Goal: Task Accomplishment & Management: Manage account settings

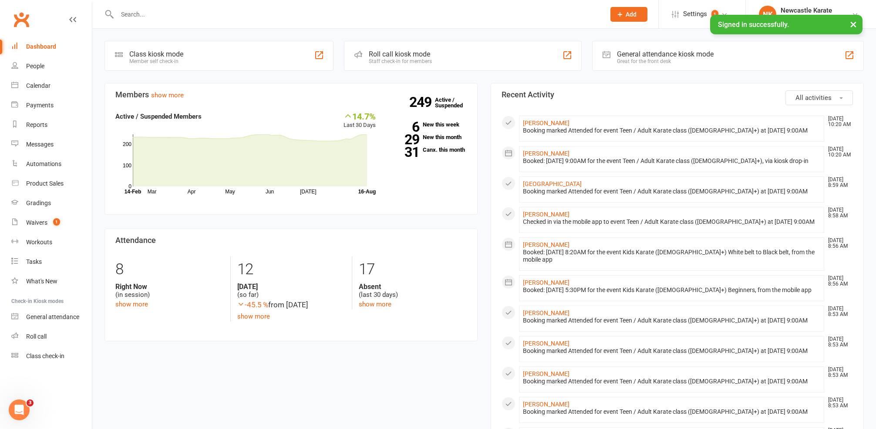
click at [285, 10] on input "text" at bounding box center [356, 14] width 484 height 12
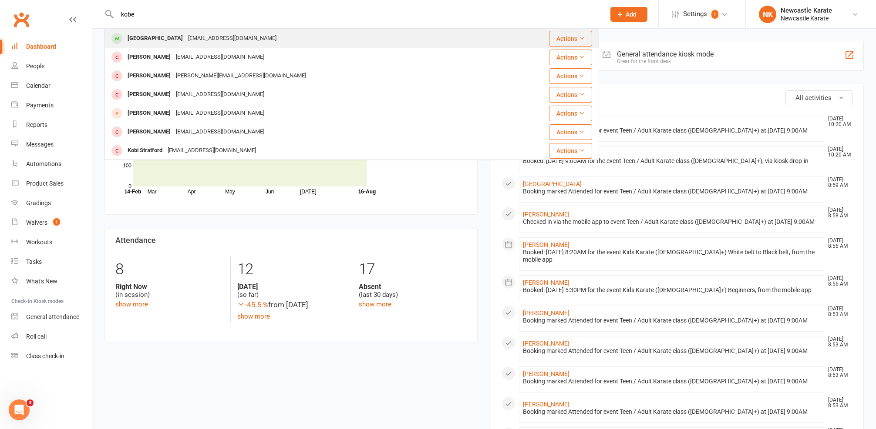
type input "kobe"
click at [185, 40] on div "[EMAIL_ADDRESS][DOMAIN_NAME]" at bounding box center [232, 38] width 94 height 13
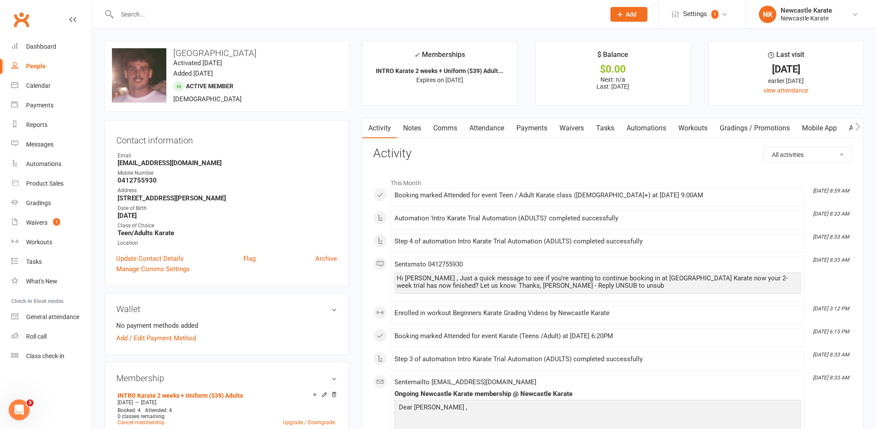
scroll to position [190, 0]
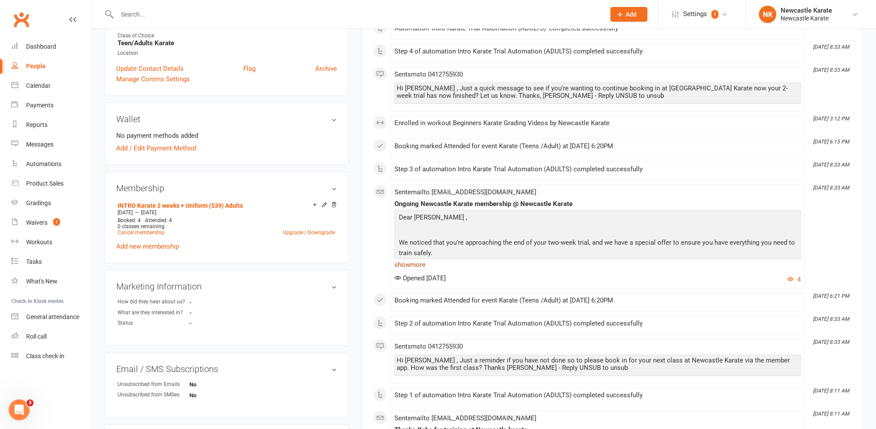
click at [419, 265] on link "show more" at bounding box center [597, 265] width 406 height 12
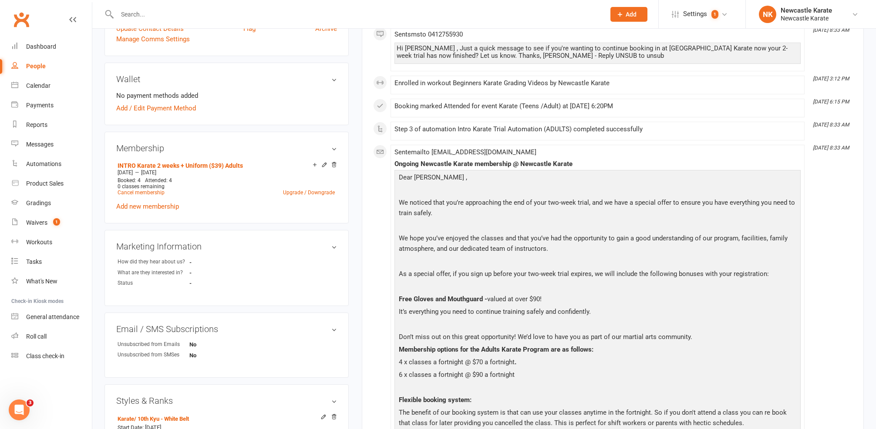
scroll to position [0, 0]
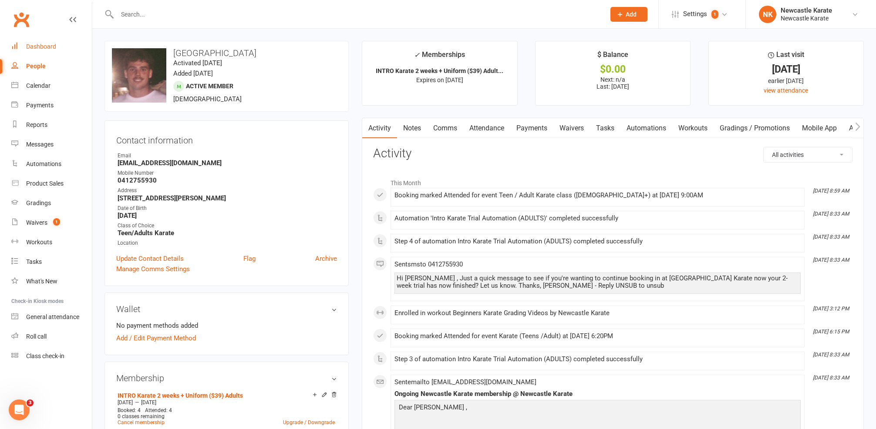
click at [36, 51] on link "Dashboard" at bounding box center [51, 47] width 81 height 20
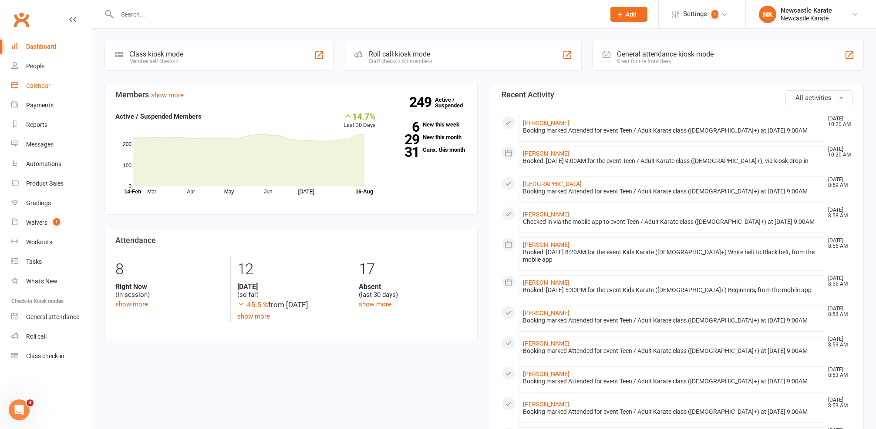
click at [42, 86] on div "Calendar" at bounding box center [38, 85] width 24 height 7
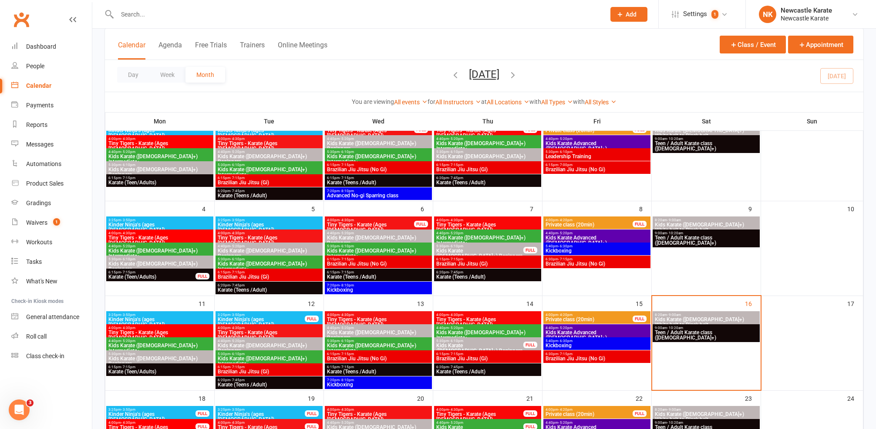
scroll to position [151, 0]
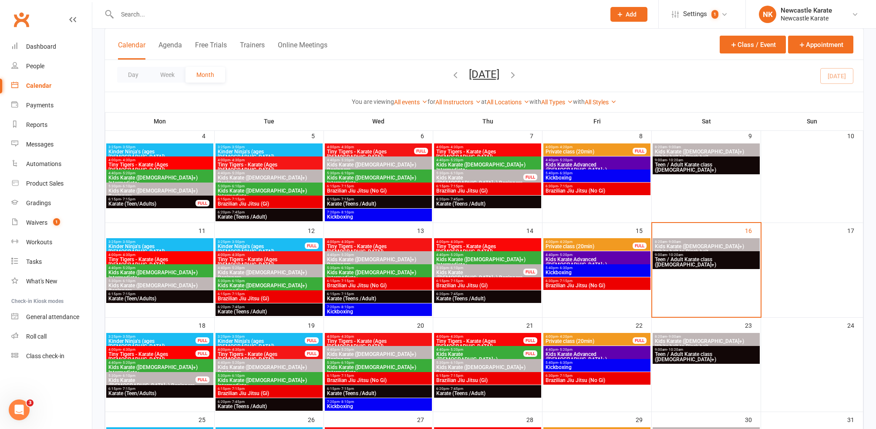
click at [688, 242] on span "8:20am - 9:00am" at bounding box center [706, 242] width 104 height 4
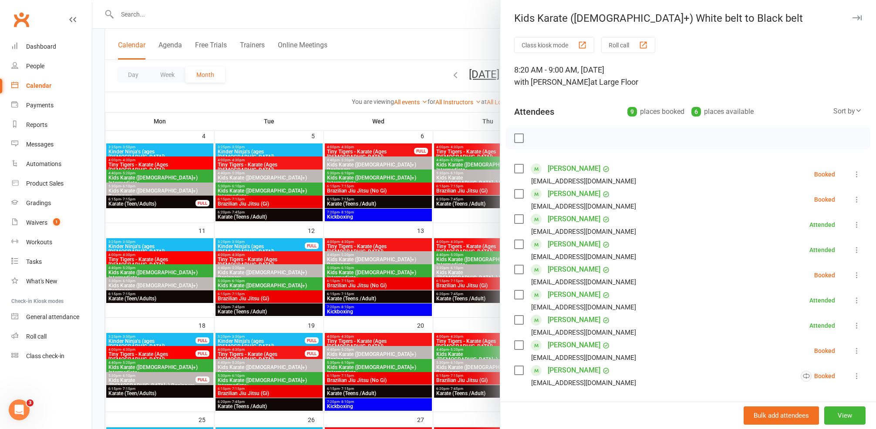
click at [517, 166] on label at bounding box center [518, 168] width 9 height 9
click at [536, 137] on icon "button" at bounding box center [538, 139] width 10 height 10
click at [514, 168] on label at bounding box center [518, 168] width 9 height 9
click at [850, 191] on div "Class kiosk mode Roll call 8:20 AM - 9:00 AM, Saturday, August, 16, 2025 with M…" at bounding box center [688, 291] width 376 height 508
click at [845, 194] on li "Hugo French meaghan.french@gmail.com Booked More info Remove Check in Mark abse…" at bounding box center [688, 199] width 348 height 25
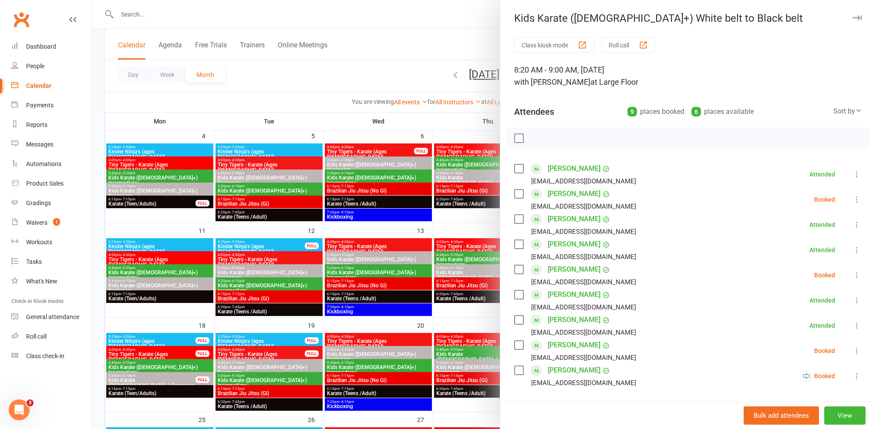
click at [851, 195] on button at bounding box center [856, 200] width 10 height 10
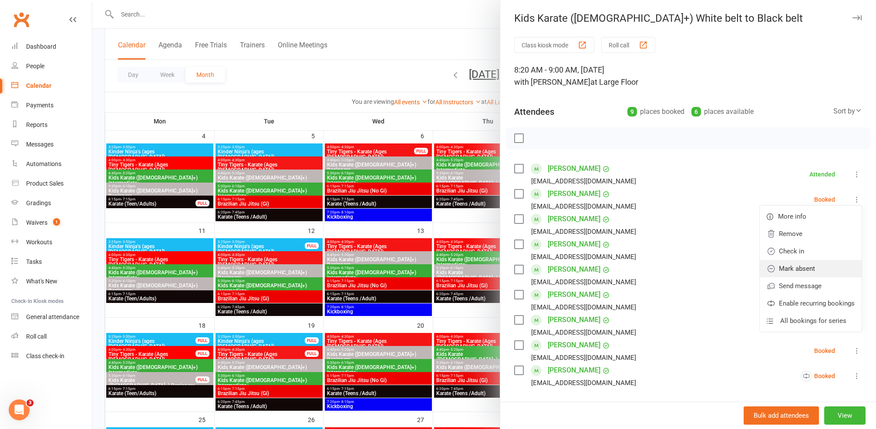
click at [798, 269] on link "Mark absent" at bounding box center [810, 268] width 102 height 17
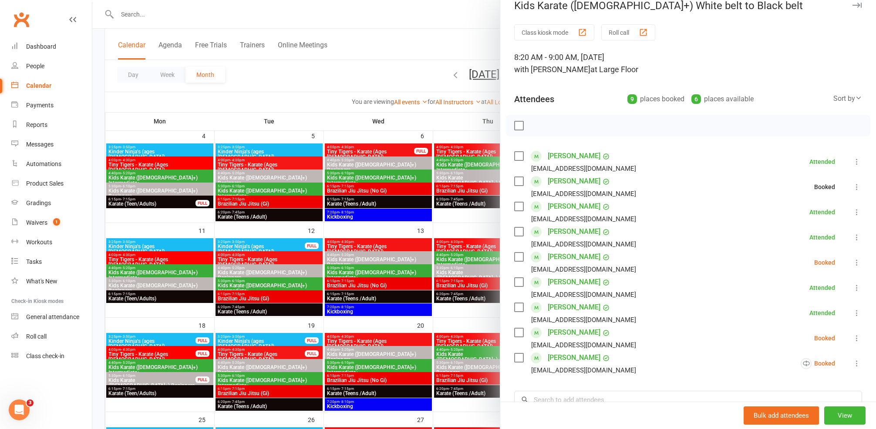
scroll to position [30, 0]
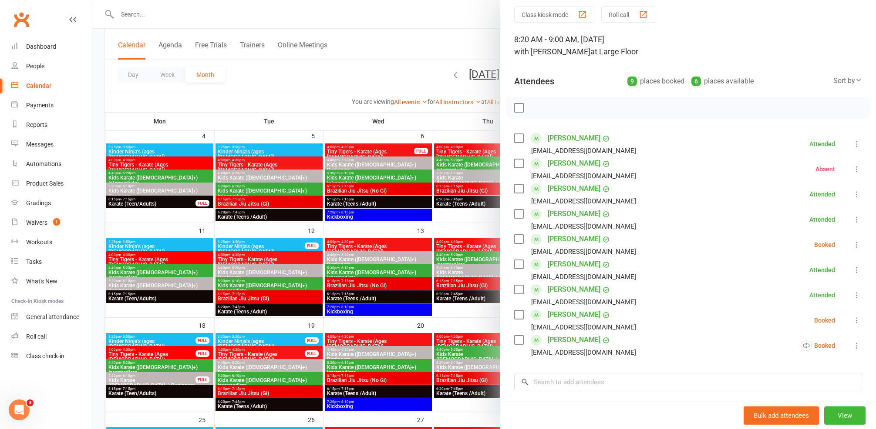
click at [852, 242] on icon at bounding box center [856, 245] width 9 height 9
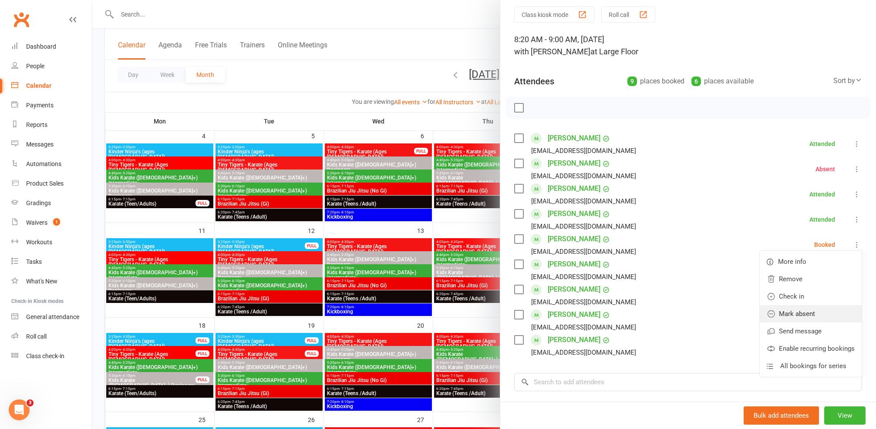
click at [789, 312] on link "Mark absent" at bounding box center [810, 313] width 102 height 17
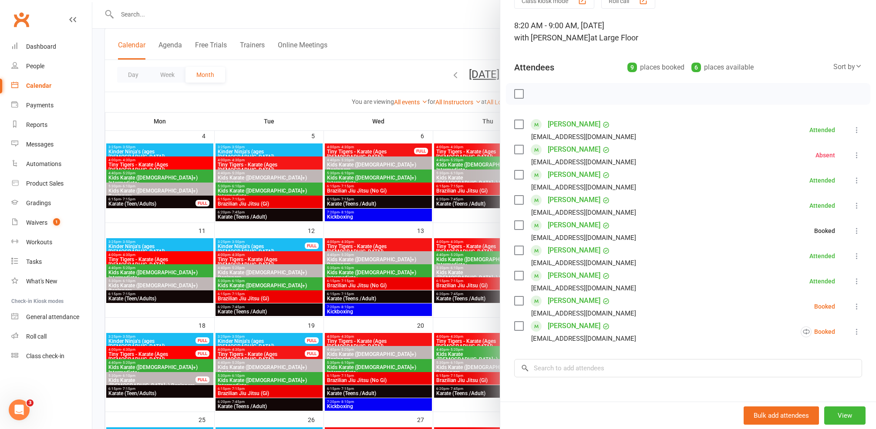
scroll to position [81, 0]
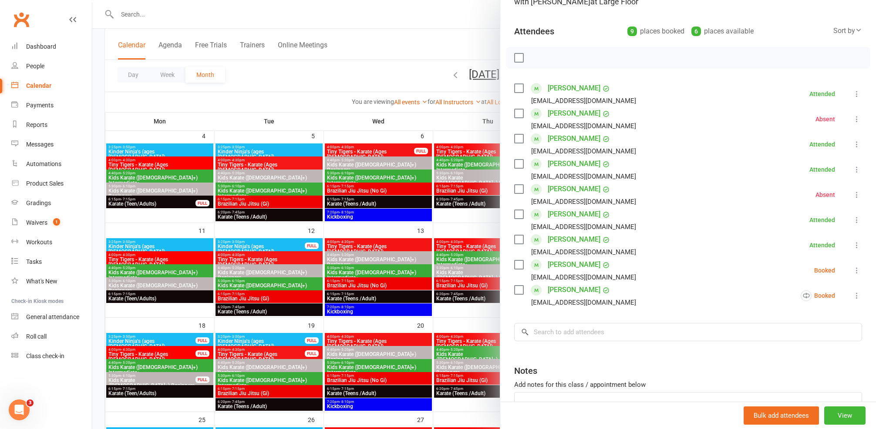
click at [852, 270] on icon at bounding box center [856, 270] width 9 height 9
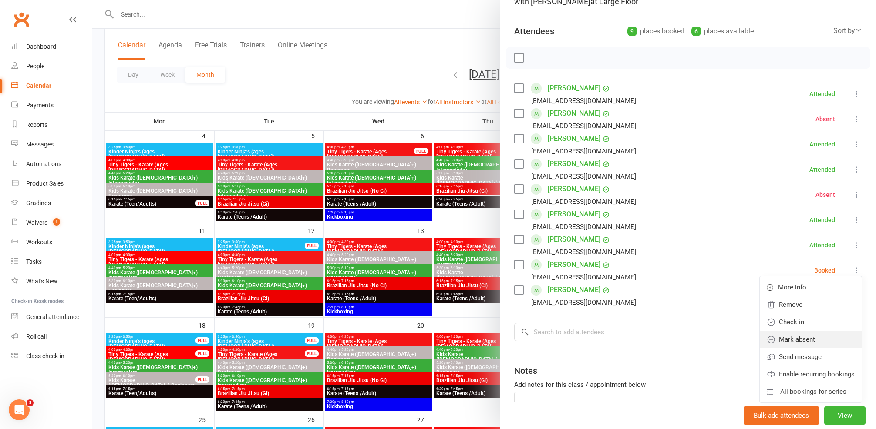
click at [787, 340] on link "Mark absent" at bounding box center [810, 339] width 102 height 17
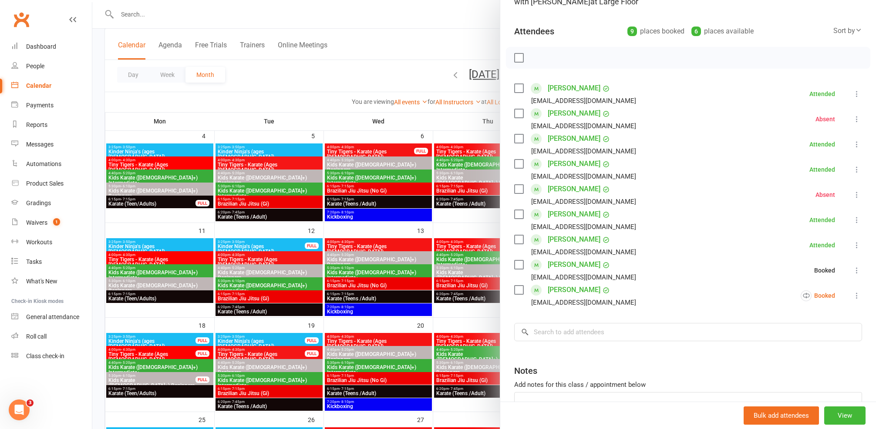
click at [852, 295] on icon at bounding box center [856, 296] width 9 height 9
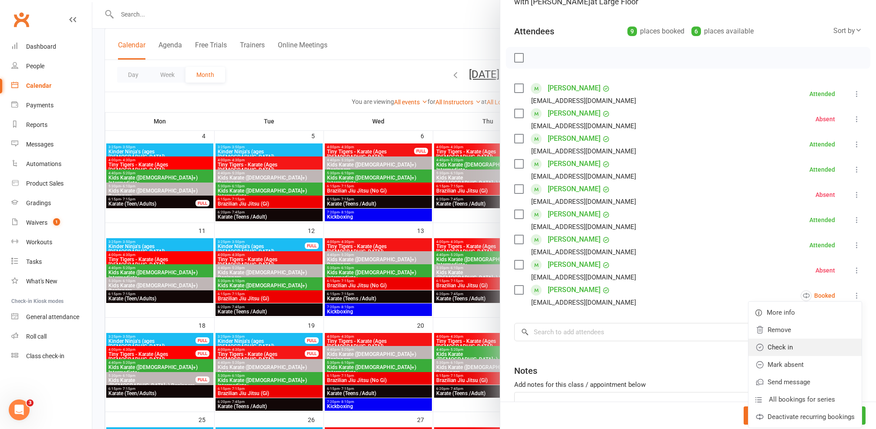
click at [788, 344] on link "Check in" at bounding box center [804, 347] width 113 height 17
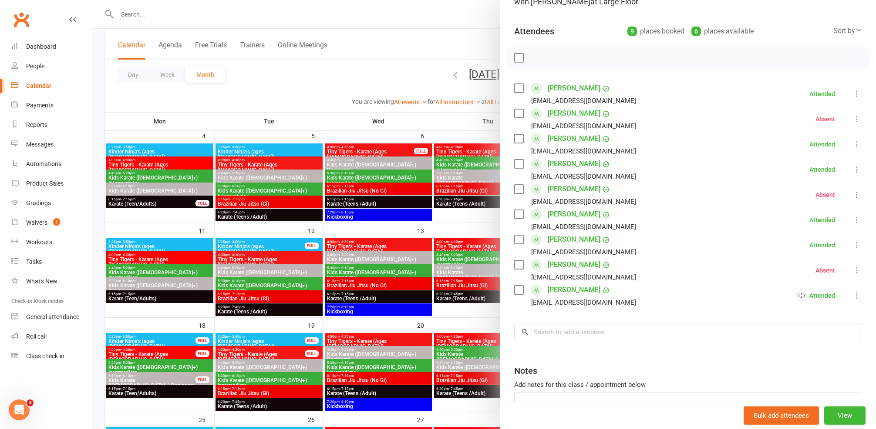
click at [393, 159] on div at bounding box center [483, 214] width 783 height 429
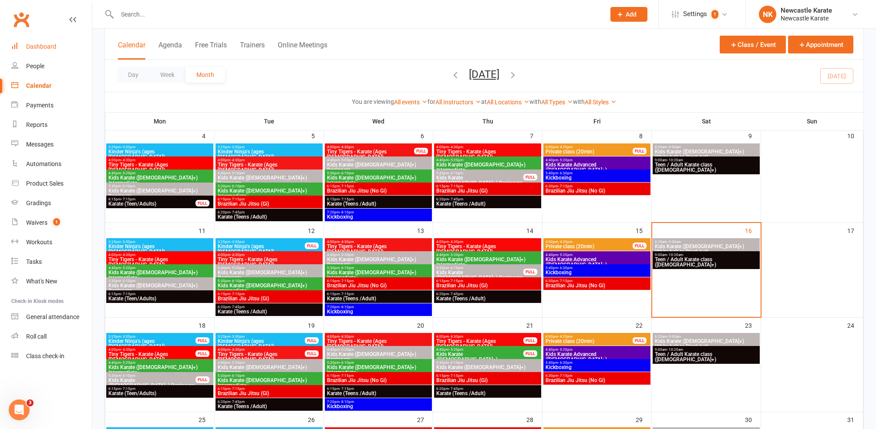
click at [55, 48] on div "Dashboard" at bounding box center [41, 46] width 30 height 7
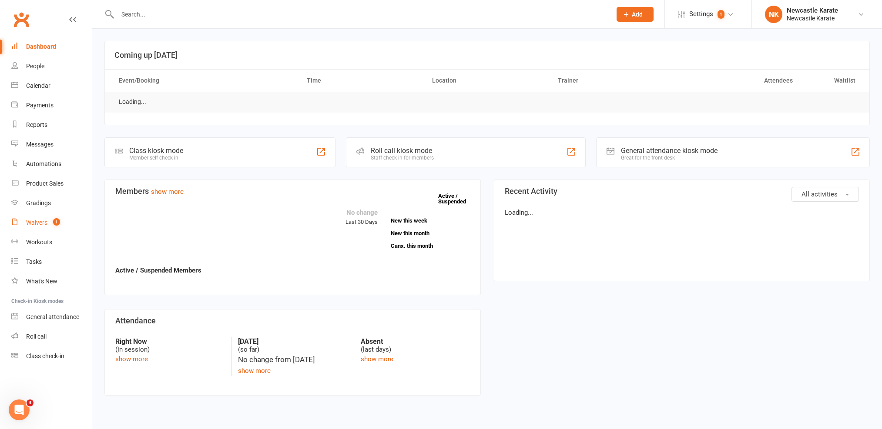
click at [45, 224] on div "Waivers" at bounding box center [36, 222] width 21 height 7
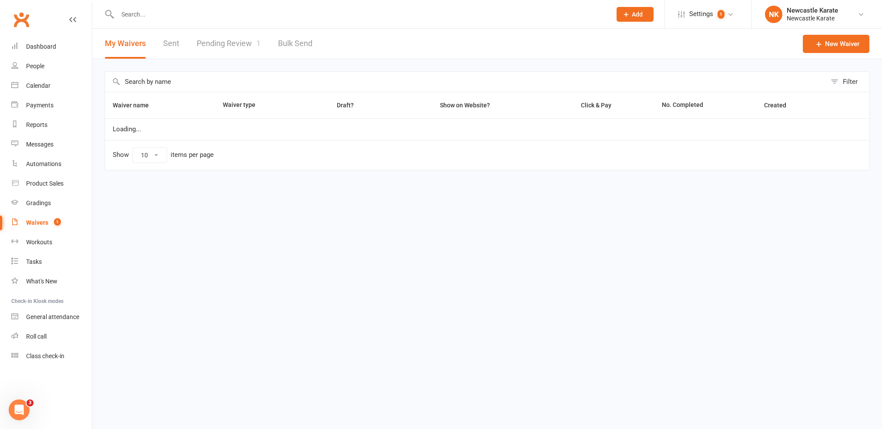
select select "100"
click at [237, 40] on link "Pending Review 1" at bounding box center [229, 44] width 64 height 30
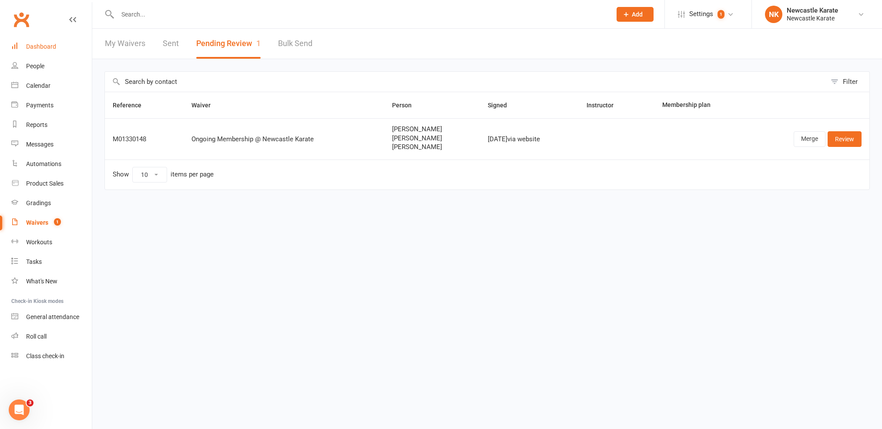
click at [64, 45] on link "Dashboard" at bounding box center [51, 47] width 81 height 20
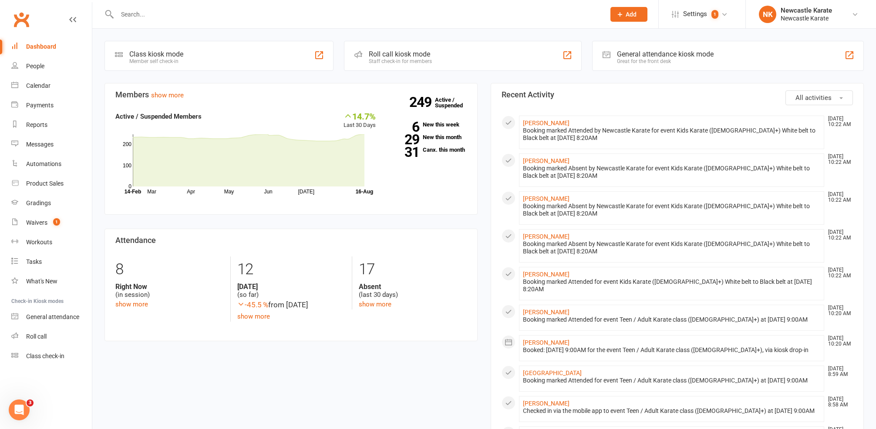
click at [189, 21] on div at bounding box center [351, 14] width 494 height 28
click at [190, 9] on input "text" at bounding box center [356, 14] width 484 height 12
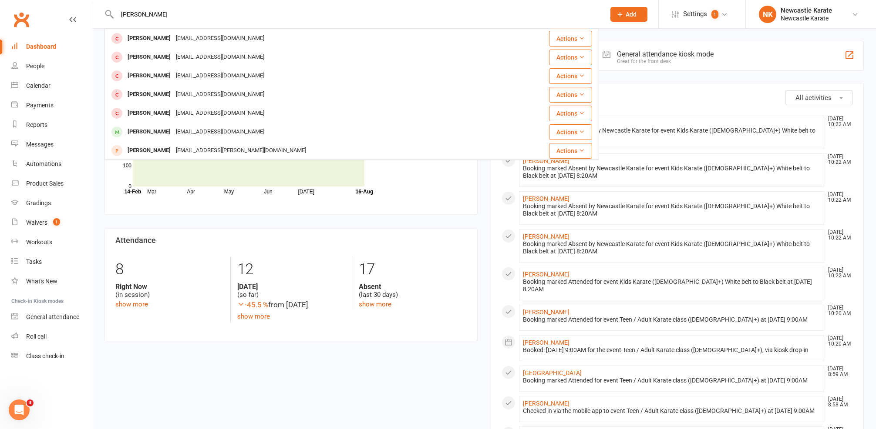
click at [176, 17] on input "harry" at bounding box center [356, 14] width 484 height 12
type input "harry"
click at [26, 87] on link "Calendar" at bounding box center [51, 86] width 81 height 20
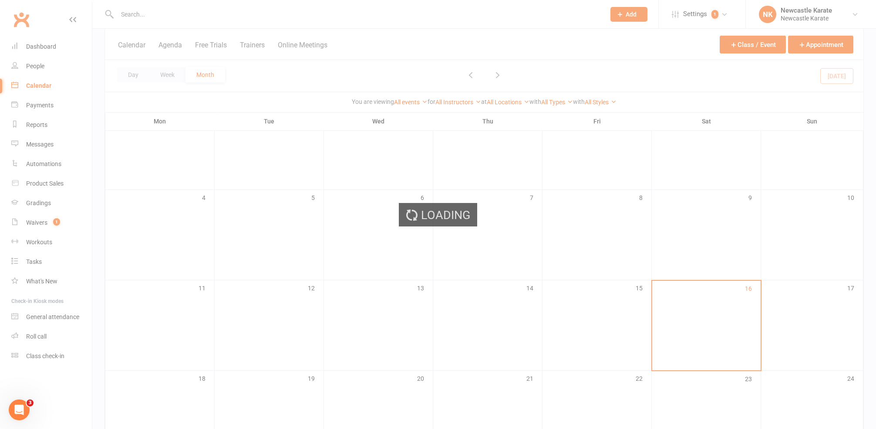
scroll to position [174, 0]
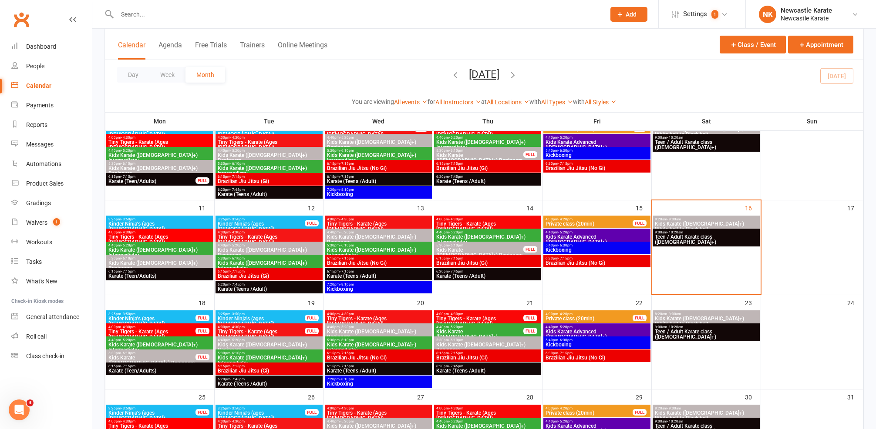
click at [503, 246] on span "5:30pm - 6:10pm" at bounding box center [480, 246] width 88 height 4
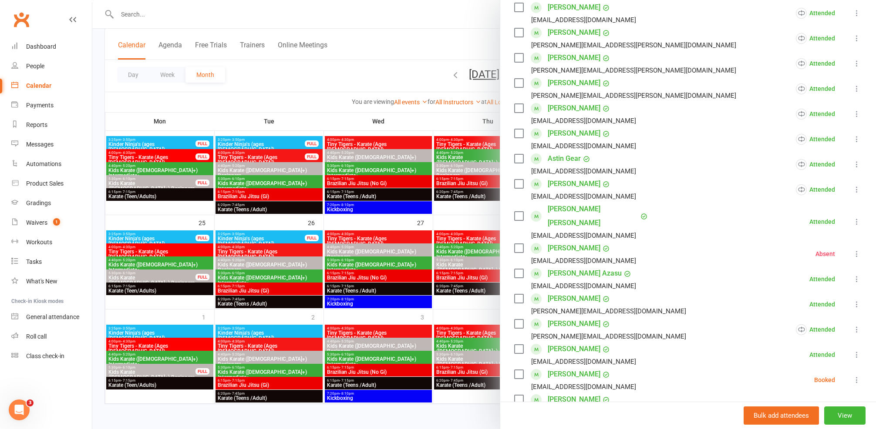
scroll to position [183, 0]
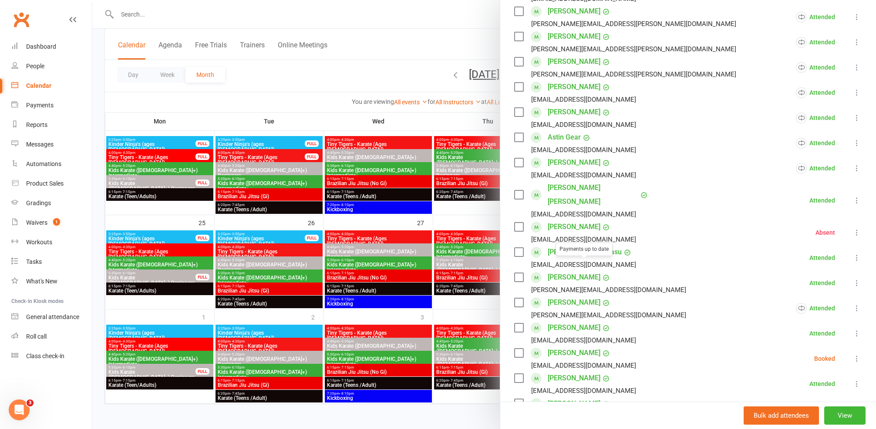
click at [566, 296] on link "Harry Kitching" at bounding box center [573, 303] width 53 height 14
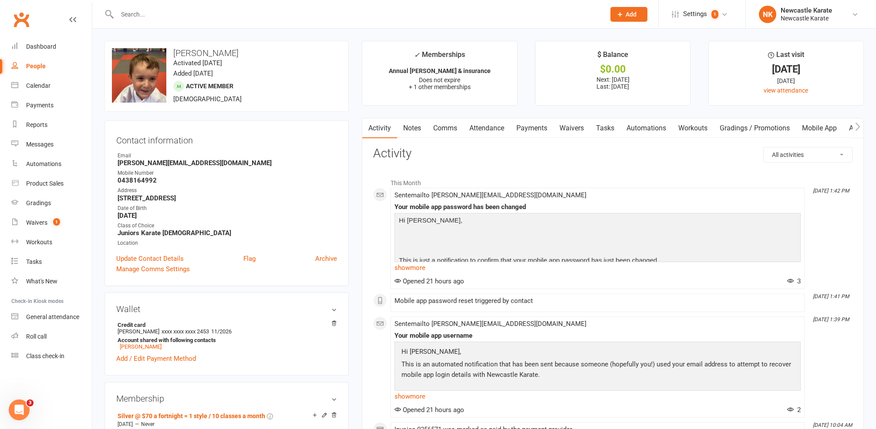
click at [480, 134] on link "Attendance" at bounding box center [486, 128] width 47 height 20
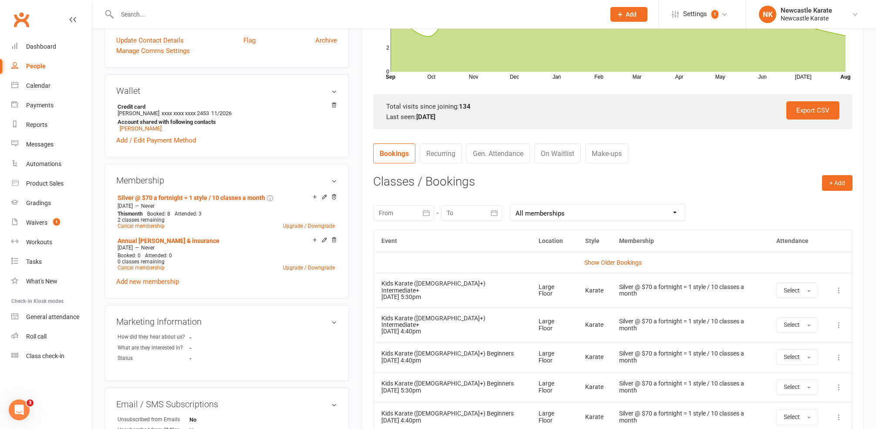
scroll to position [220, 0]
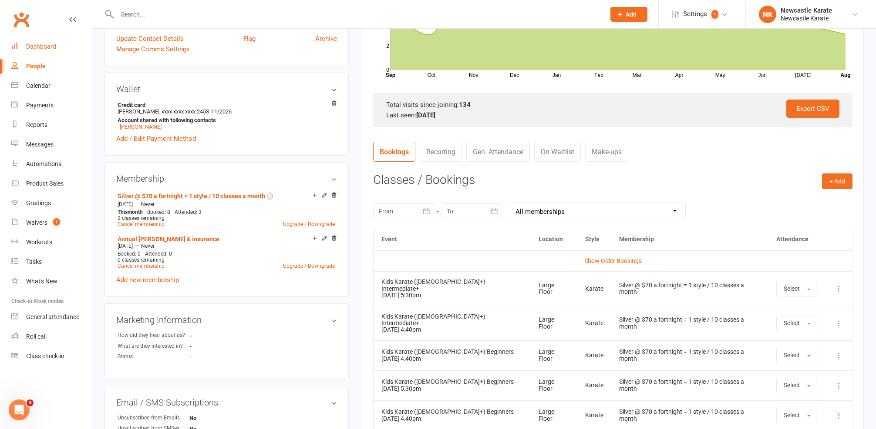
click at [45, 46] on div "Dashboard" at bounding box center [41, 46] width 30 height 7
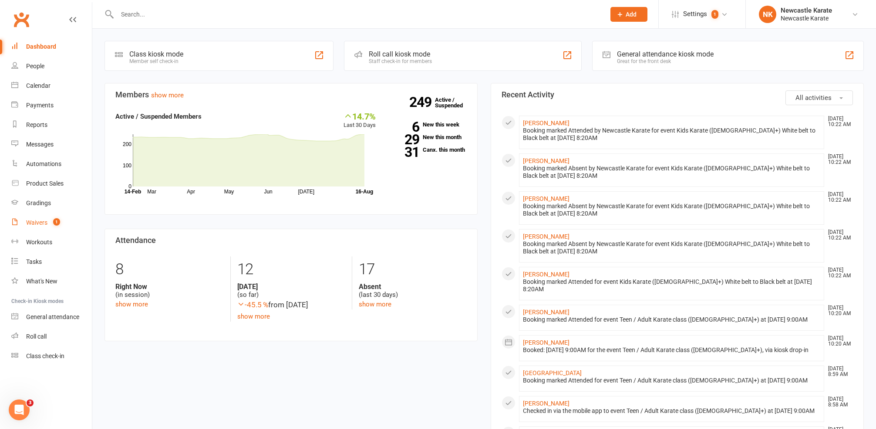
click at [23, 231] on link "Waivers 1" at bounding box center [51, 223] width 81 height 20
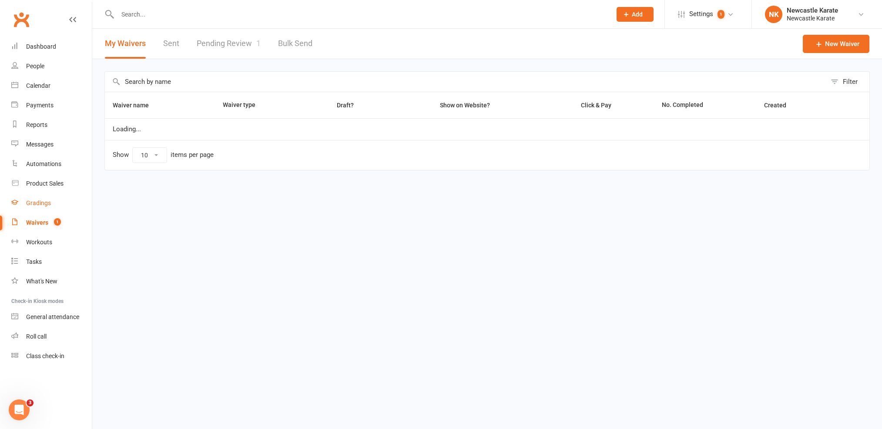
select select "100"
click at [238, 37] on link "Pending Review 1" at bounding box center [229, 44] width 64 height 30
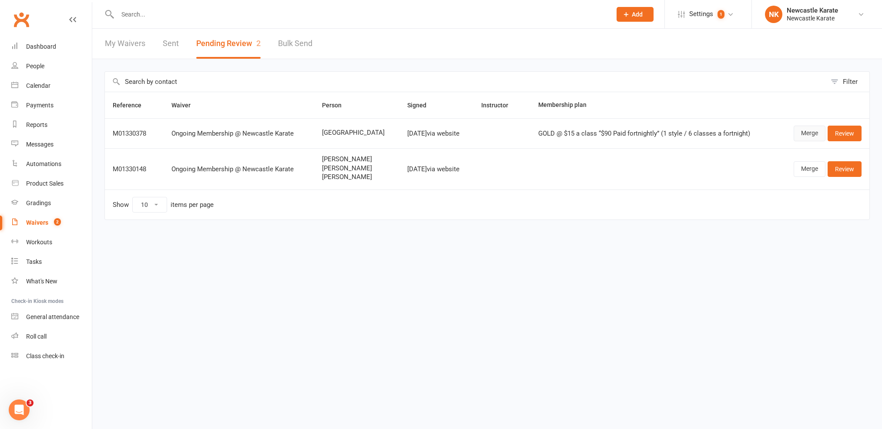
click at [812, 132] on link "Merge" at bounding box center [810, 134] width 32 height 16
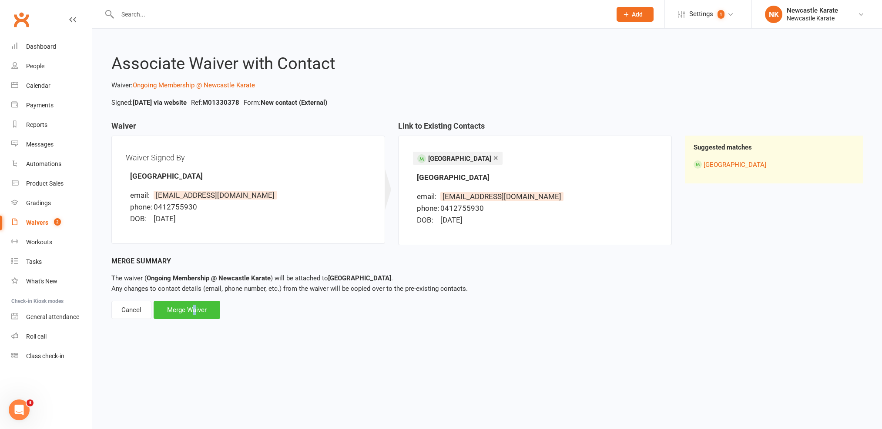
click at [196, 309] on div "Merge Waiver" at bounding box center [187, 310] width 67 height 18
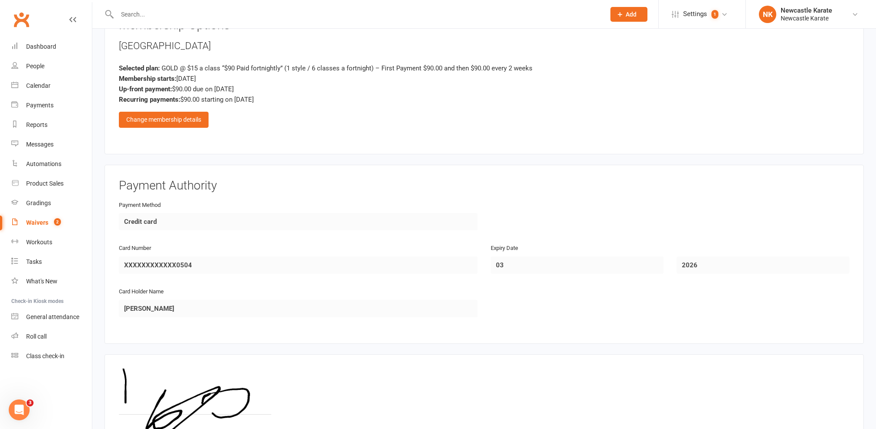
scroll to position [1168, 0]
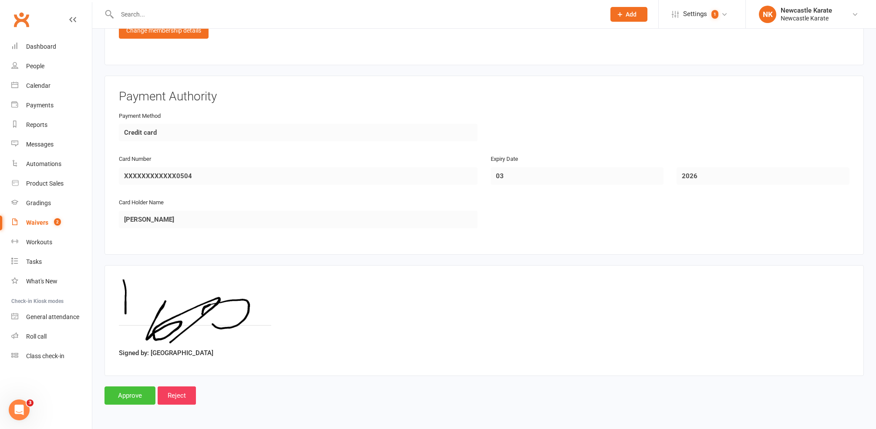
click at [118, 395] on input "Approve" at bounding box center [129, 396] width 51 height 18
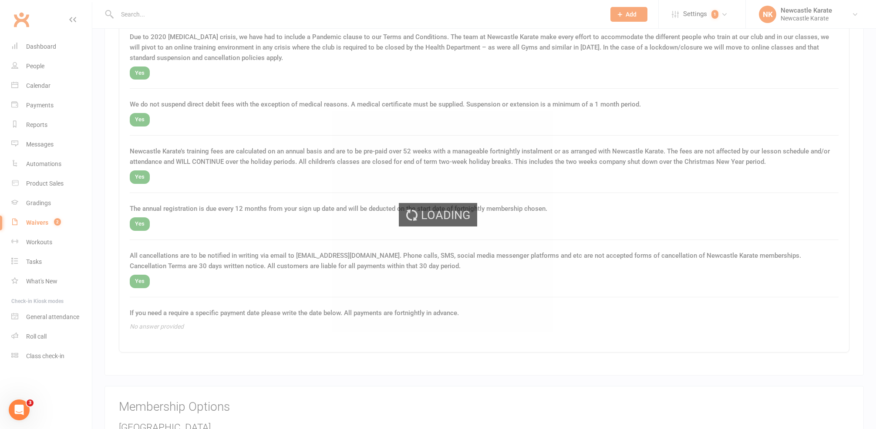
scroll to position [695, 0]
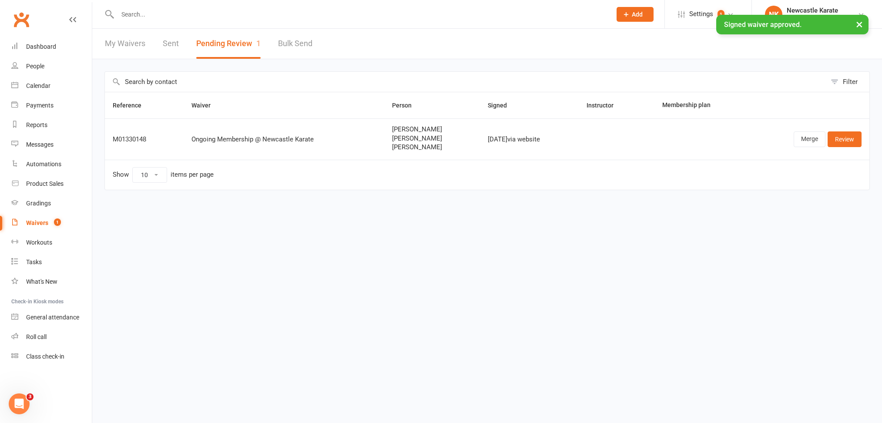
click at [132, 47] on link "My Waivers" at bounding box center [125, 44] width 40 height 30
select select "100"
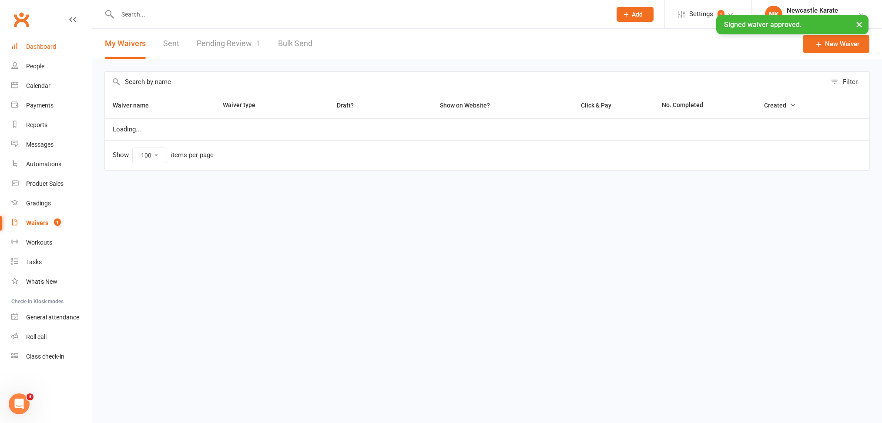
click at [63, 43] on link "Dashboard" at bounding box center [51, 47] width 81 height 20
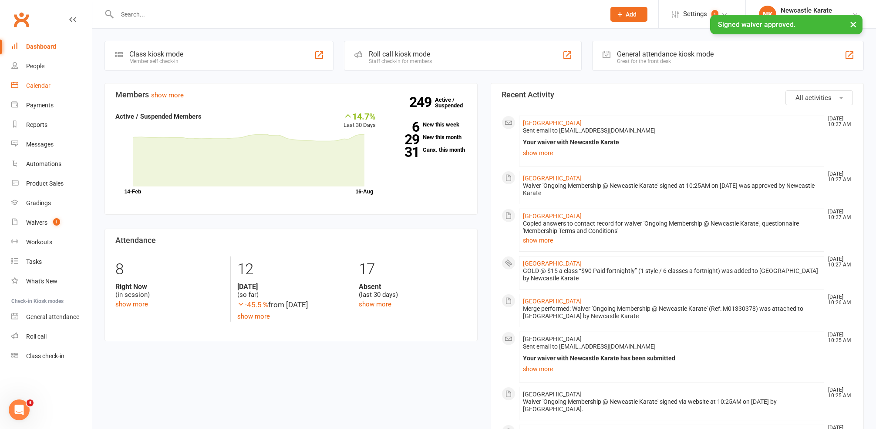
click at [51, 83] on link "Calendar" at bounding box center [51, 86] width 81 height 20
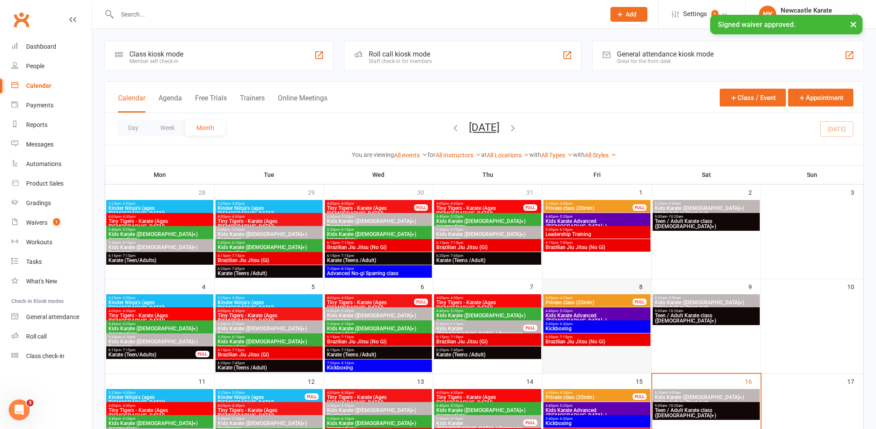
scroll to position [67, 0]
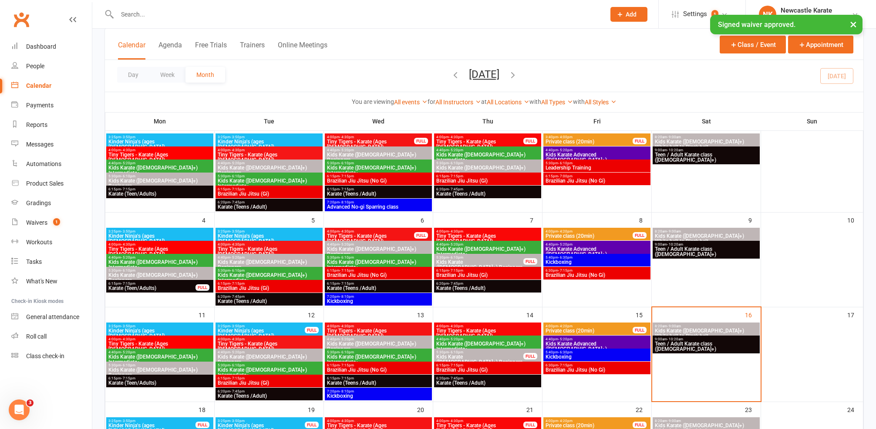
click at [678, 342] on span "Teen / Adult Karate class ([DEMOGRAPHIC_DATA]+)" at bounding box center [706, 347] width 104 height 10
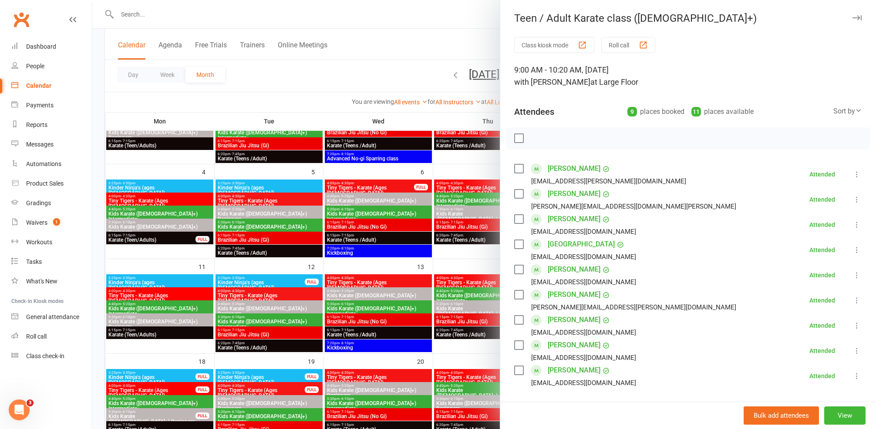
scroll to position [64, 0]
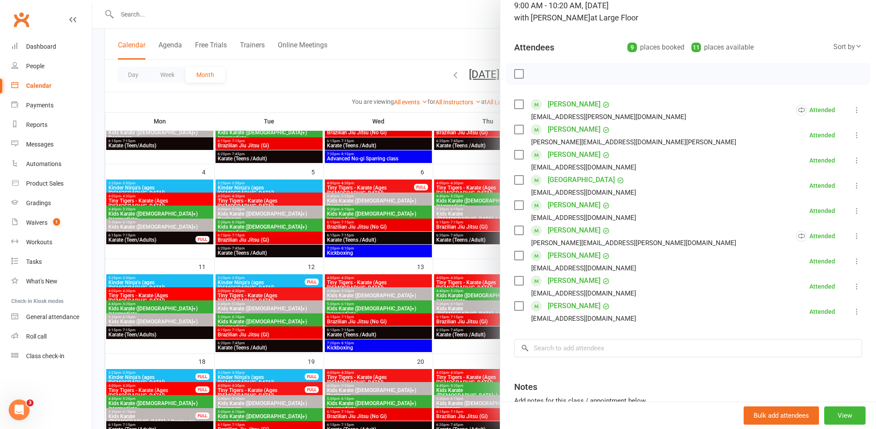
click at [559, 178] on link "[GEOGRAPHIC_DATA]" at bounding box center [580, 180] width 67 height 14
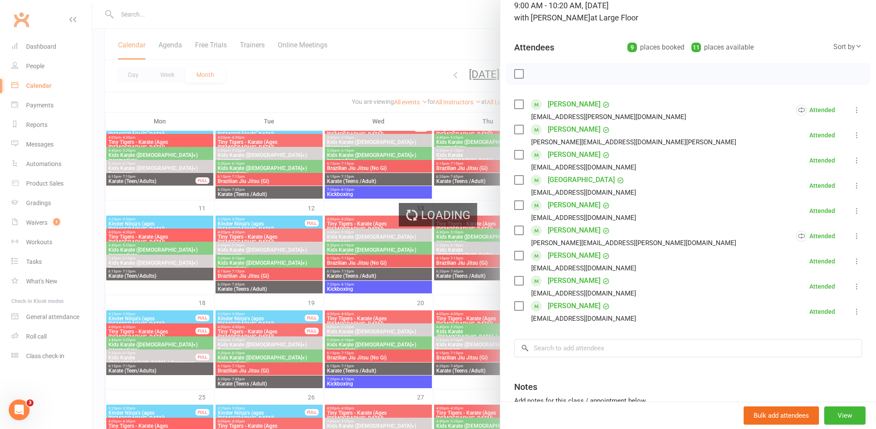
scroll to position [212, 0]
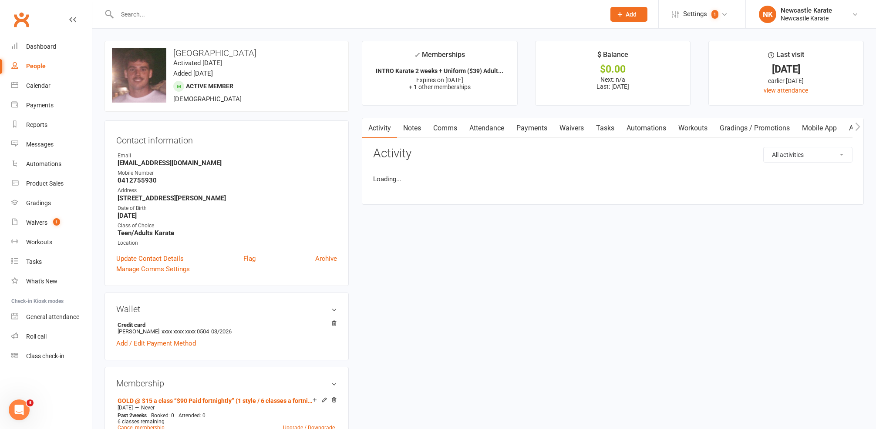
scroll to position [182, 0]
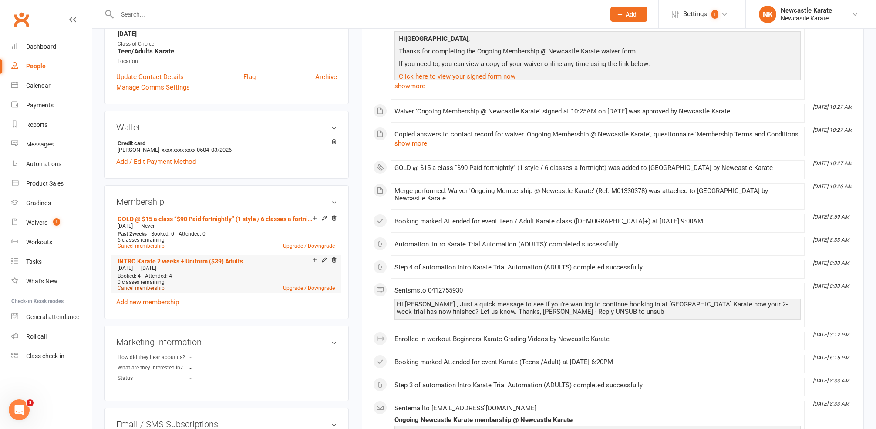
click at [142, 287] on link "Cancel membership" at bounding box center [140, 288] width 47 height 6
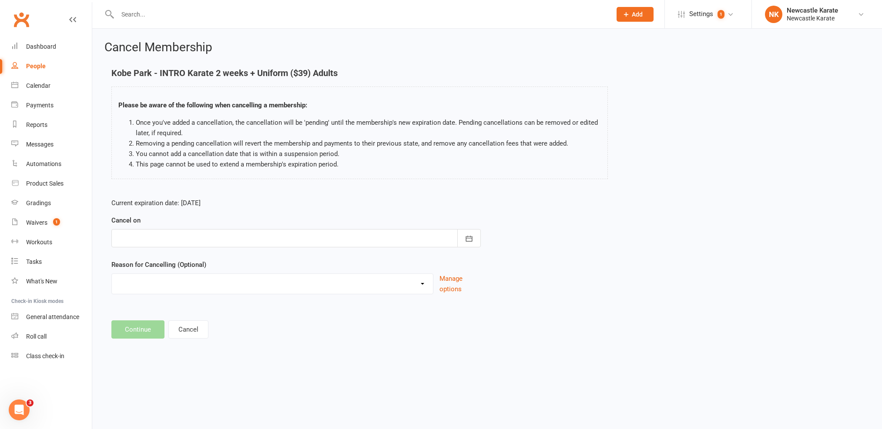
click at [347, 237] on div at bounding box center [295, 238] width 369 height 18
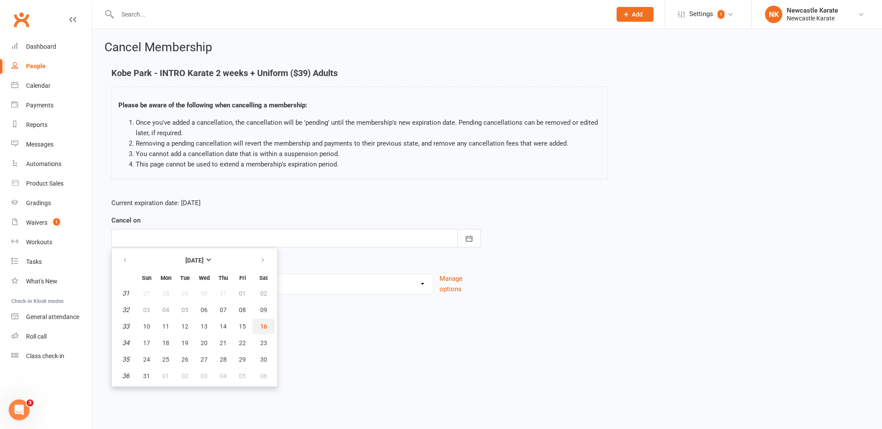
click at [258, 326] on button "16" at bounding box center [263, 327] width 22 height 16
type input "[DATE]"
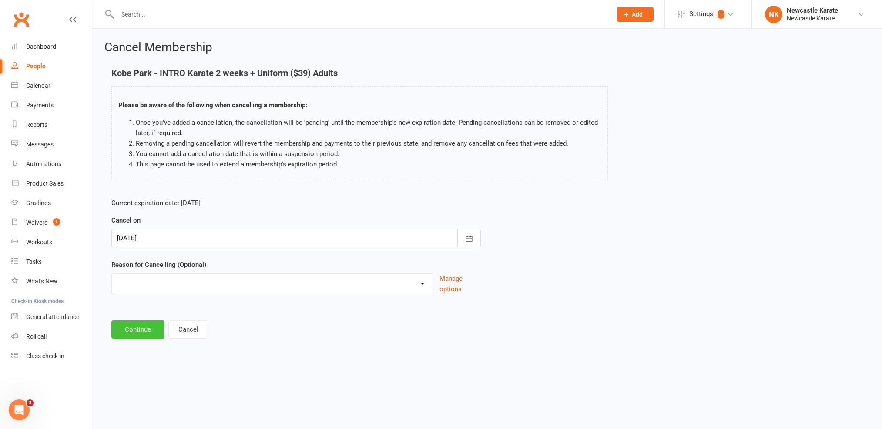
click at [131, 332] on button "Continue" at bounding box center [137, 330] width 53 height 18
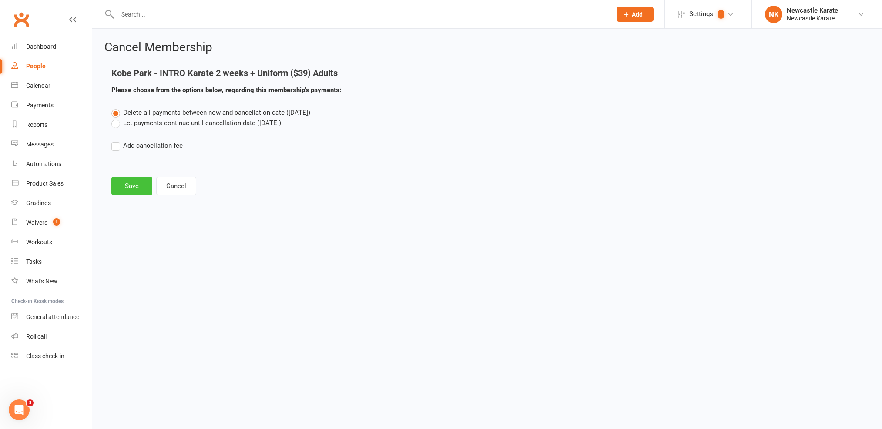
click at [137, 190] on button "Save" at bounding box center [131, 186] width 41 height 18
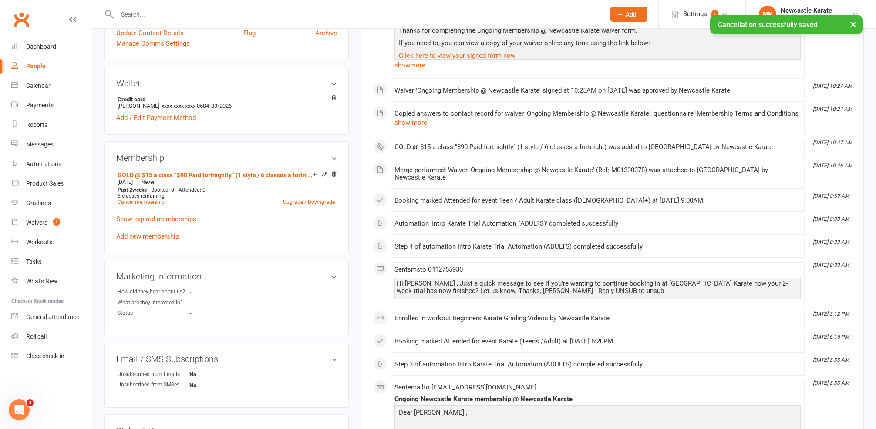
scroll to position [79, 0]
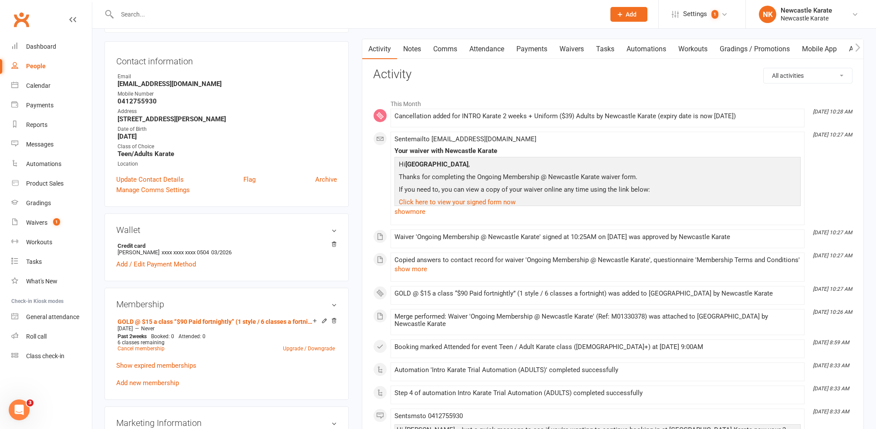
click at [523, 47] on link "Payments" at bounding box center [531, 49] width 43 height 20
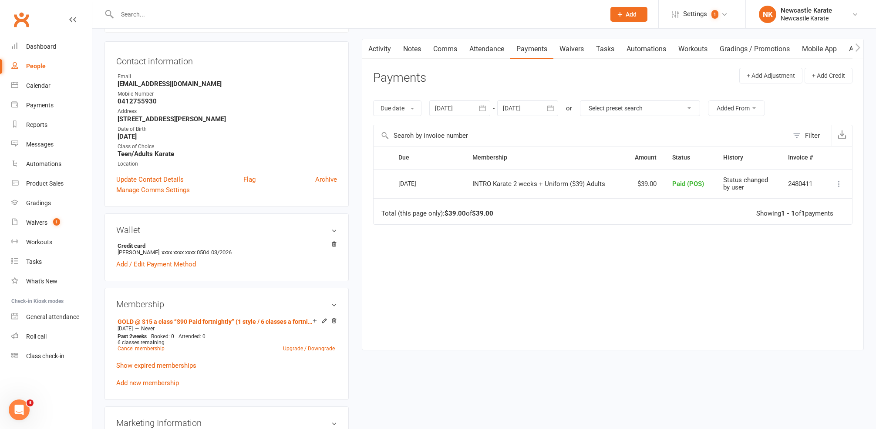
click at [533, 99] on div "Due date Due date Date paid Date failed Date settled 16 Jul 2025 July 2025 Sun …" at bounding box center [612, 108] width 479 height 33
click at [553, 111] on icon "button" at bounding box center [550, 108] width 9 height 9
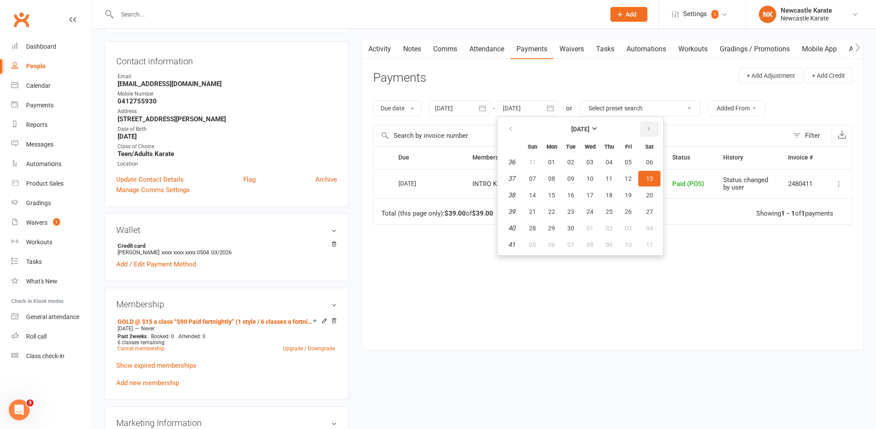
drag, startPoint x: 660, startPoint y: 131, endPoint x: 655, endPoint y: 129, distance: 4.7
click at [660, 131] on th at bounding box center [649, 129] width 22 height 19
click at [655, 129] on button "button" at bounding box center [649, 129] width 19 height 16
click at [651, 188] on button "15" at bounding box center [649, 196] width 22 height 16
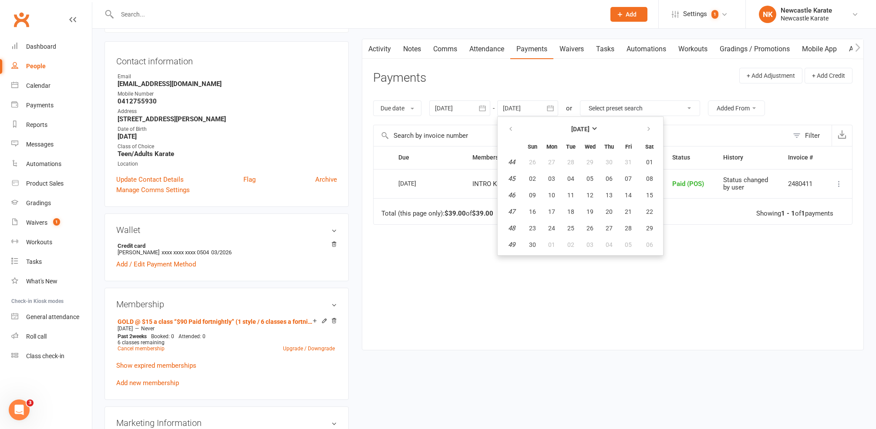
type input "[DATE]"
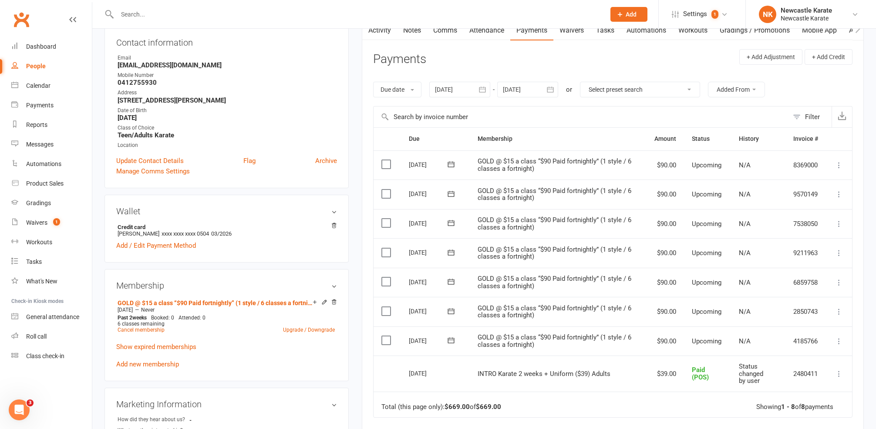
scroll to position [182, 0]
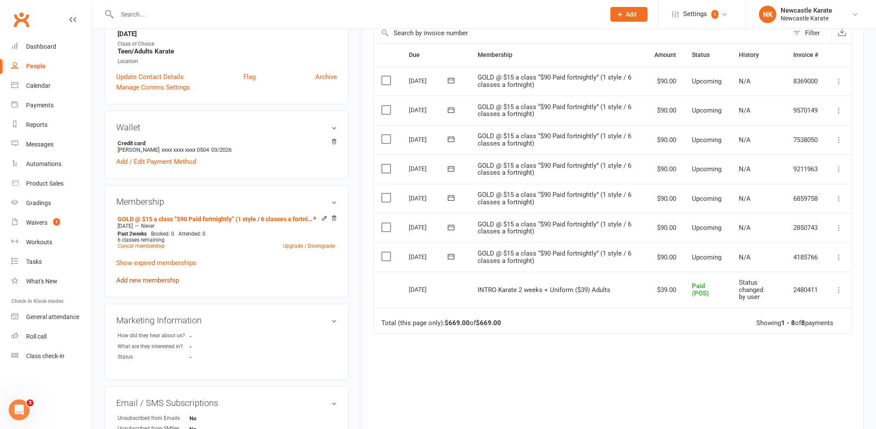
click at [162, 282] on link "Add new membership" at bounding box center [147, 281] width 63 height 8
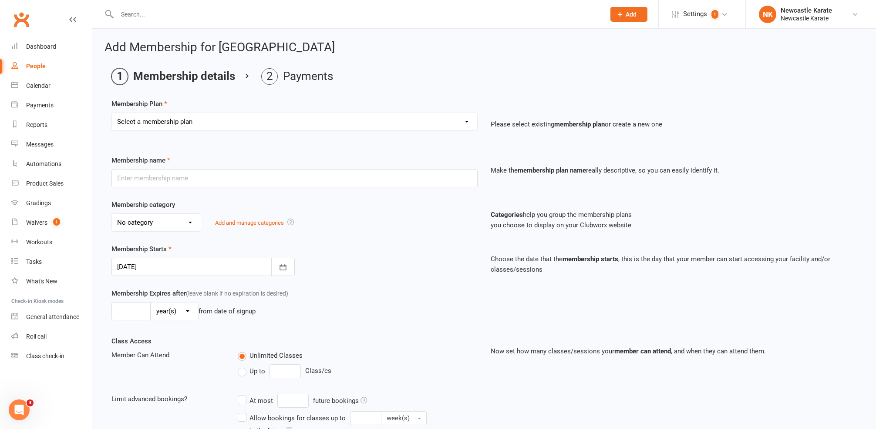
select select "7"
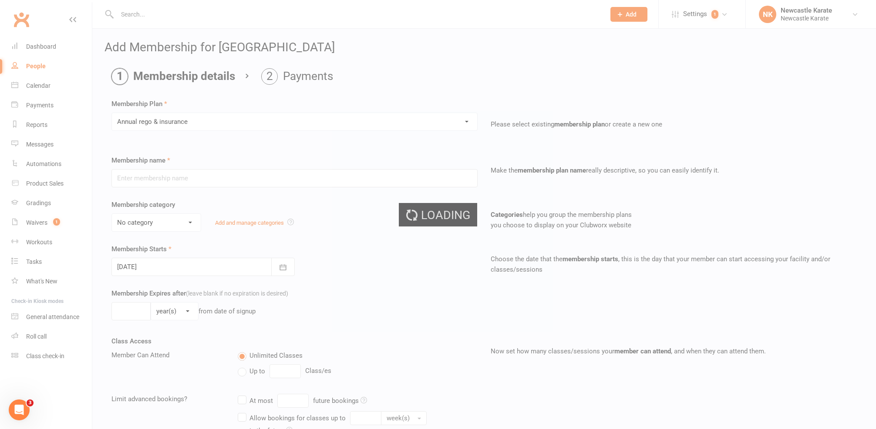
type input "Annual [PERSON_NAME] & insurance"
select select "0"
type input "0"
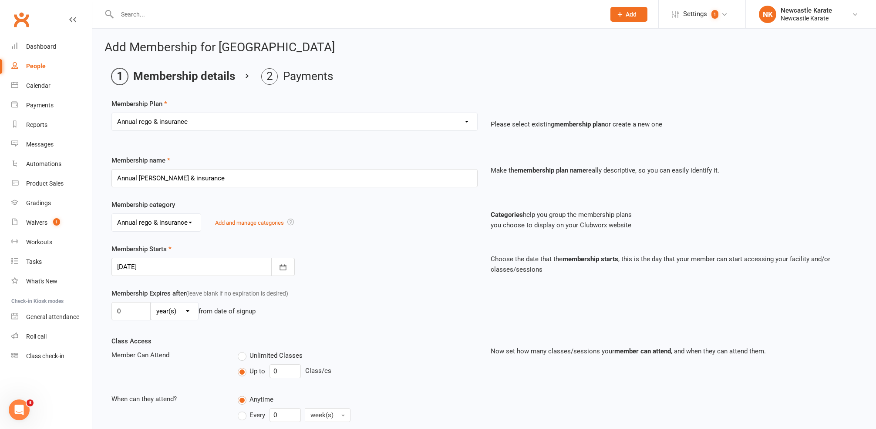
scroll to position [315, 0]
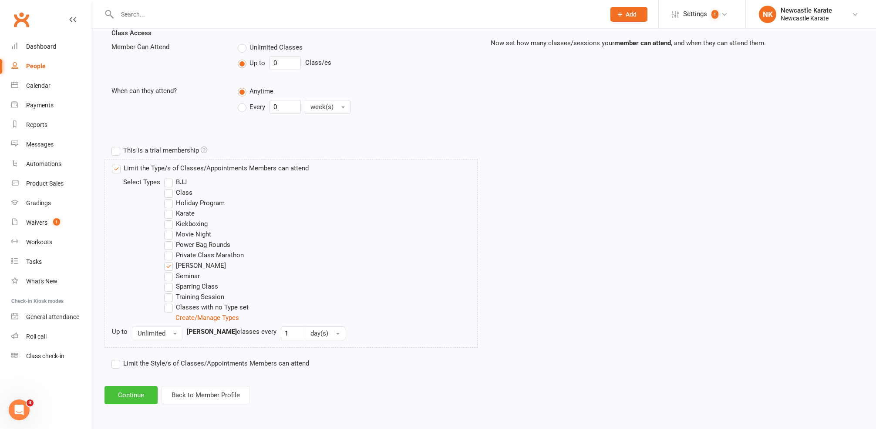
click at [128, 392] on button "Continue" at bounding box center [130, 395] width 53 height 18
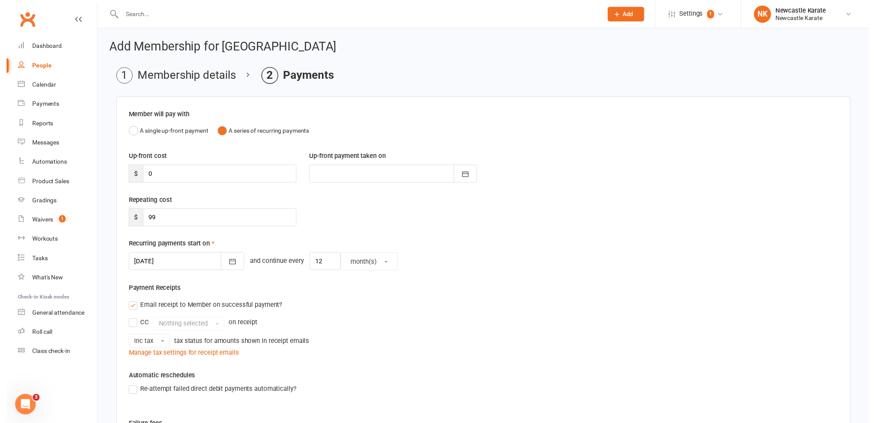
scroll to position [175, 0]
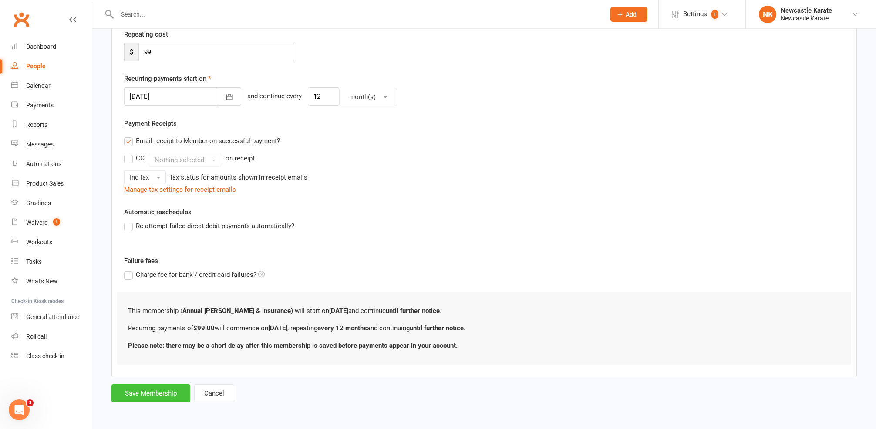
click at [169, 385] on button "Save Membership" at bounding box center [150, 394] width 79 height 18
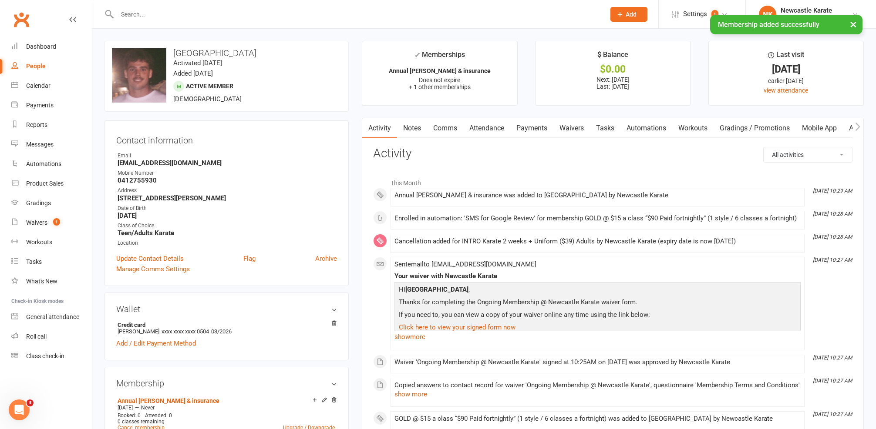
click at [533, 126] on link "Payments" at bounding box center [531, 128] width 43 height 20
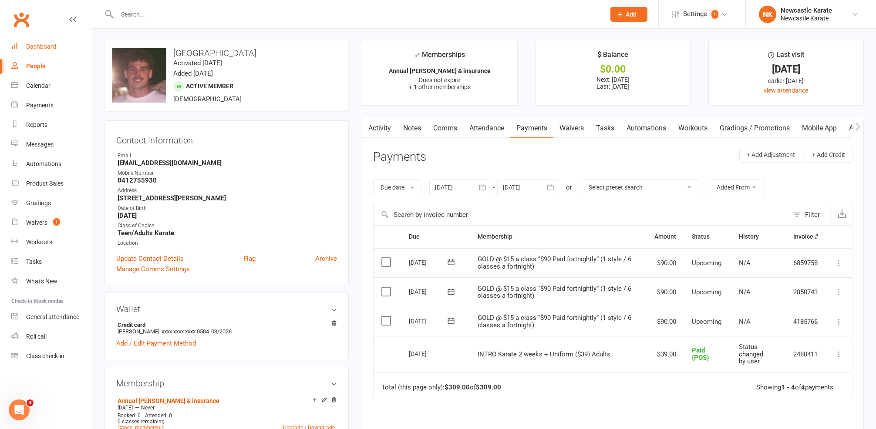
drag, startPoint x: 31, startPoint y: 47, endPoint x: 34, endPoint y: 52, distance: 5.5
click at [31, 47] on div "Dashboard" at bounding box center [41, 46] width 30 height 7
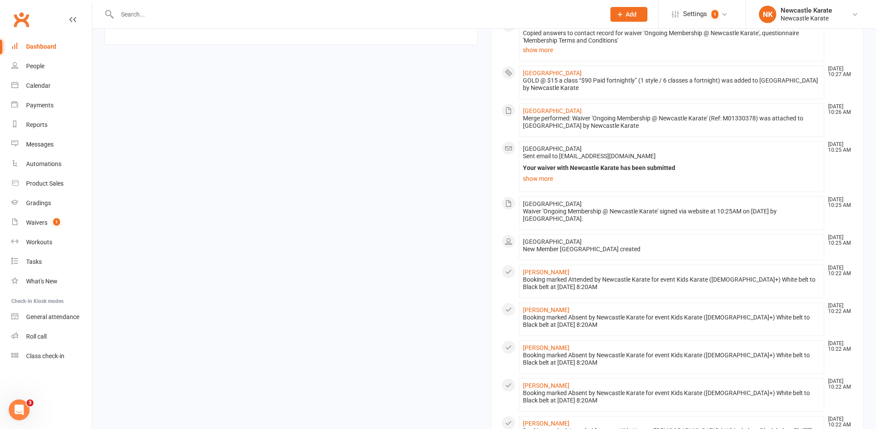
scroll to position [508, 0]
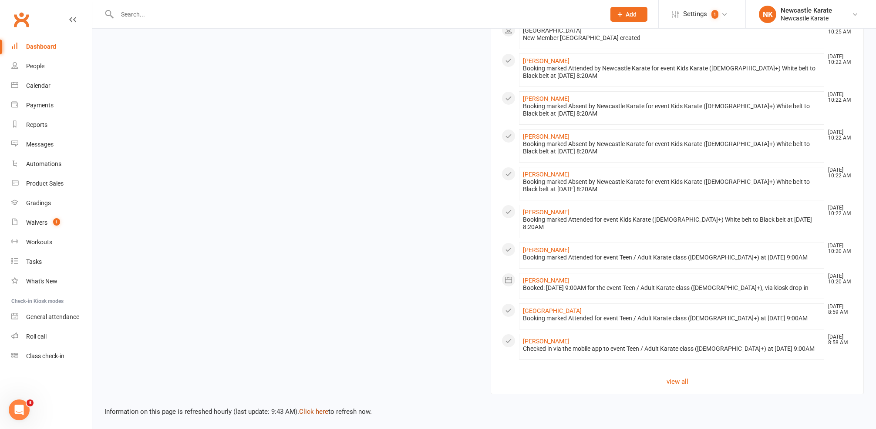
click at [304, 408] on link "Click here" at bounding box center [313, 412] width 29 height 8
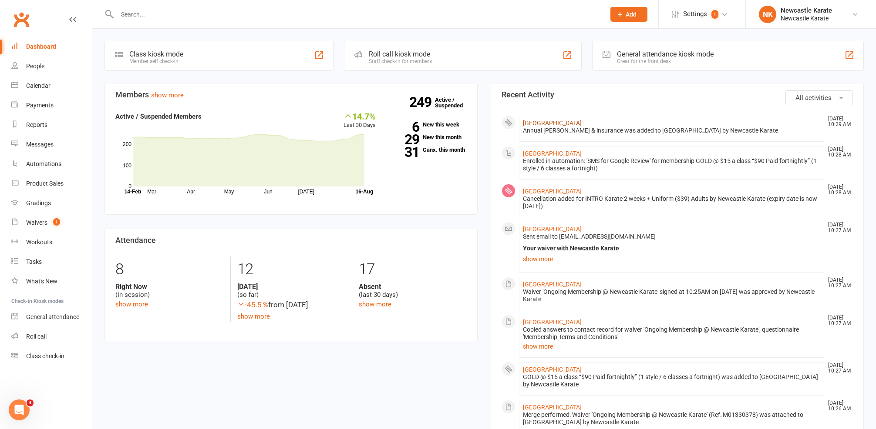
click at [536, 121] on link "[GEOGRAPHIC_DATA]" at bounding box center [552, 123] width 59 height 7
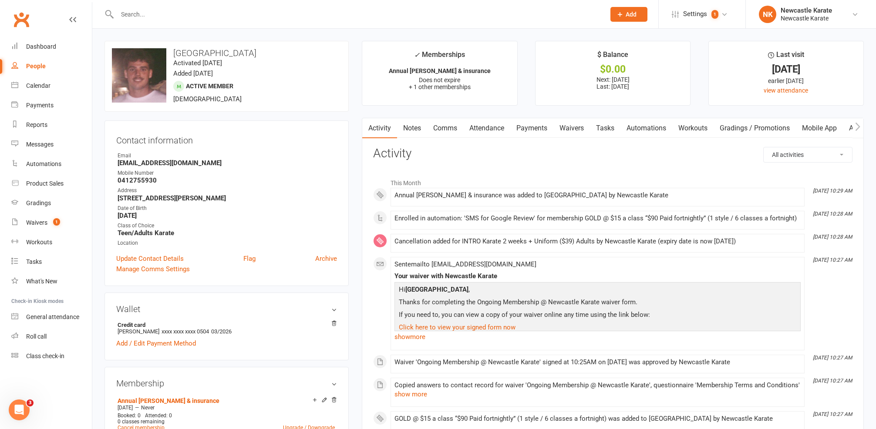
click at [530, 118] on link "Payments" at bounding box center [531, 128] width 43 height 20
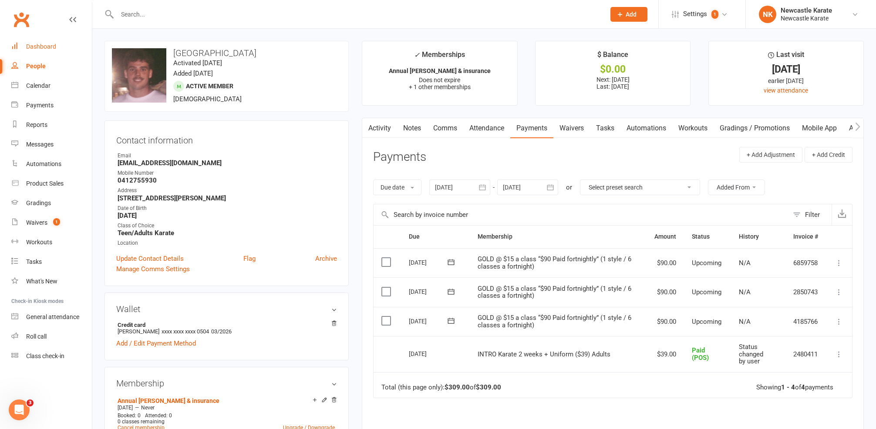
click at [24, 44] on link "Dashboard" at bounding box center [51, 47] width 81 height 20
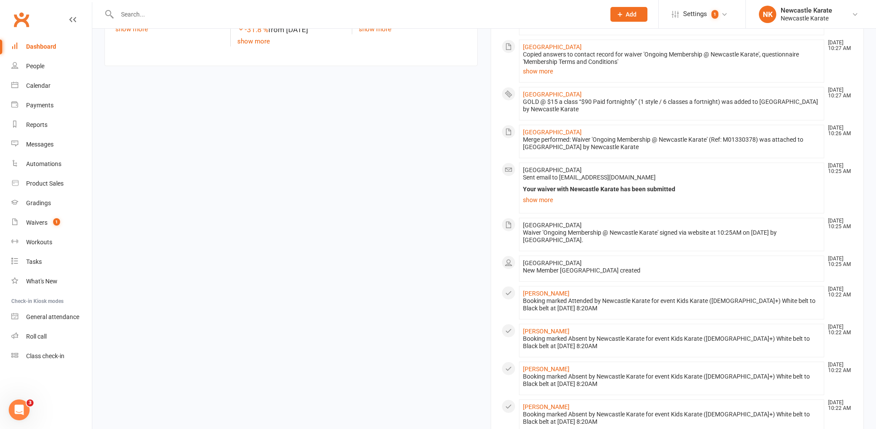
scroll to position [508, 0]
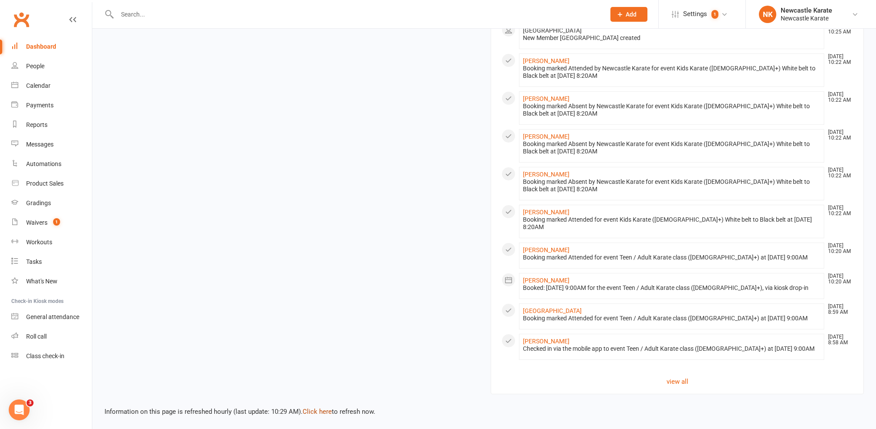
click at [316, 408] on link "Click here" at bounding box center [316, 412] width 29 height 8
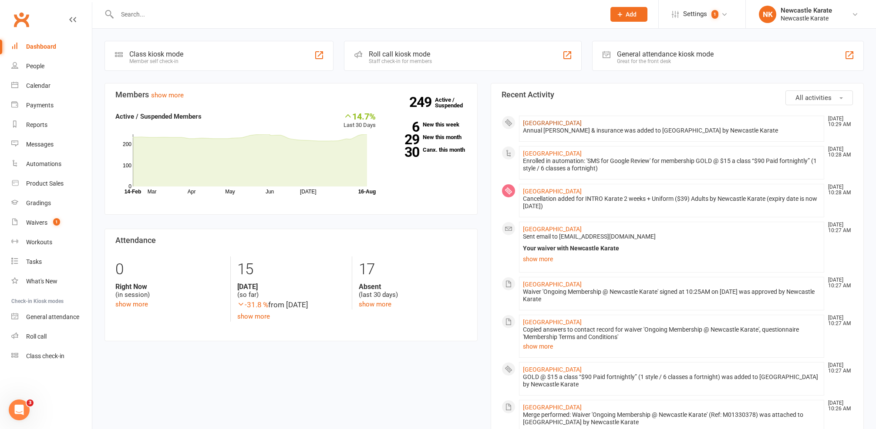
click at [537, 123] on link "[GEOGRAPHIC_DATA]" at bounding box center [552, 123] width 59 height 7
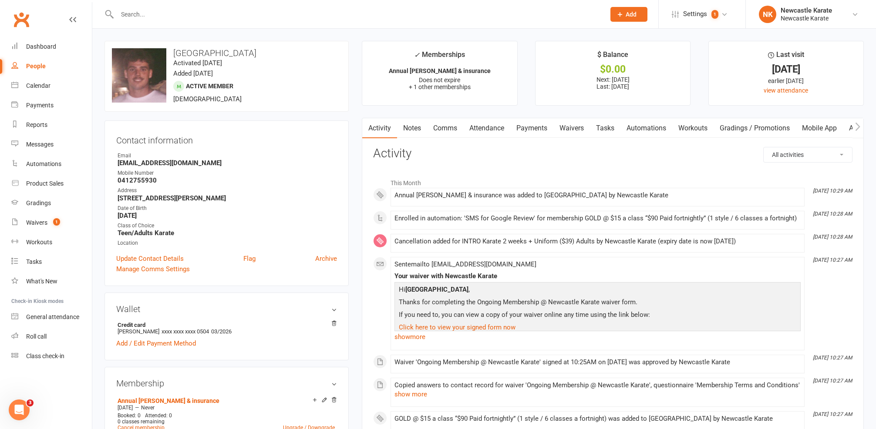
click at [539, 123] on link "Payments" at bounding box center [531, 128] width 43 height 20
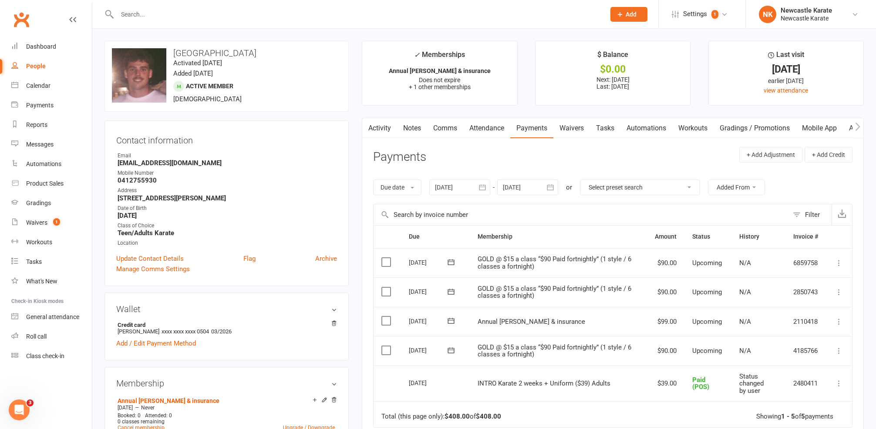
click at [839, 318] on icon at bounding box center [838, 322] width 9 height 9
click at [794, 350] on link "Mark as Paid (POS)" at bounding box center [800, 356] width 86 height 17
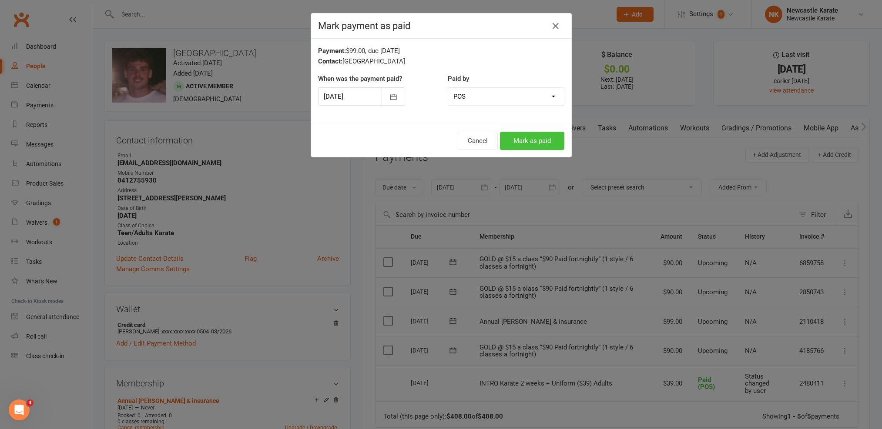
click at [530, 137] on button "Mark as paid" at bounding box center [532, 141] width 64 height 18
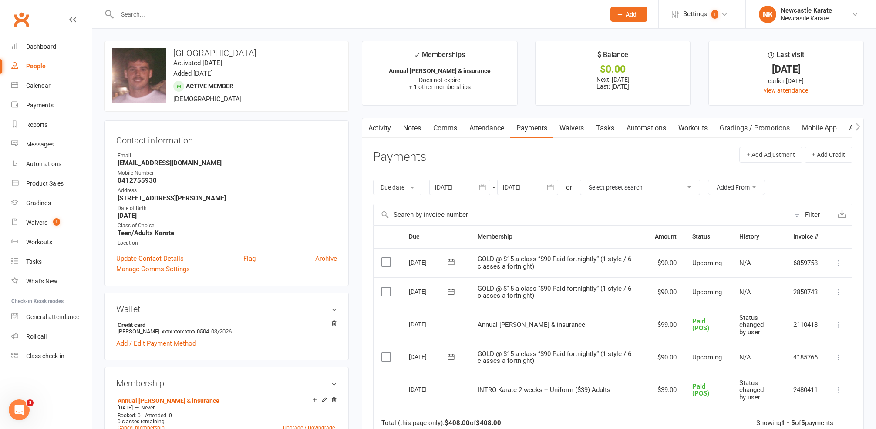
click at [420, 121] on link "Notes" at bounding box center [412, 128] width 30 height 20
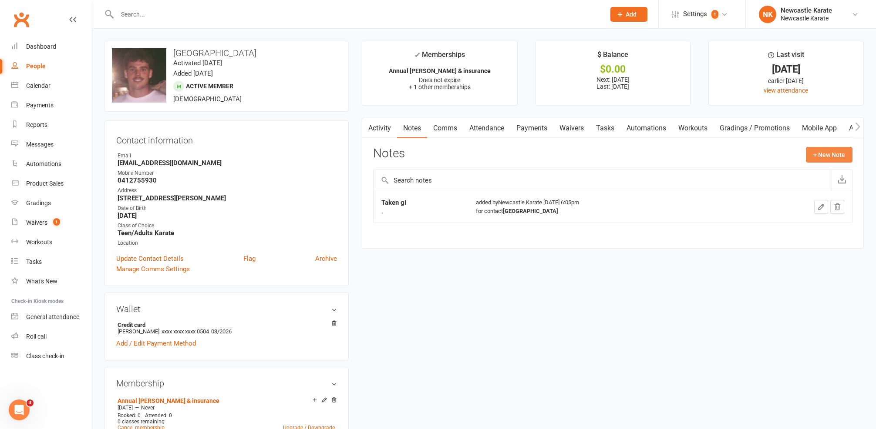
click at [819, 152] on button "+ New Note" at bounding box center [828, 155] width 47 height 16
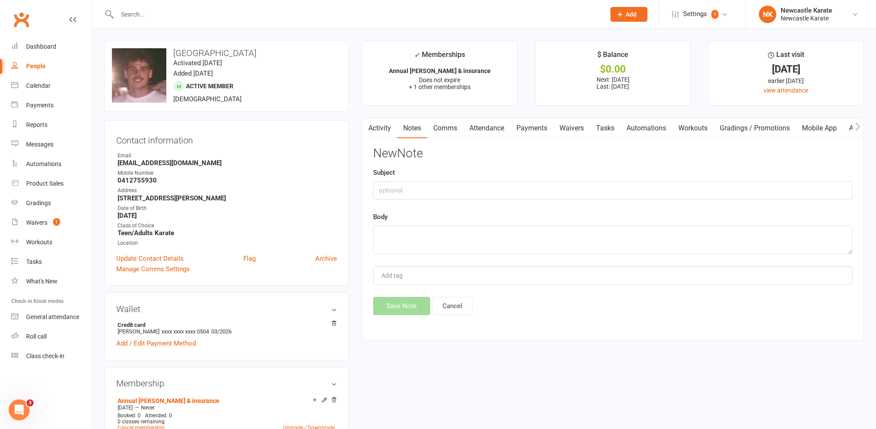
click at [703, 203] on div "New Note Subject Body Add tag Save Note Cancel" at bounding box center [612, 231] width 479 height 168
click at [701, 199] on div "New Note Subject Body Add tag Save Note Cancel" at bounding box center [612, 231] width 479 height 168
click at [703, 191] on input "text" at bounding box center [612, 190] width 479 height 18
type input "Paid for rego over the counter, has taken gloves and mouthguard"
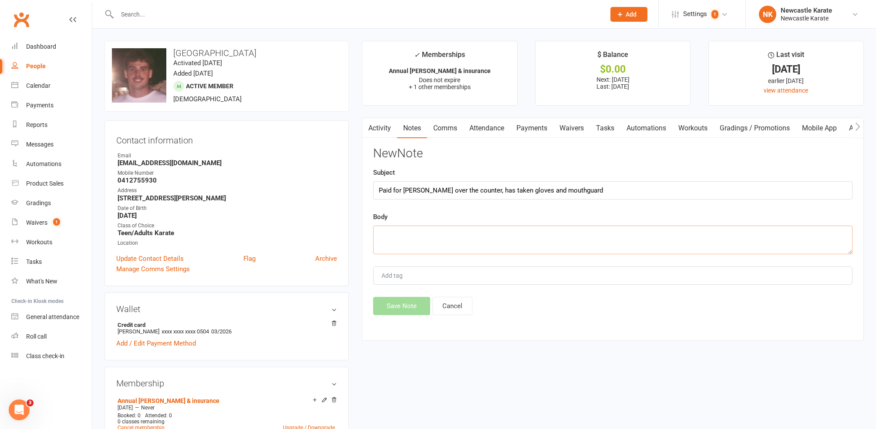
click at [669, 252] on textarea at bounding box center [612, 240] width 479 height 29
type textarea "."
click at [409, 299] on button "Save Note" at bounding box center [401, 306] width 57 height 18
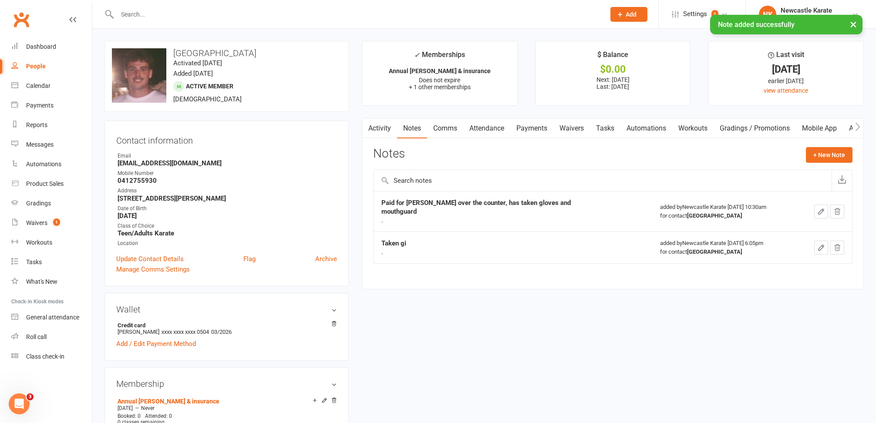
click at [454, 131] on link "Comms" at bounding box center [445, 128] width 36 height 20
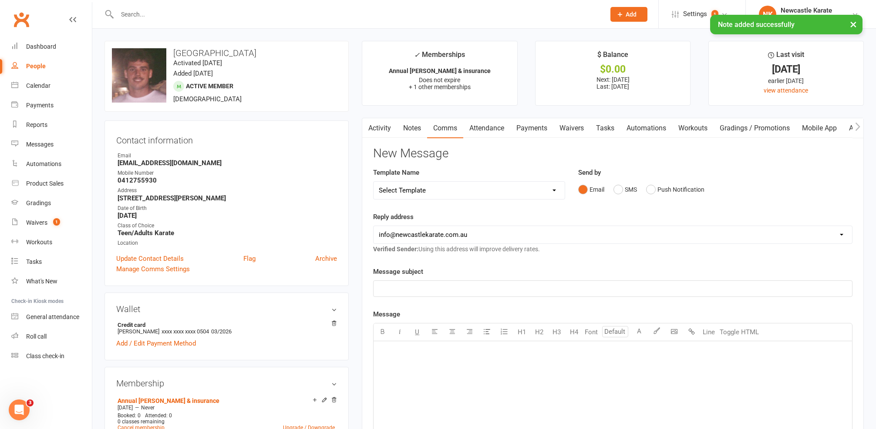
click at [468, 185] on div "Select Template [SMS] SMS 2 for 1 $39 [Email] An Enquiry - Juniors [Email] An E…" at bounding box center [469, 190] width 192 height 18
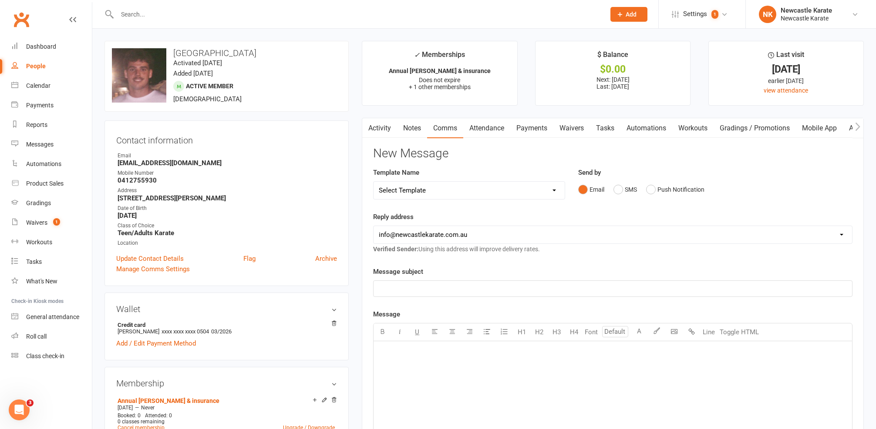
select select "60"
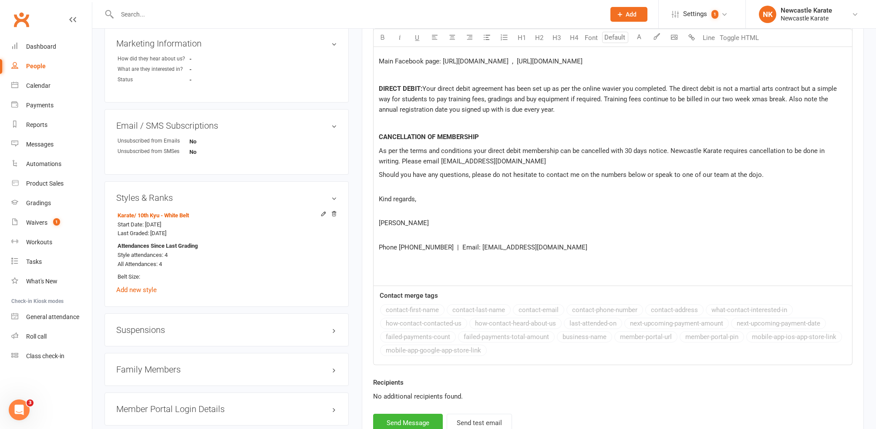
scroll to position [600, 0]
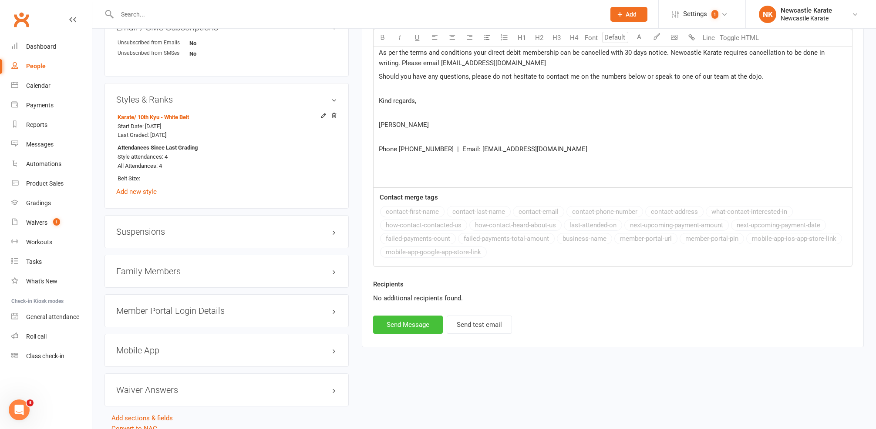
click at [416, 321] on button "Send Message" at bounding box center [408, 325] width 70 height 18
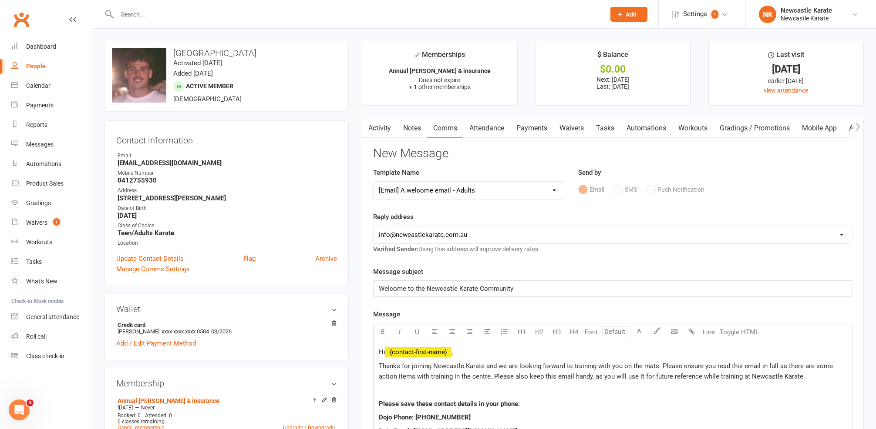
select select
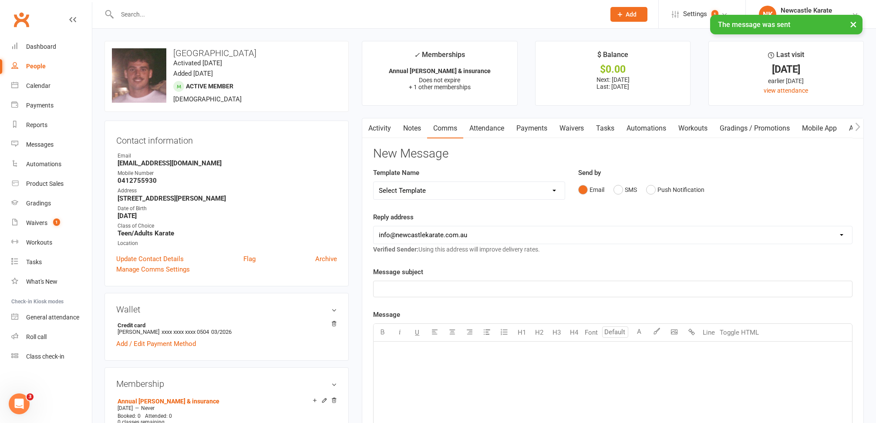
click at [378, 136] on link "Activity" at bounding box center [379, 128] width 35 height 20
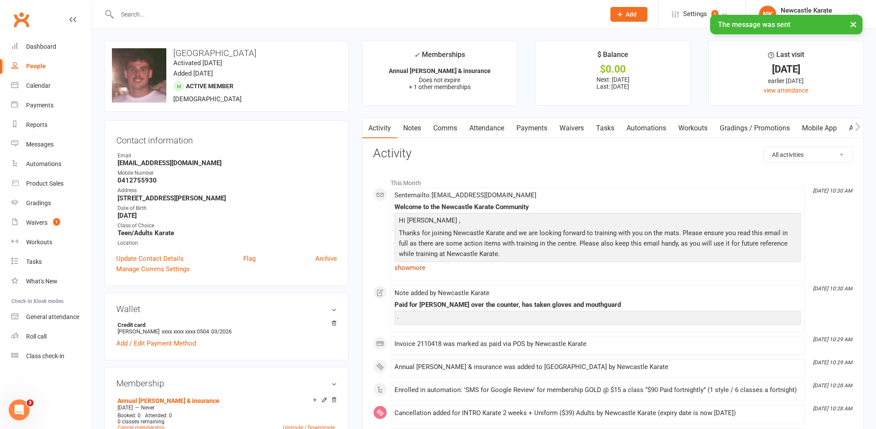
click at [436, 269] on link "show more" at bounding box center [597, 268] width 406 height 12
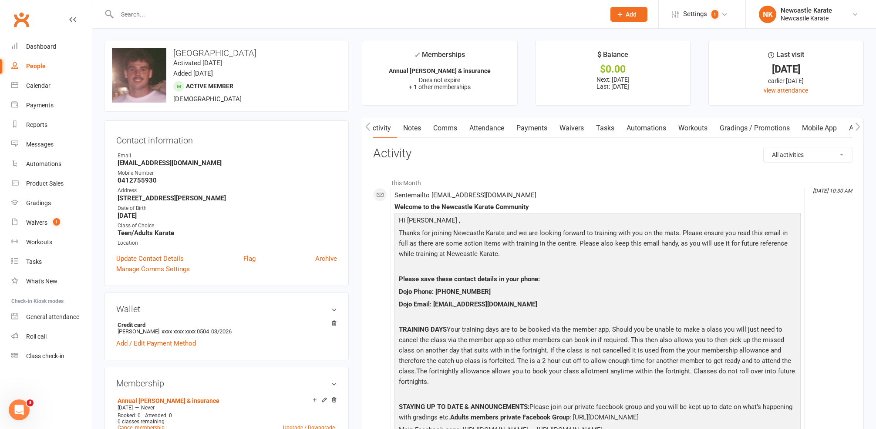
click at [545, 136] on link "Payments" at bounding box center [531, 128] width 43 height 20
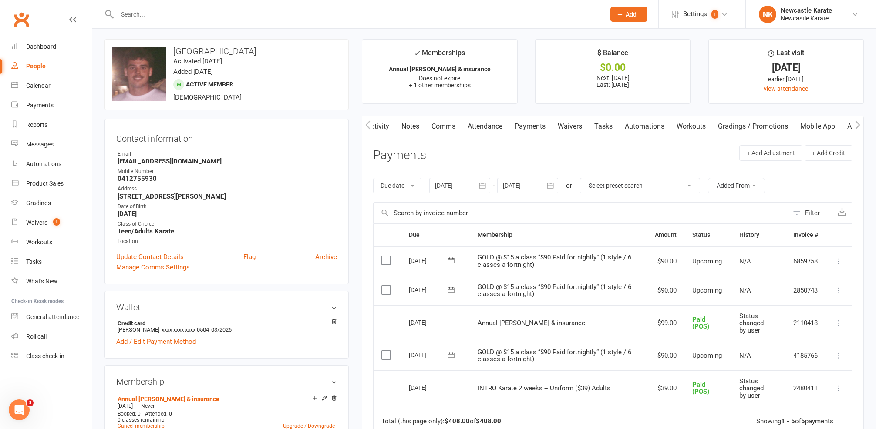
scroll to position [65, 0]
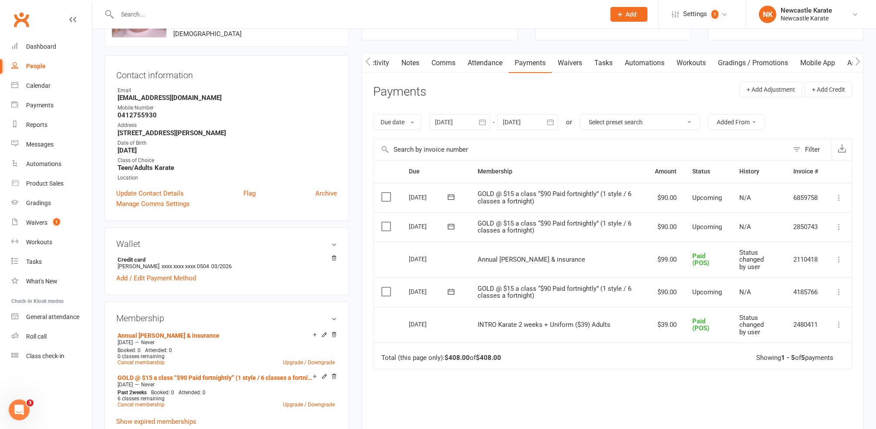
click at [450, 220] on span at bounding box center [450, 226] width 21 height 13
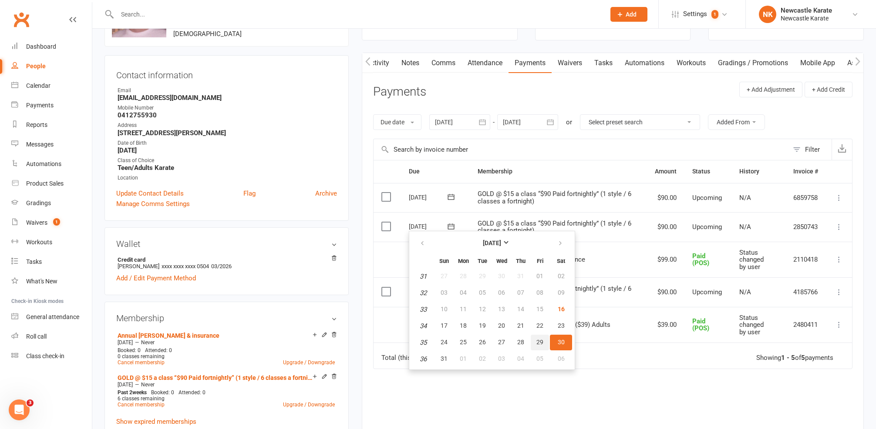
click at [539, 342] on span "29" at bounding box center [539, 342] width 7 height 7
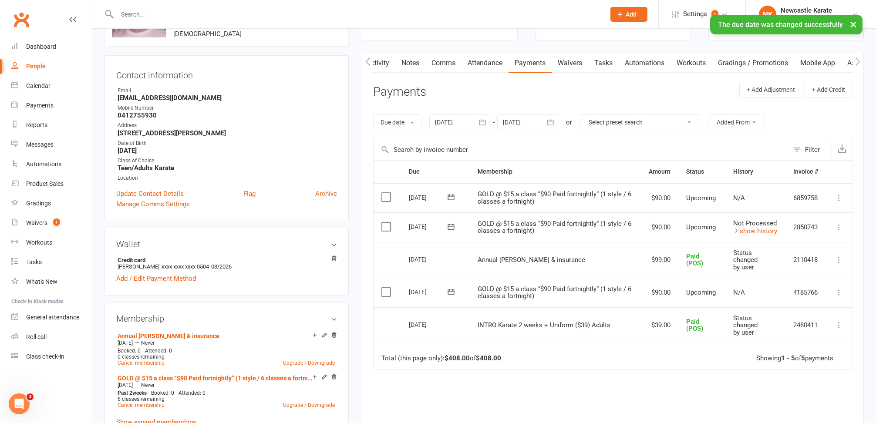
click at [839, 224] on icon at bounding box center [838, 227] width 9 height 9
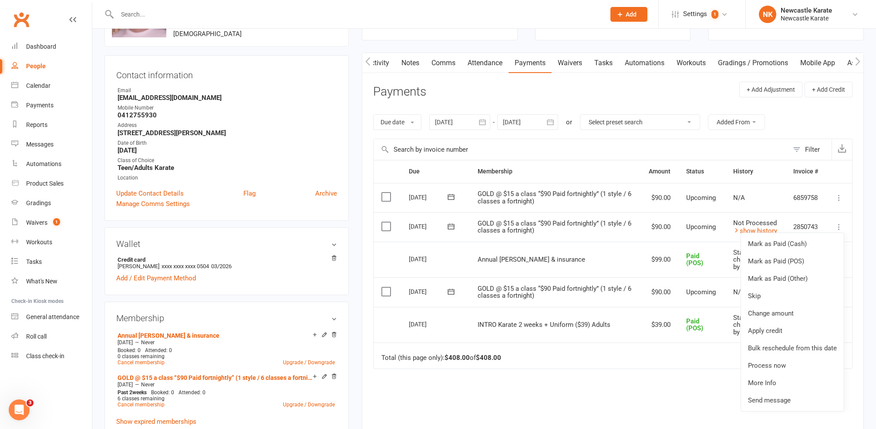
click at [775, 345] on link "Bulk reschedule from this date" at bounding box center [792, 348] width 103 height 17
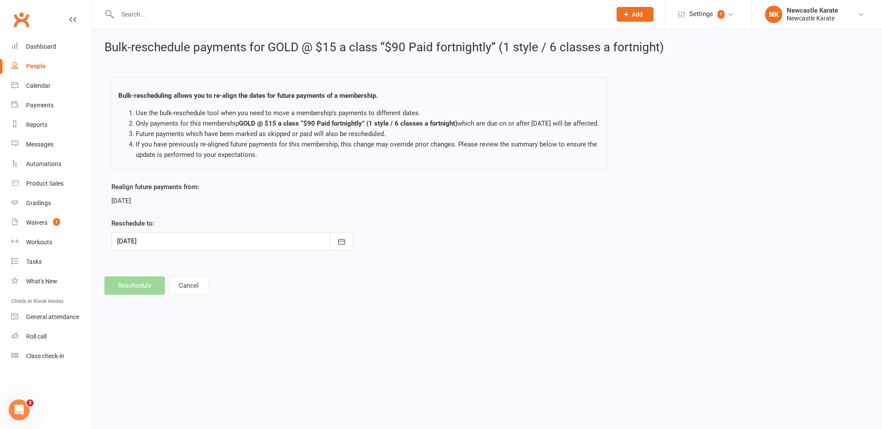
click at [162, 248] on div at bounding box center [232, 241] width 242 height 18
click at [242, 366] on span "29" at bounding box center [242, 362] width 7 height 7
click at [163, 251] on div at bounding box center [232, 241] width 242 height 18
click at [330, 319] on html "Prospect Member Non-attending contact Class / event Appointment Grading event T…" at bounding box center [441, 159] width 882 height 319
click at [230, 251] on div at bounding box center [232, 241] width 242 height 18
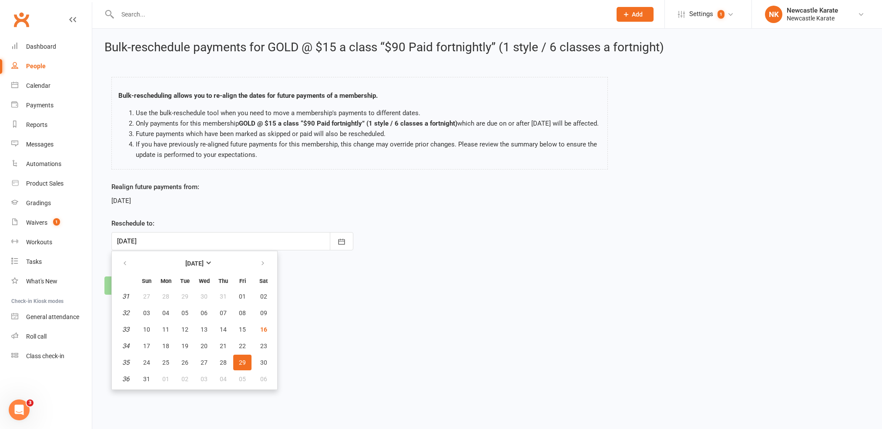
click at [342, 295] on footer "Reschedule Cancel" at bounding box center [486, 286] width 765 height 18
click at [175, 307] on div "Bulk-reschedule payments for GOLD @ $15 a class “$90 Paid fortnightly” (1 style…" at bounding box center [487, 168] width 790 height 278
click at [185, 295] on button "Cancel" at bounding box center [189, 286] width 40 height 18
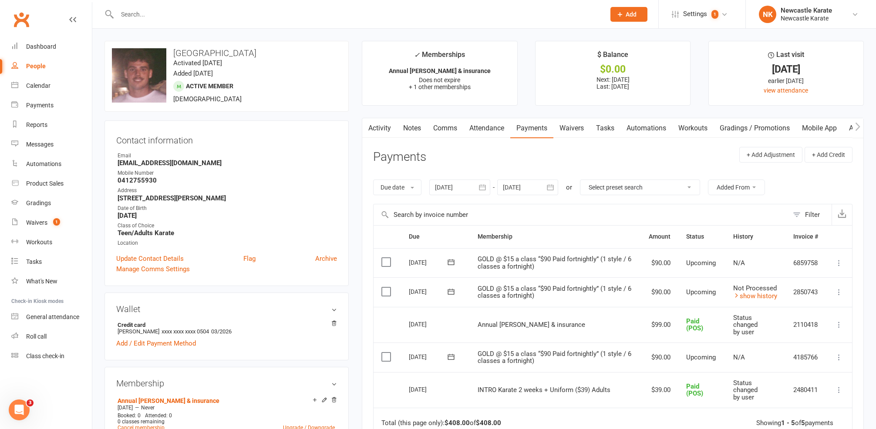
click at [839, 259] on icon at bounding box center [838, 263] width 9 height 9
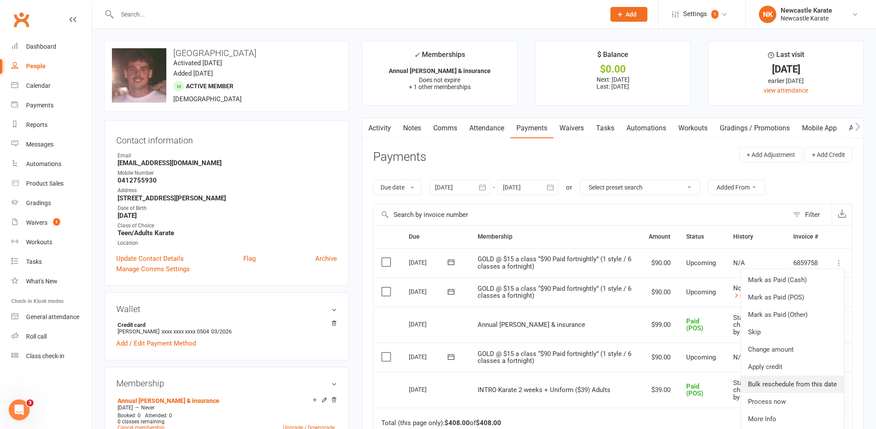
click at [774, 382] on link "Bulk reschedule from this date" at bounding box center [792, 384] width 103 height 17
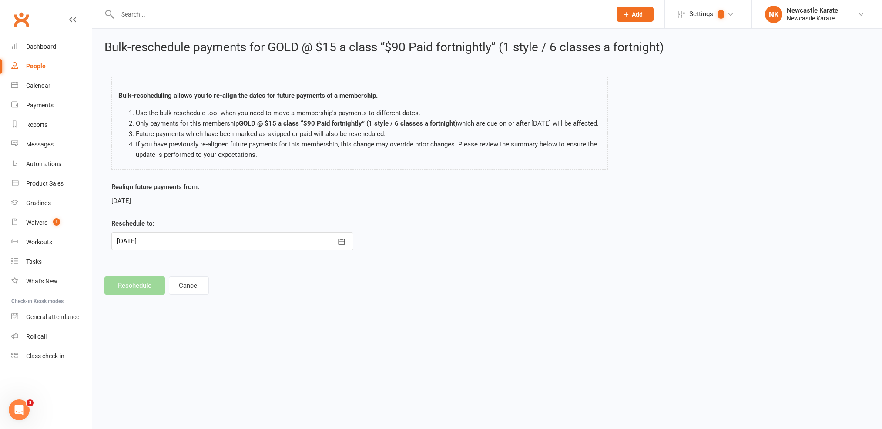
click at [236, 251] on div at bounding box center [232, 241] width 242 height 18
click at [242, 317] on span "12" at bounding box center [242, 313] width 7 height 7
type input "12 Sep 2025"
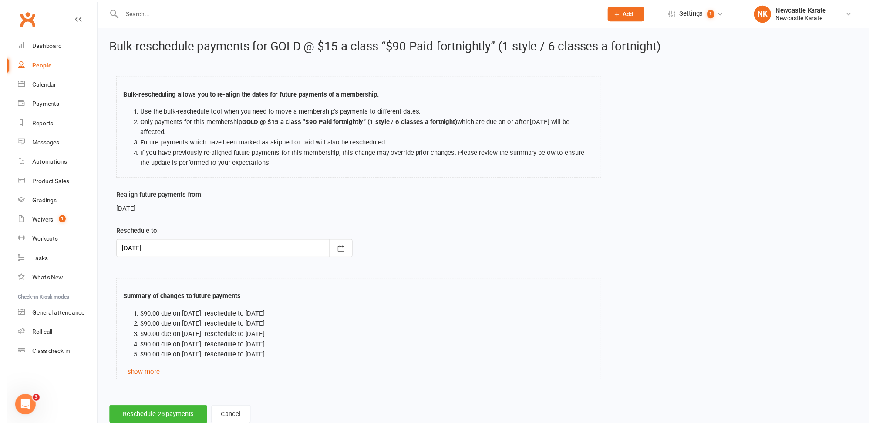
scroll to position [2, 0]
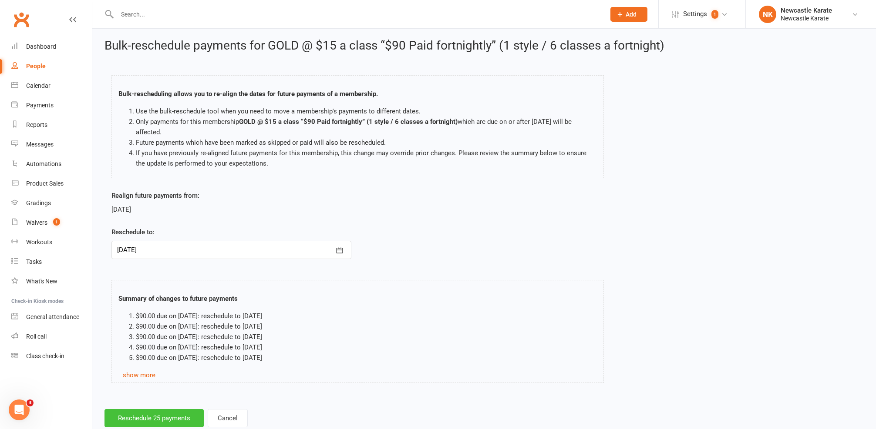
click at [171, 412] on button "Reschedule 25 payments" at bounding box center [153, 418] width 99 height 18
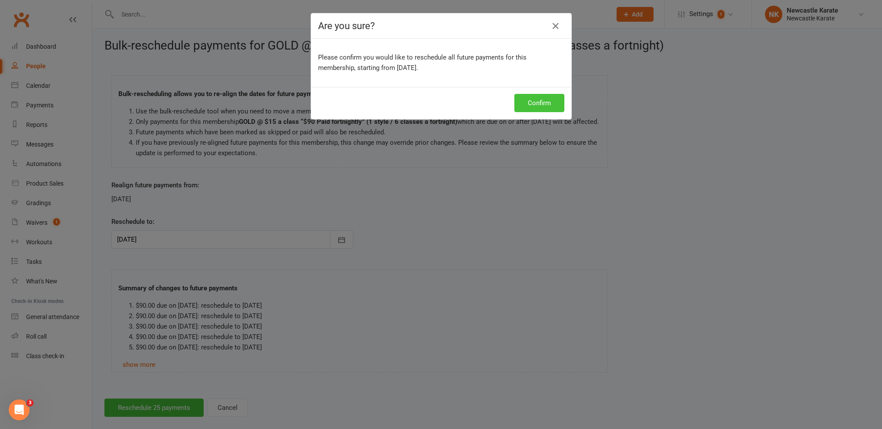
click at [552, 99] on button "Confirm" at bounding box center [539, 103] width 50 height 18
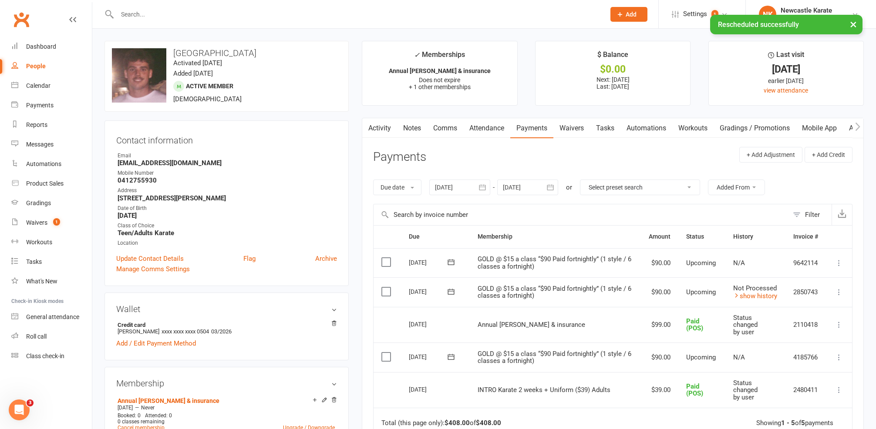
click at [362, 131] on button "button" at bounding box center [367, 128] width 11 height 20
click at [372, 127] on button "button" at bounding box center [367, 128] width 11 height 20
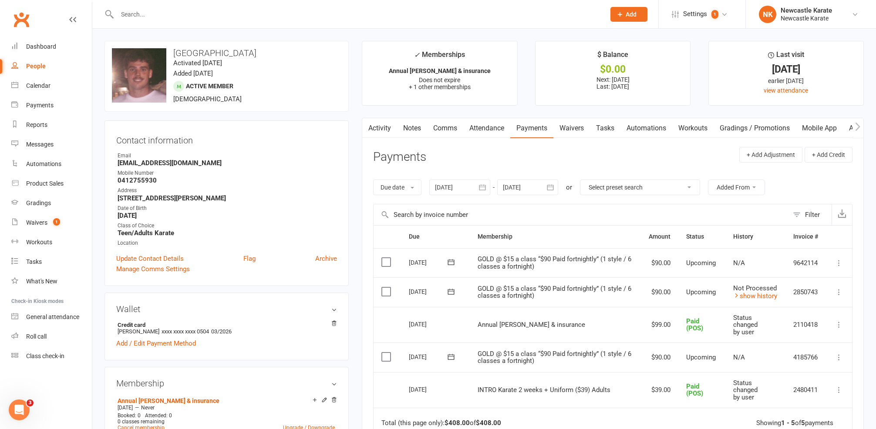
click at [386, 134] on link "Activity" at bounding box center [379, 128] width 35 height 20
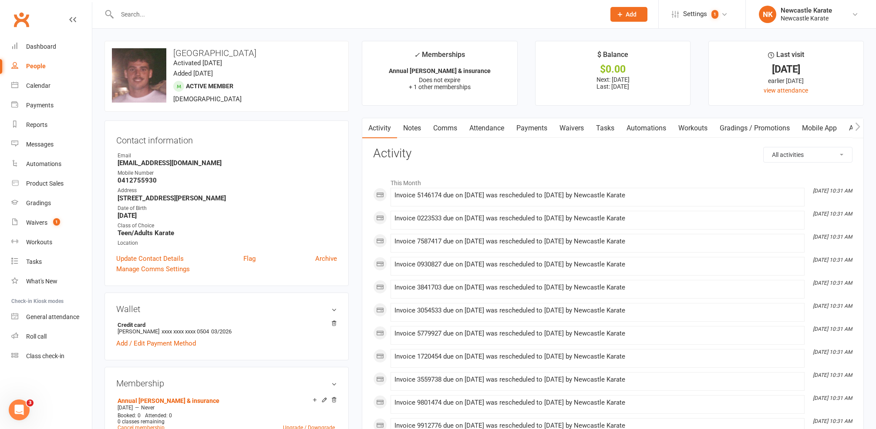
click at [535, 124] on link "Payments" at bounding box center [531, 128] width 43 height 20
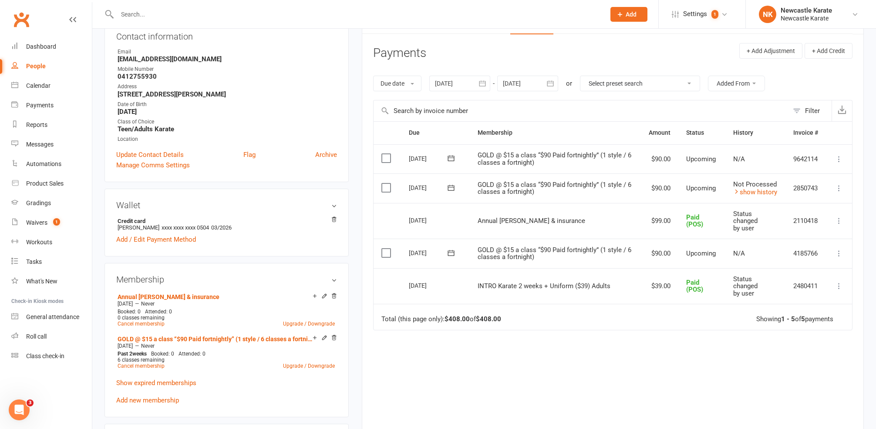
scroll to position [94, 0]
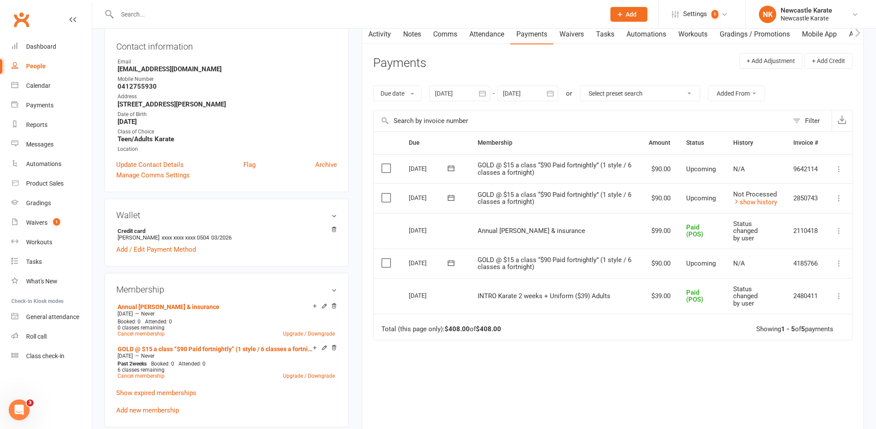
click at [536, 92] on div at bounding box center [527, 94] width 61 height 16
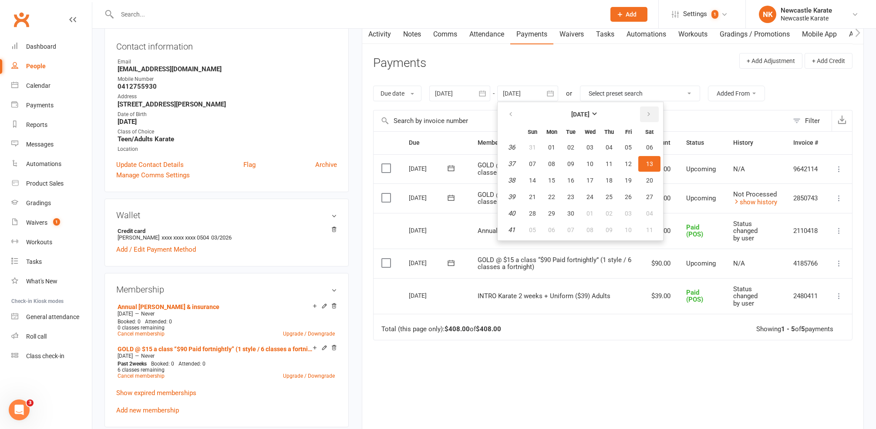
click at [649, 113] on icon "button" at bounding box center [648, 114] width 6 height 7
type input "15 Nov 2025"
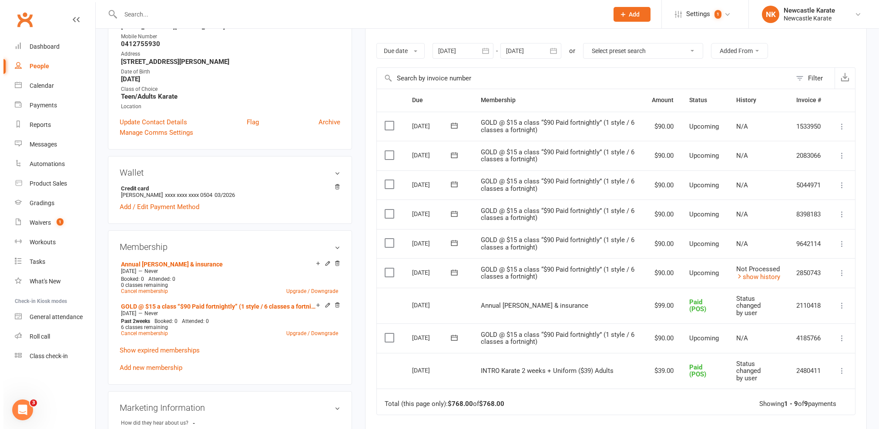
scroll to position [0, 0]
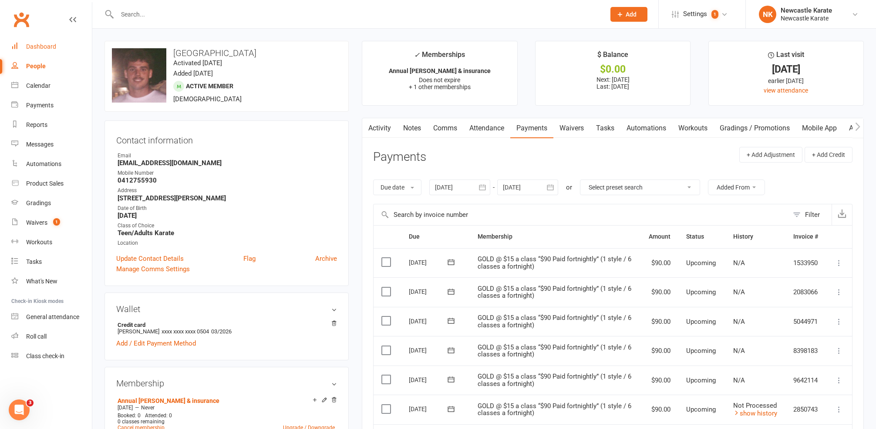
click at [54, 47] on div "Dashboard" at bounding box center [41, 46] width 30 height 7
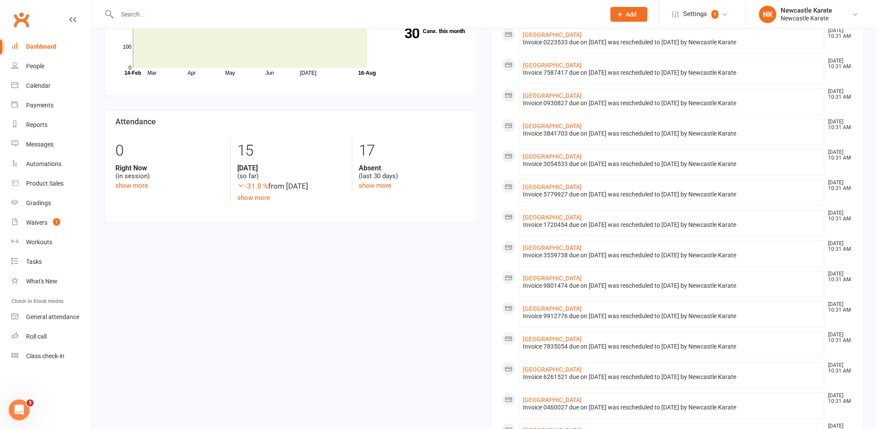
scroll to position [21, 0]
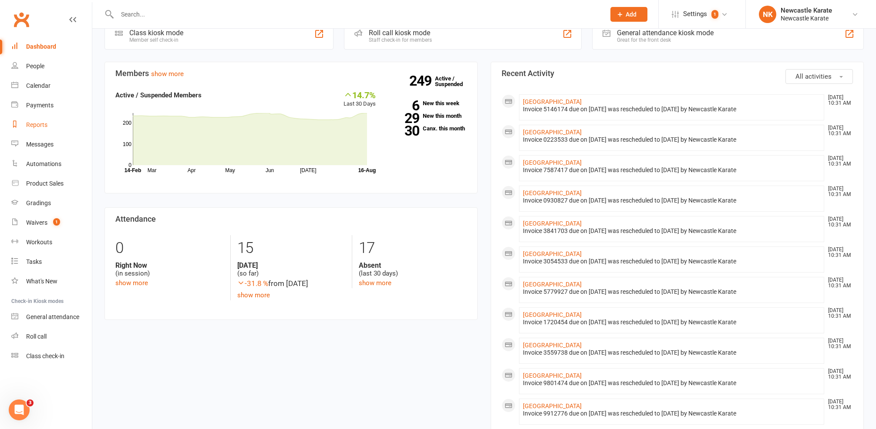
click at [23, 124] on link "Reports" at bounding box center [51, 125] width 81 height 20
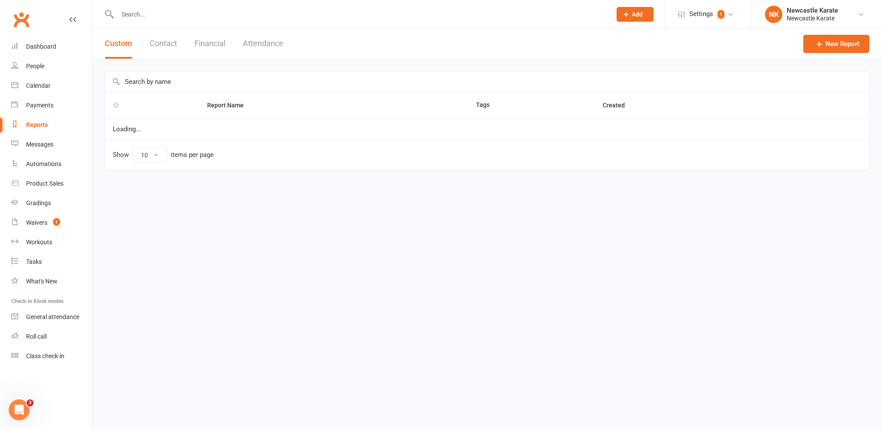
select select "25"
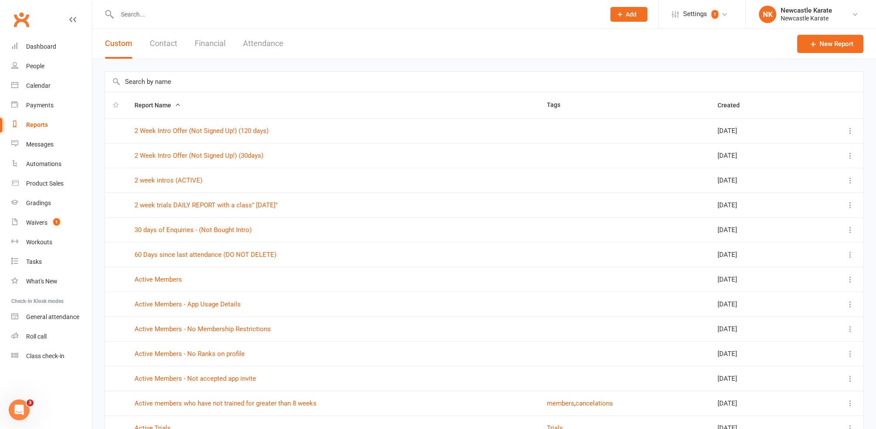
click at [214, 225] on td "30 days of Enquiries - (Not Bought Intro)" at bounding box center [333, 230] width 412 height 25
click at [205, 154] on link "2 Week Intro Offer (Not Signed Up!) (30days)" at bounding box center [198, 156] width 129 height 8
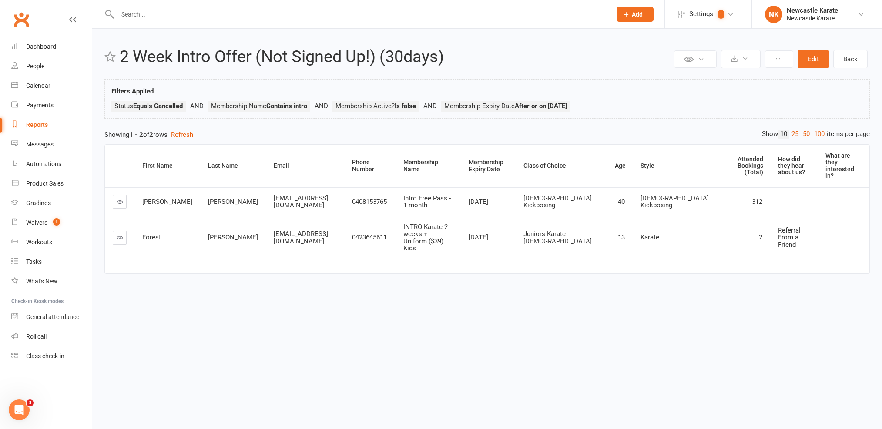
select select "25"
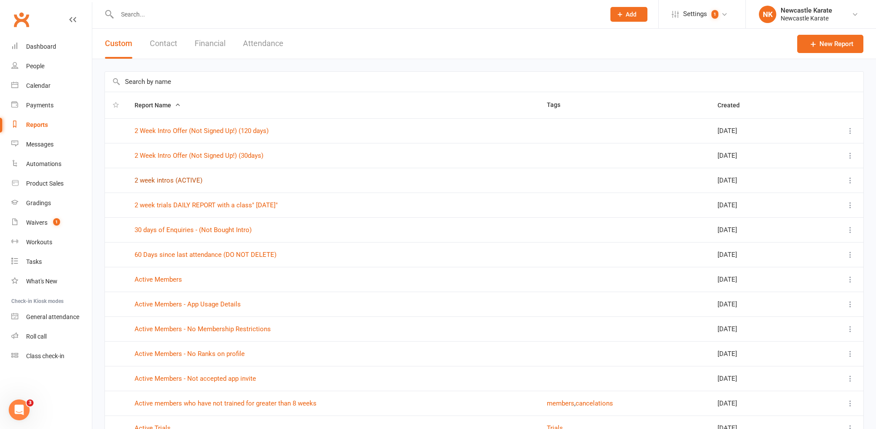
click at [164, 183] on link "2 week intros (ACTIVE)" at bounding box center [168, 181] width 68 height 8
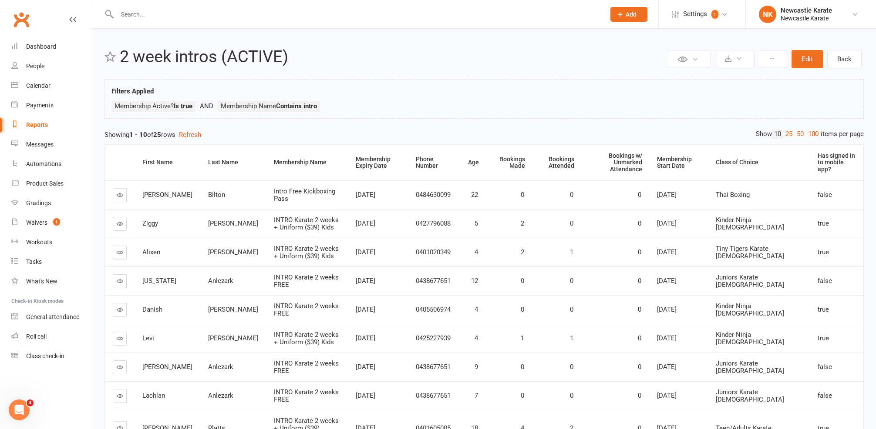
click at [813, 132] on link "100" at bounding box center [812, 134] width 15 height 9
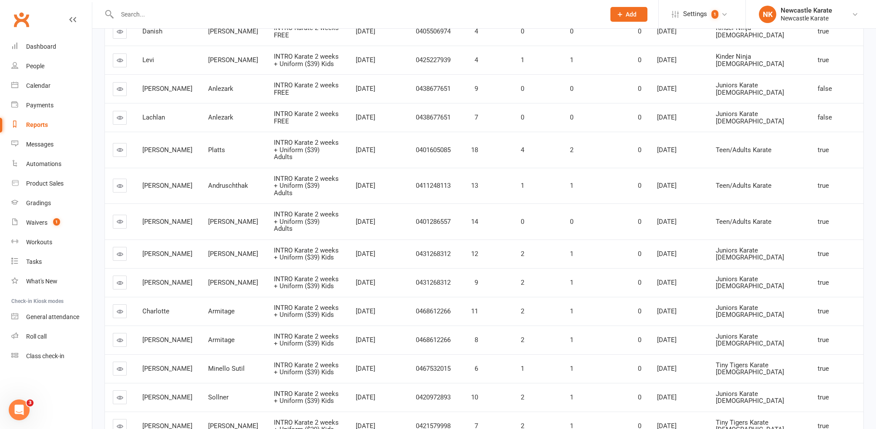
scroll to position [207, 0]
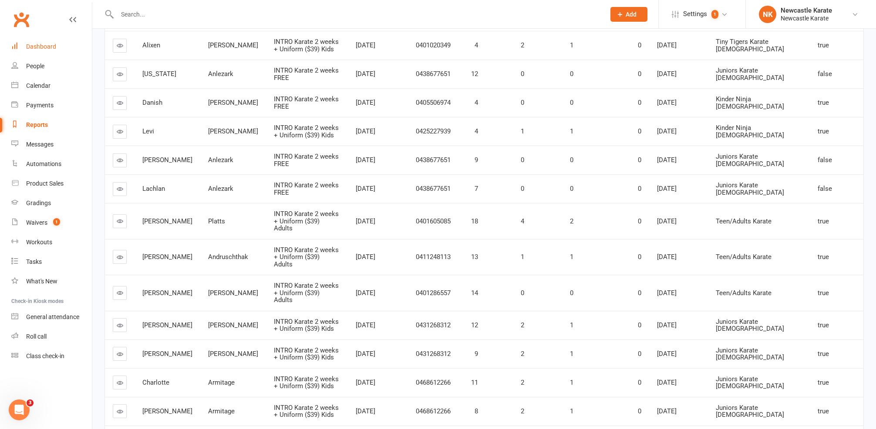
click at [49, 50] on link "Dashboard" at bounding box center [51, 47] width 81 height 20
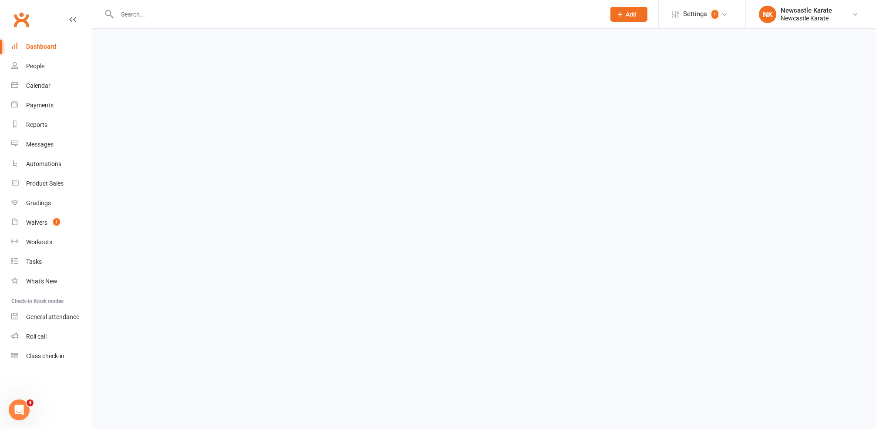
click at [52, 40] on link "Dashboard" at bounding box center [51, 47] width 81 height 20
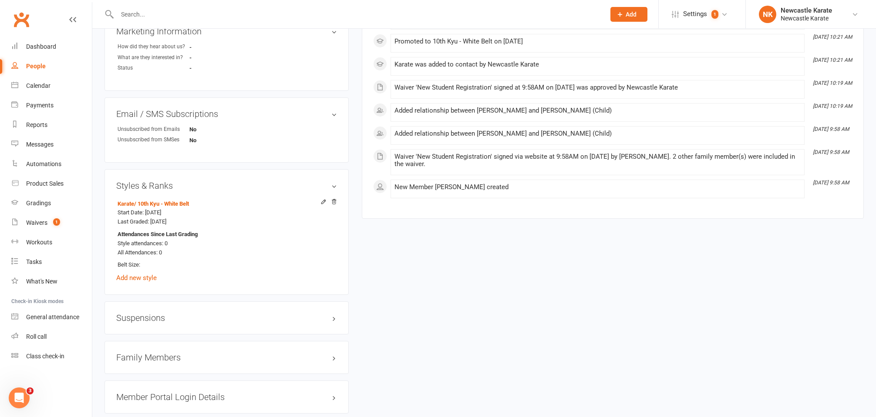
scroll to position [598, 0]
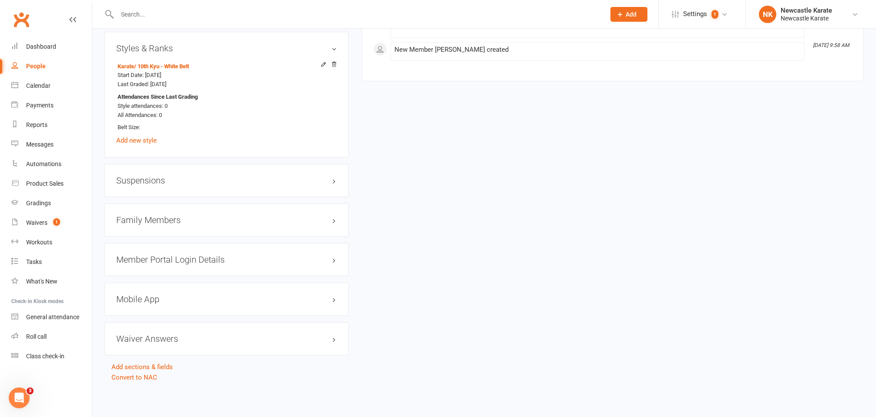
click at [173, 216] on h3 "Family Members" at bounding box center [226, 220] width 221 height 10
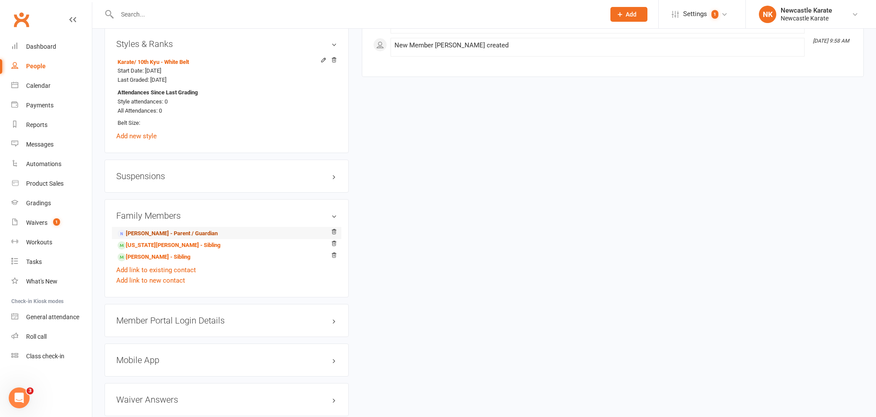
click at [152, 231] on link "Anna Anlezark - Parent / Guardian" at bounding box center [167, 233] width 100 height 9
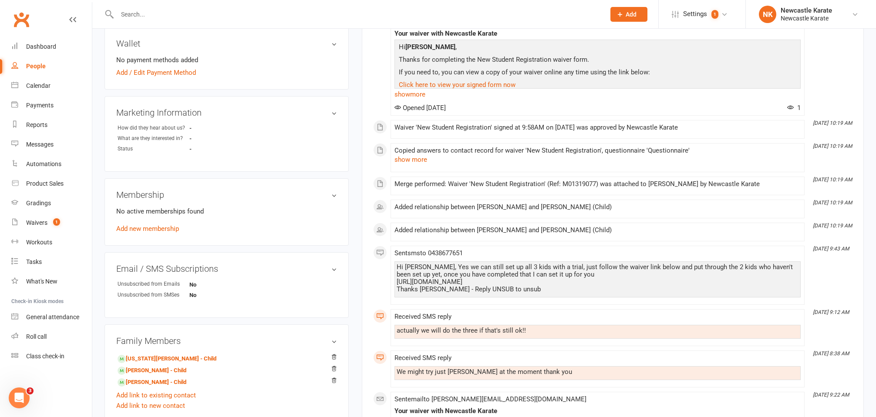
scroll to position [289, 0]
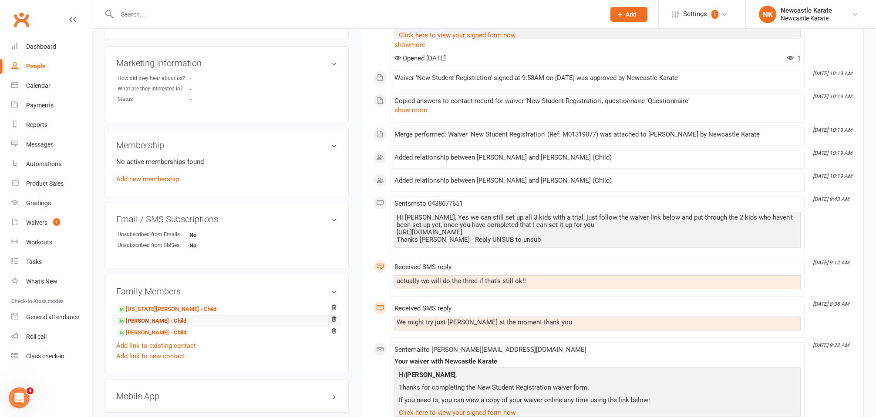
click at [137, 324] on link "Sam Anlezark - Child" at bounding box center [151, 321] width 69 height 9
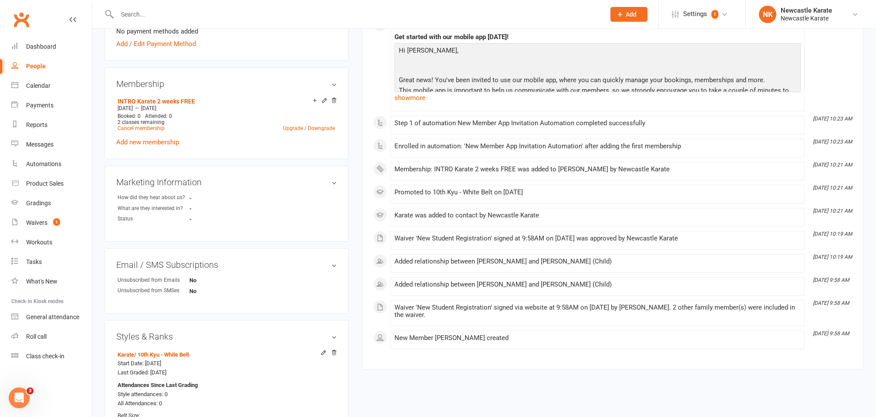
scroll to position [598, 0]
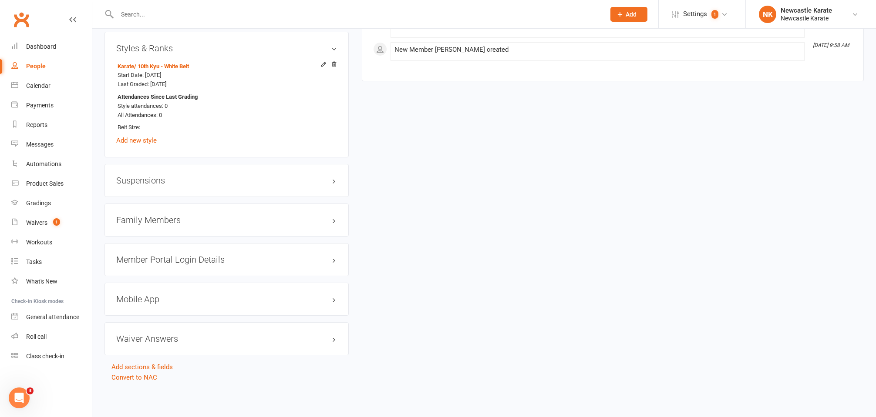
click at [168, 295] on h3 "Mobile App" at bounding box center [226, 300] width 221 height 10
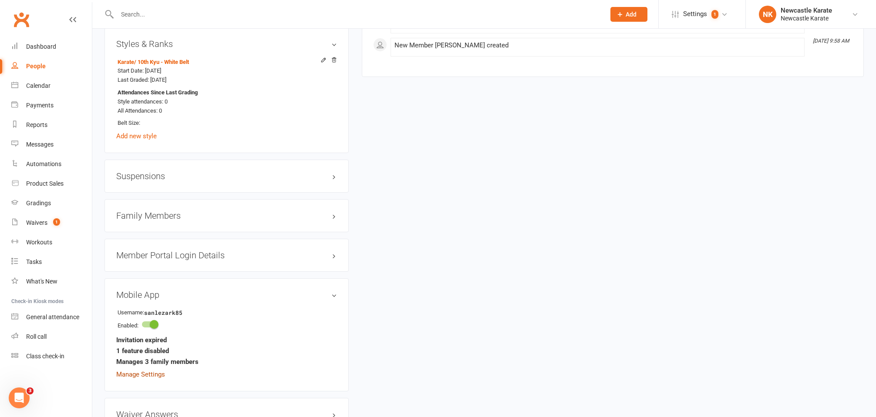
click at [152, 372] on link "Manage Settings" at bounding box center [140, 375] width 49 height 8
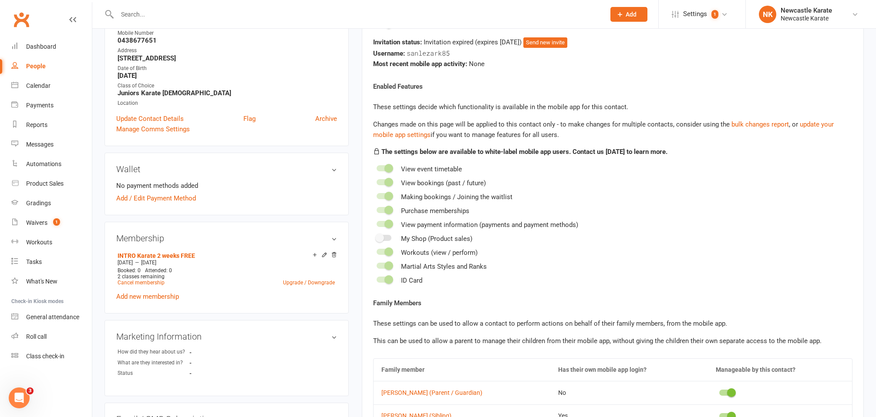
scroll to position [77, 0]
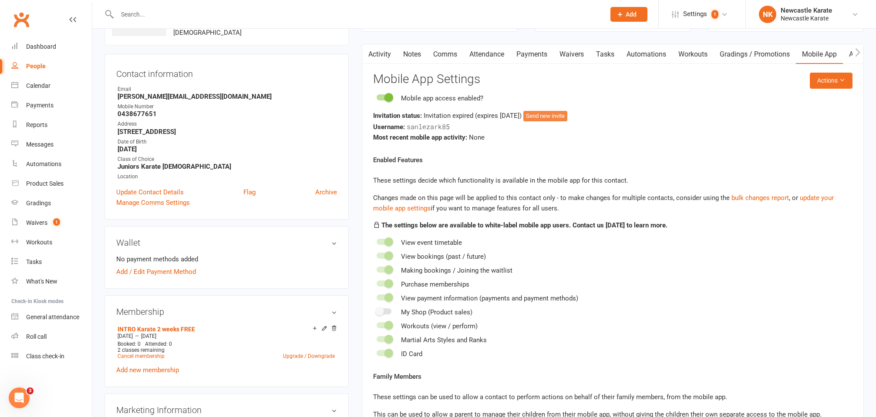
click at [562, 117] on button "Send new invite" at bounding box center [545, 116] width 44 height 10
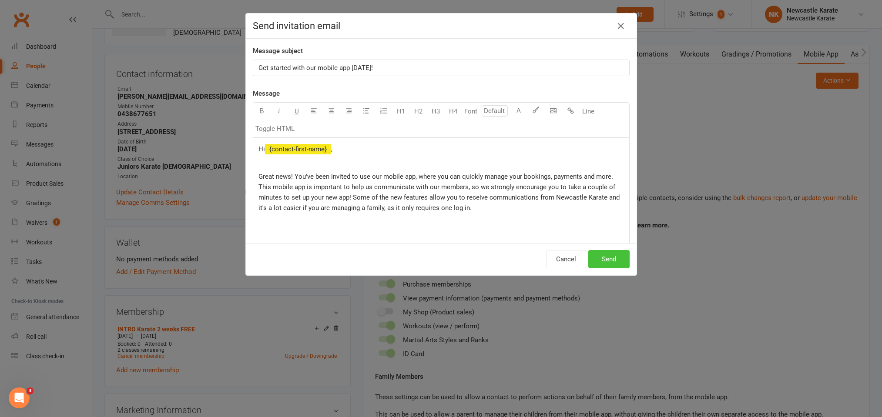
click at [597, 257] on button "Send" at bounding box center [608, 259] width 41 height 18
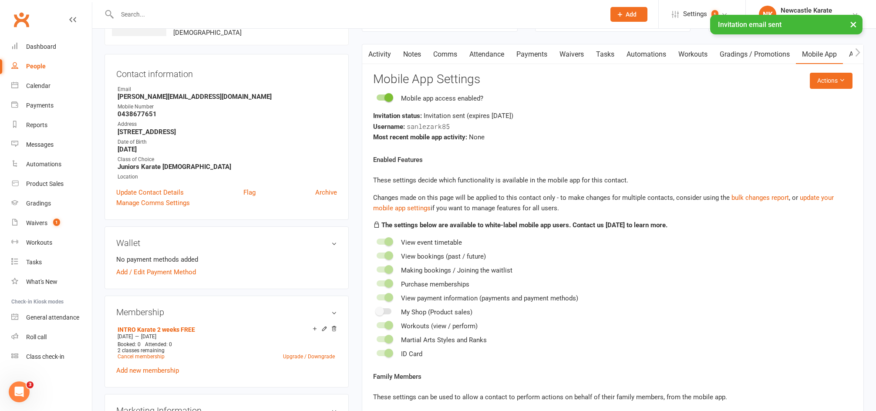
click at [830, 88] on react-component "Actions Mobile App Settings Mobile app access enabled? Invitation status: Invit…" at bounding box center [612, 299] width 479 height 452
click at [830, 83] on button "Actions" at bounding box center [830, 81] width 43 height 16
click at [812, 118] on link "Send invitation SMS" at bounding box center [802, 116] width 86 height 17
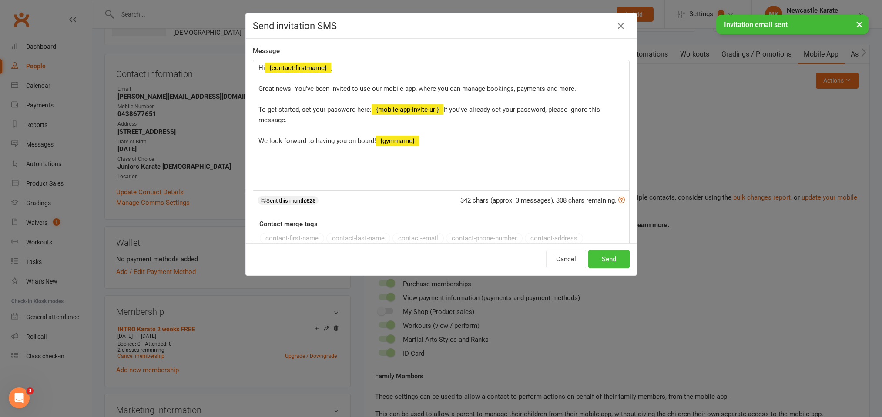
click at [616, 254] on button "Send" at bounding box center [608, 259] width 41 height 18
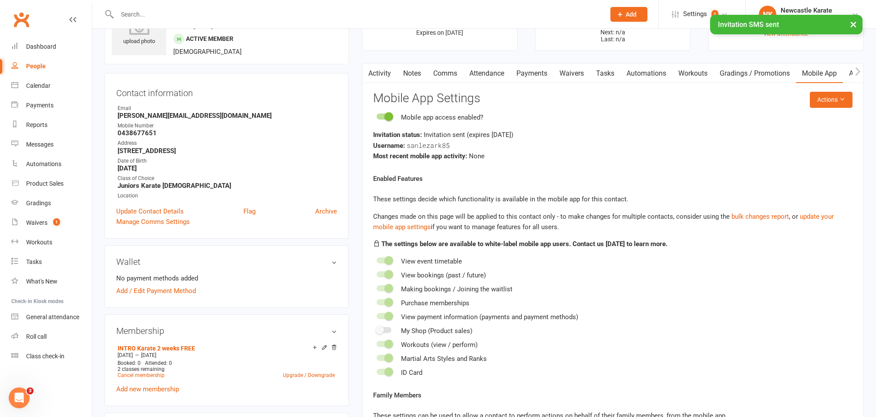
scroll to position [0, 0]
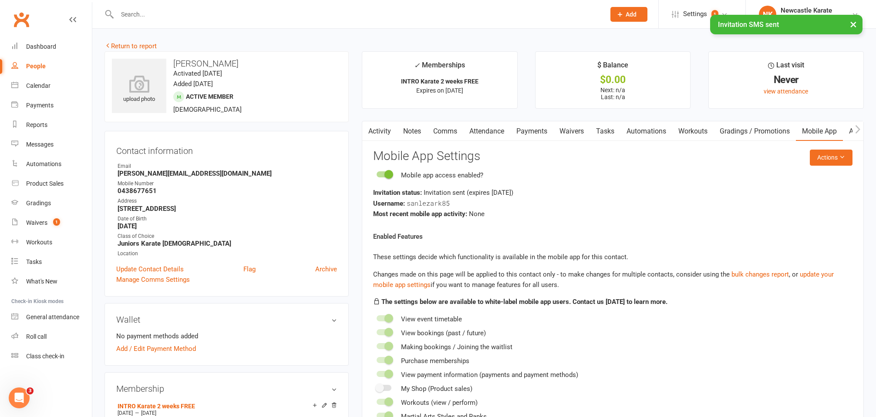
click at [369, 131] on icon "button" at bounding box center [367, 129] width 5 height 9
click at [376, 131] on link "Activity" at bounding box center [379, 131] width 35 height 20
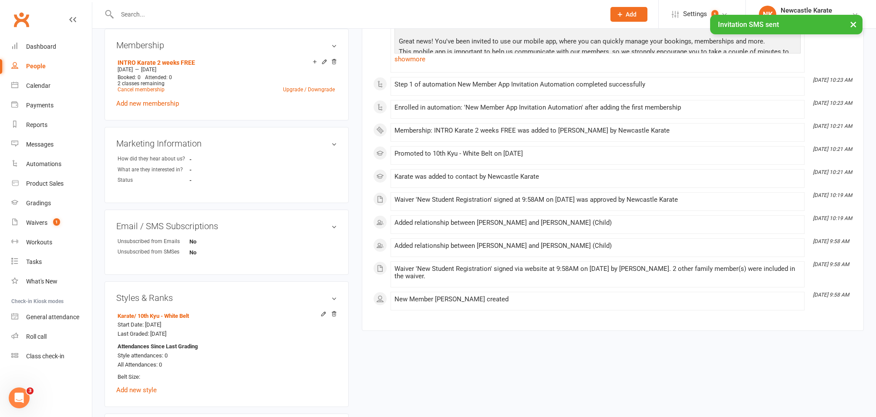
scroll to position [514, 0]
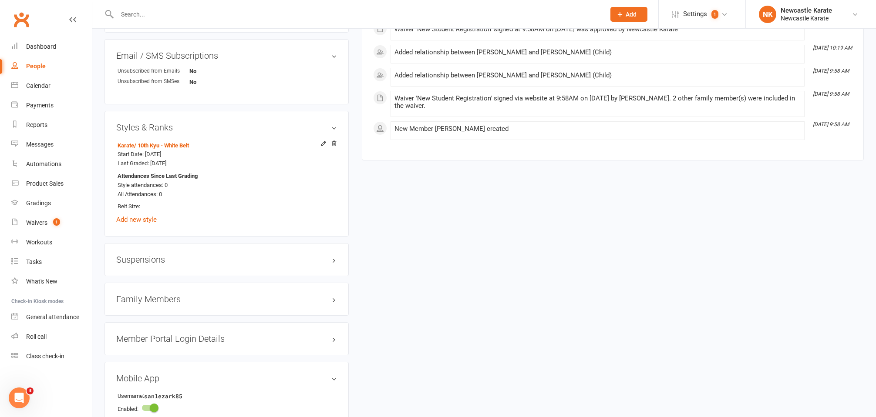
click at [168, 295] on h3 "Family Members" at bounding box center [226, 300] width 221 height 10
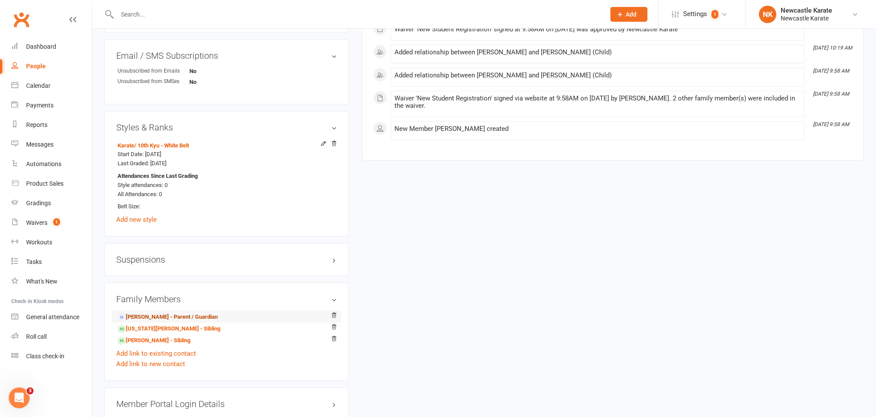
click at [148, 315] on link "Anna Anlezark - Parent / Guardian" at bounding box center [167, 317] width 100 height 9
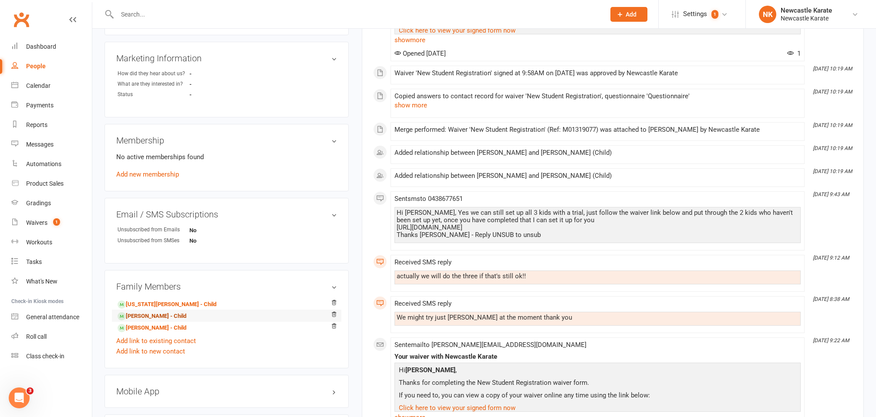
scroll to position [470, 0]
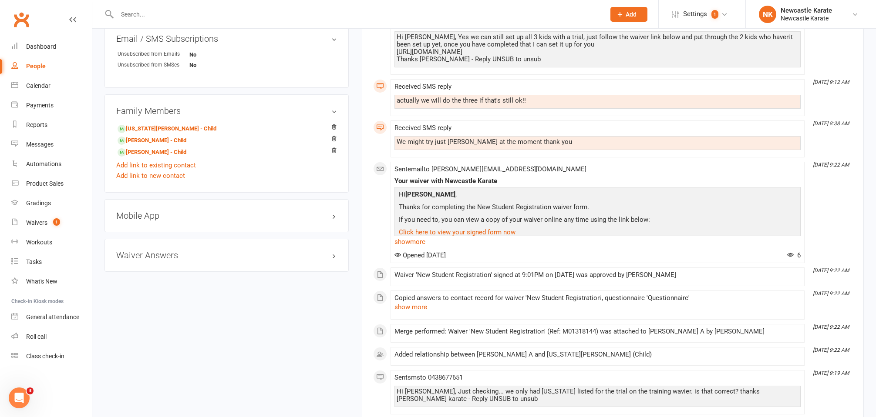
click at [140, 211] on h3 "Mobile App" at bounding box center [226, 216] width 221 height 10
click at [177, 219] on div "Mobile App Enabled: Manage Settings" at bounding box center [226, 232] width 244 height 67
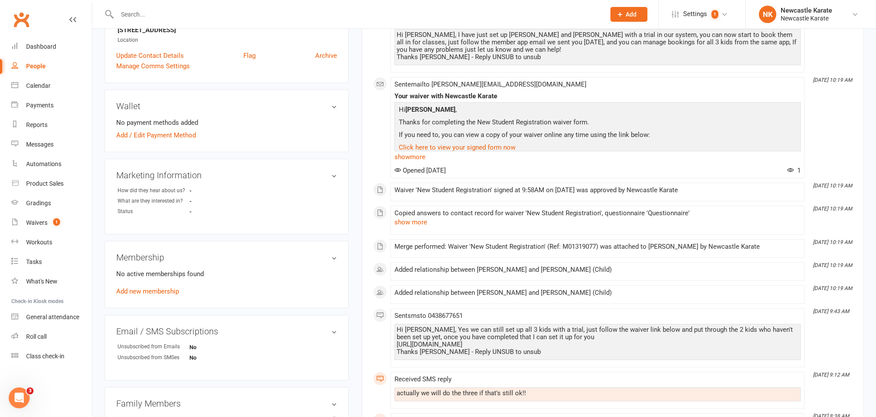
scroll to position [0, 0]
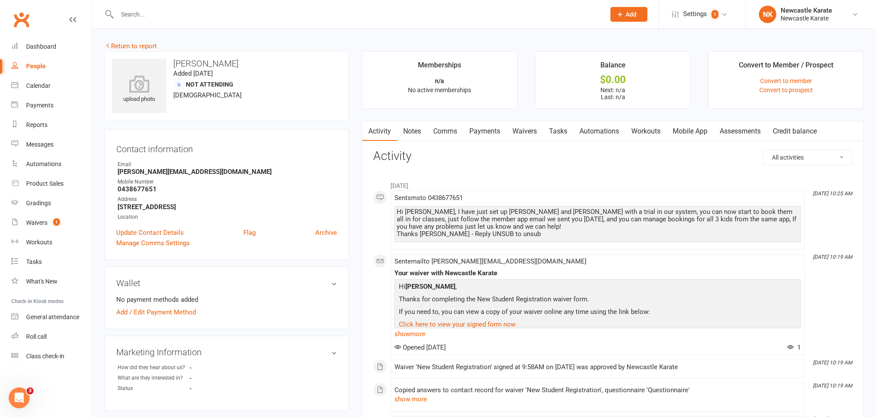
click at [436, 131] on link "Comms" at bounding box center [445, 131] width 36 height 20
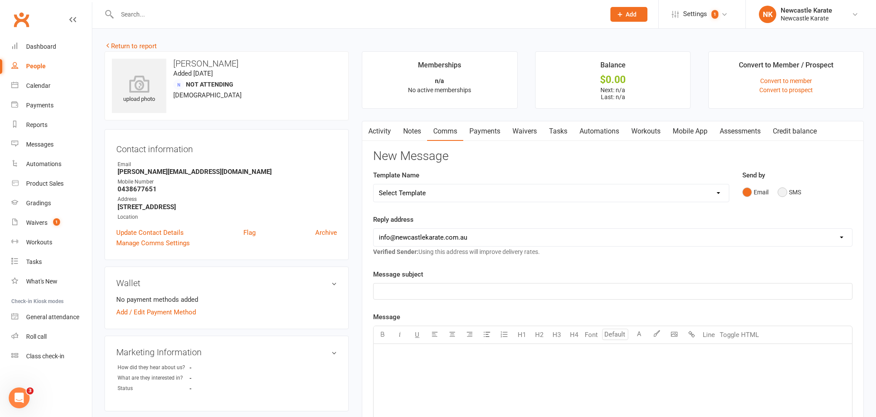
drag, startPoint x: 793, startPoint y: 179, endPoint x: 786, endPoint y: 191, distance: 13.7
click at [793, 180] on div "Send by Email SMS" at bounding box center [797, 185] width 110 height 30
click at [786, 191] on button "SMS" at bounding box center [788, 192] width 23 height 17
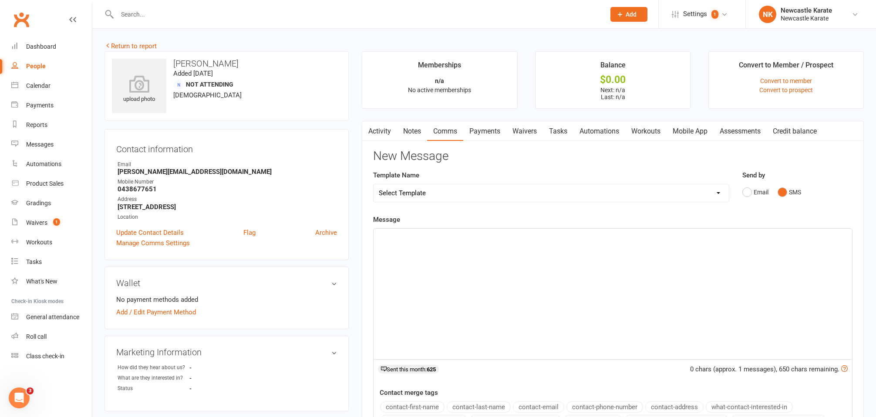
click at [624, 271] on div "﻿" at bounding box center [612, 294] width 478 height 131
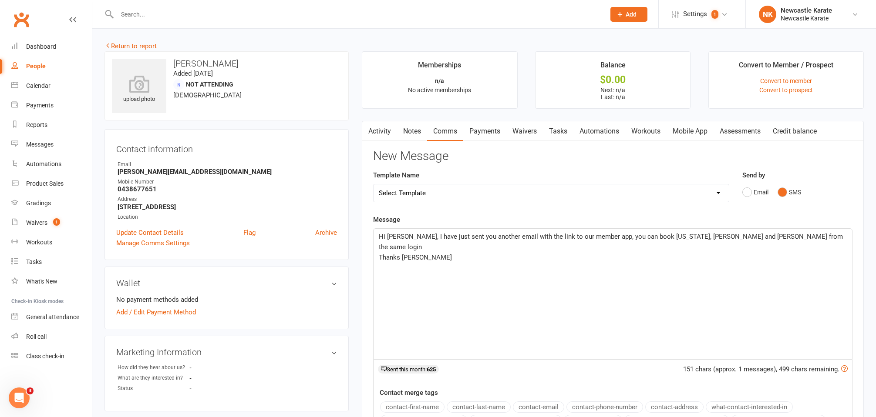
drag, startPoint x: 715, startPoint y: 234, endPoint x: 738, endPoint y: 225, distance: 25.5
click at [715, 234] on span "Hi Anna, I have just sent you another email with the link to our member app, yo…" at bounding box center [612, 242] width 466 height 18
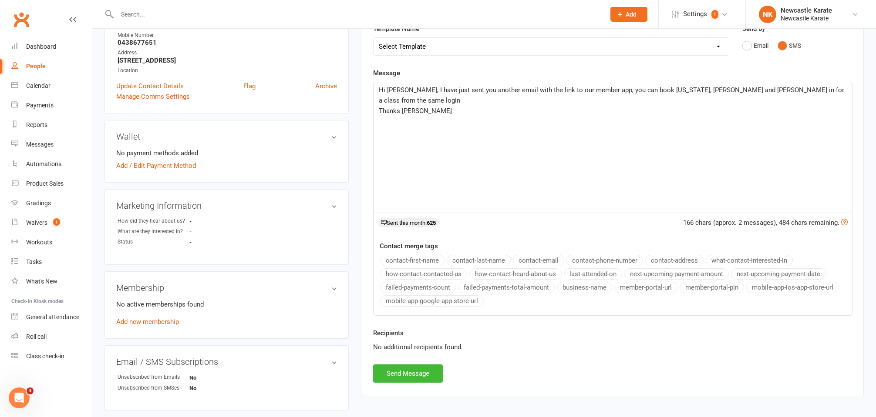
scroll to position [223, 0]
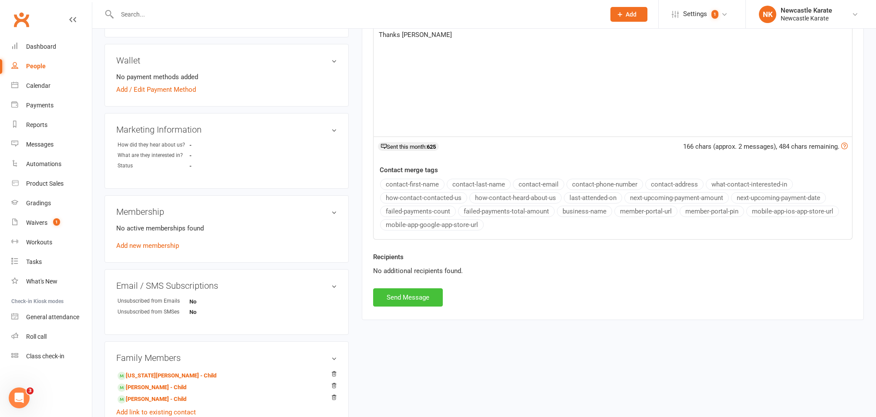
click at [404, 292] on button "Send Message" at bounding box center [408, 298] width 70 height 18
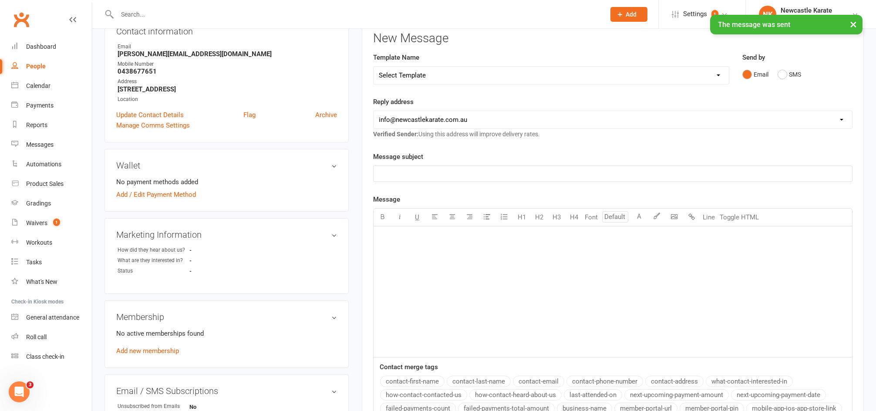
scroll to position [409, 0]
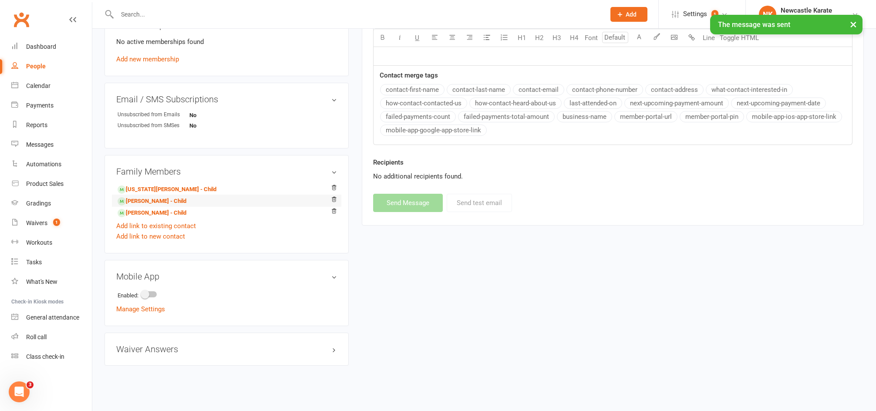
click at [153, 195] on li "Sam Anlezark - Child" at bounding box center [226, 201] width 221 height 12
click at [155, 188] on link "Georgia Anlezark - Child" at bounding box center [166, 189] width 99 height 9
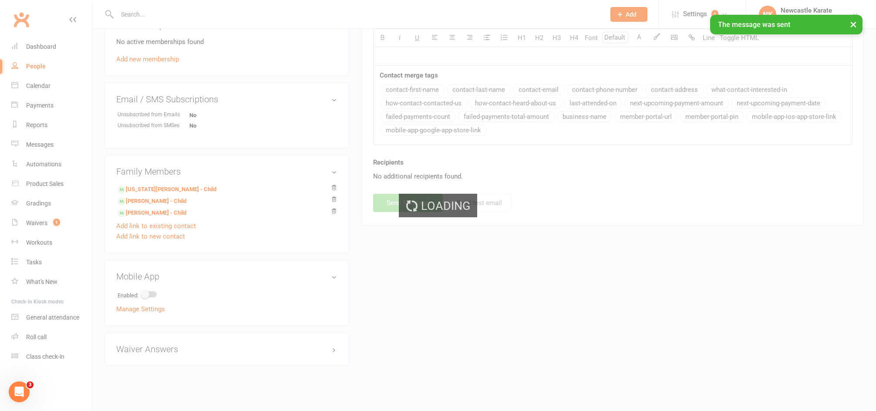
scroll to position [422, 0]
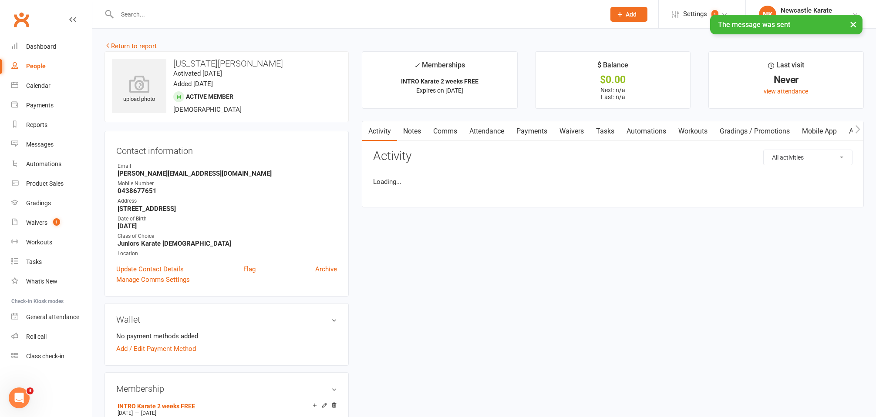
scroll to position [182, 0]
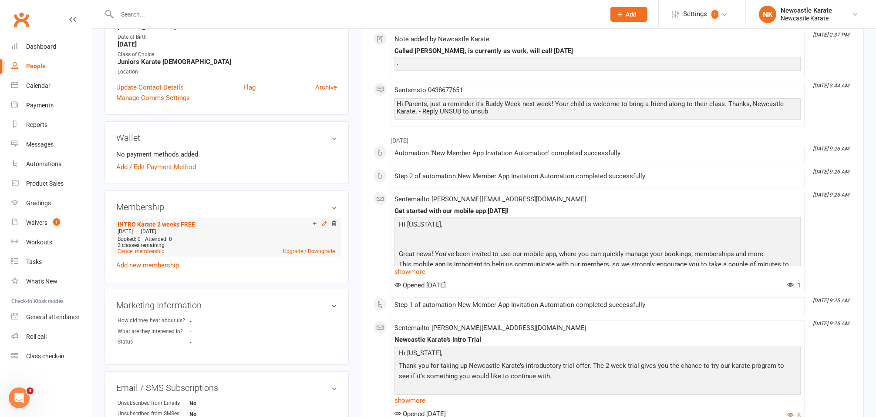
click at [324, 222] on icon at bounding box center [324, 223] width 4 height 4
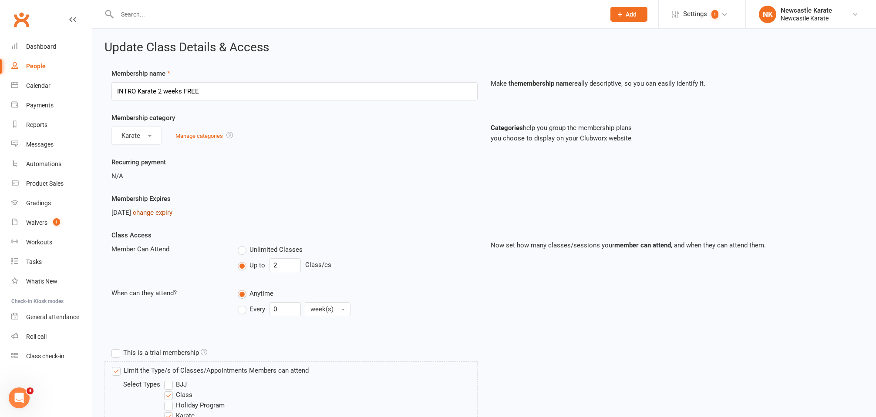
click at [172, 211] on link "change expiry" at bounding box center [153, 213] width 40 height 8
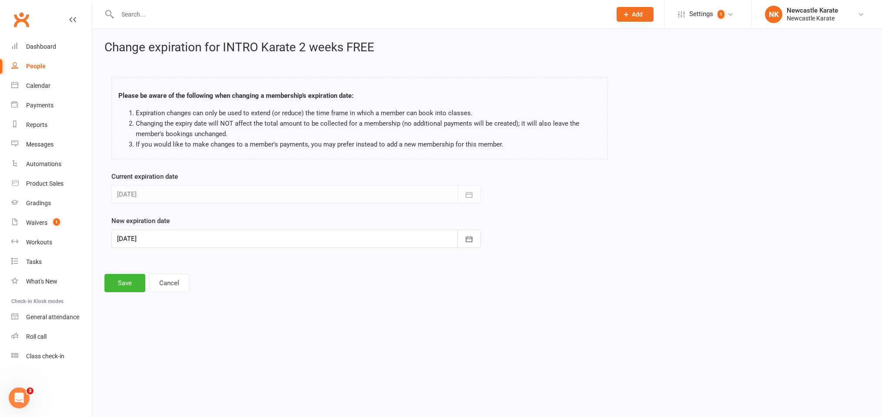
click at [353, 242] on div at bounding box center [295, 239] width 369 height 18
click at [242, 361] on span "29" at bounding box center [242, 360] width 7 height 7
type input "29 Aug 2025"
click at [120, 286] on button "Save" at bounding box center [124, 283] width 41 height 18
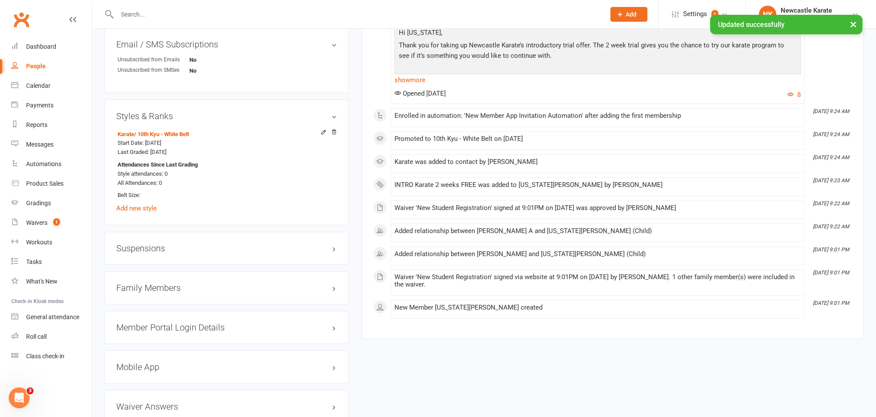
scroll to position [587, 0]
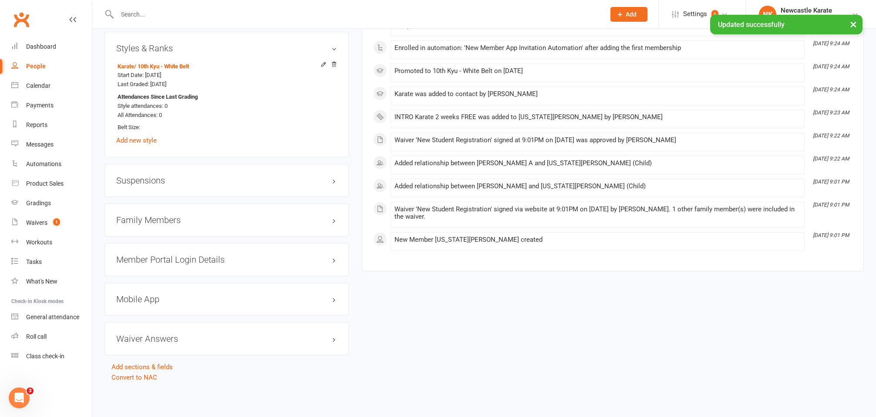
click at [168, 215] on h3 "Family Members" at bounding box center [226, 220] width 221 height 10
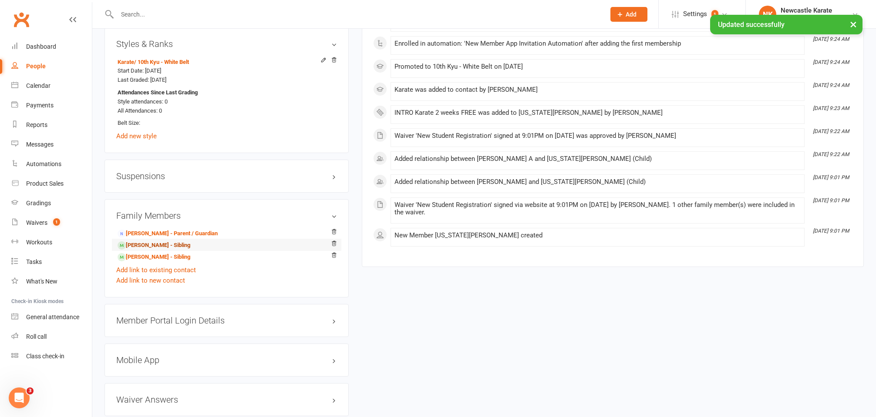
click at [144, 244] on link "Sam Anlezark - Sibling" at bounding box center [153, 245] width 73 height 9
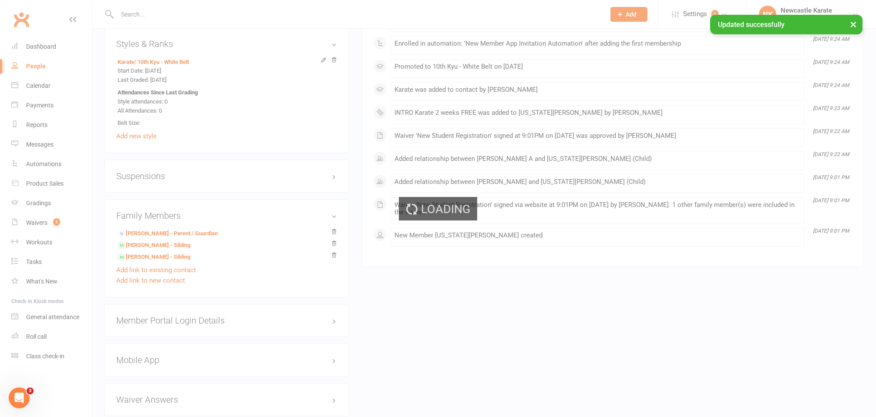
scroll to position [652, 0]
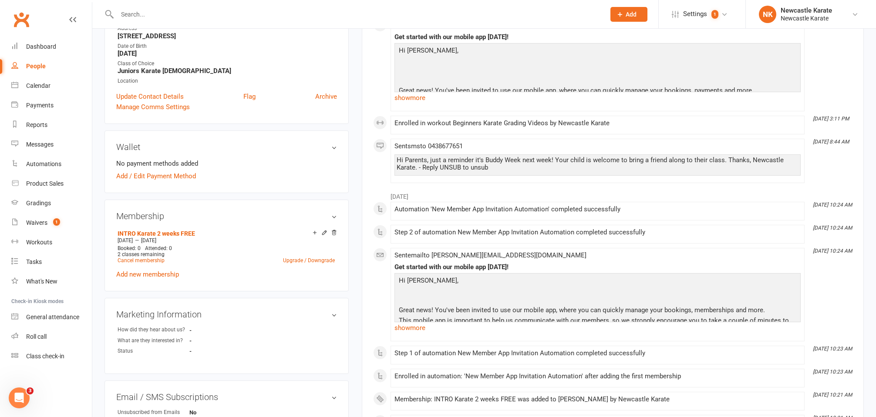
scroll to position [164, 0]
click at [323, 230] on icon at bounding box center [324, 231] width 6 height 6
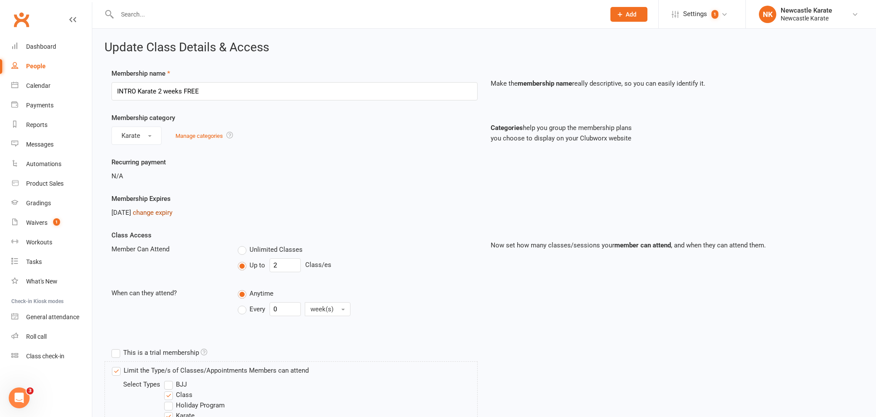
click at [164, 215] on link "change expiry" at bounding box center [153, 213] width 40 height 8
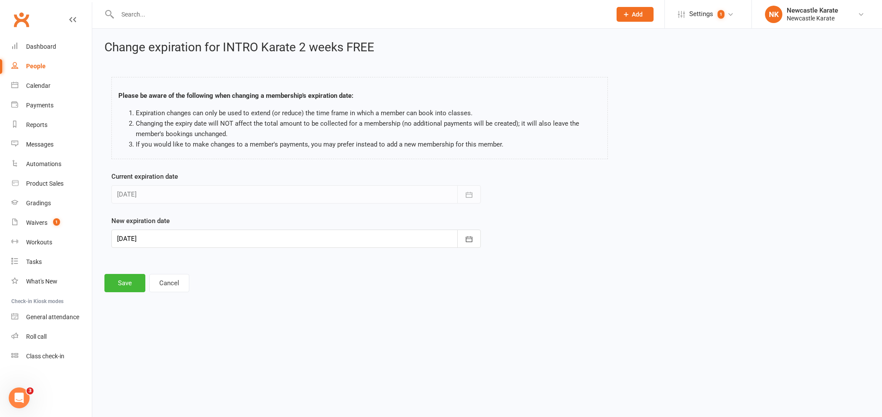
click at [241, 237] on div at bounding box center [295, 239] width 369 height 18
click at [242, 362] on span "29" at bounding box center [242, 360] width 7 height 7
type input "29 Aug 2025"
click at [129, 282] on button "Save" at bounding box center [124, 283] width 41 height 18
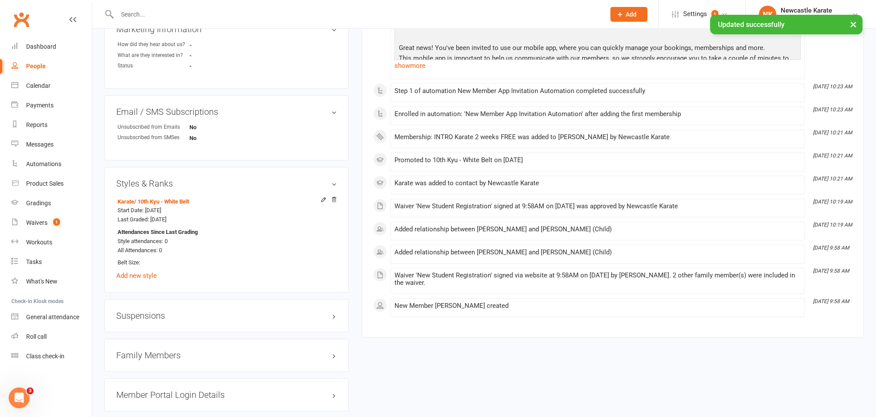
scroll to position [564, 0]
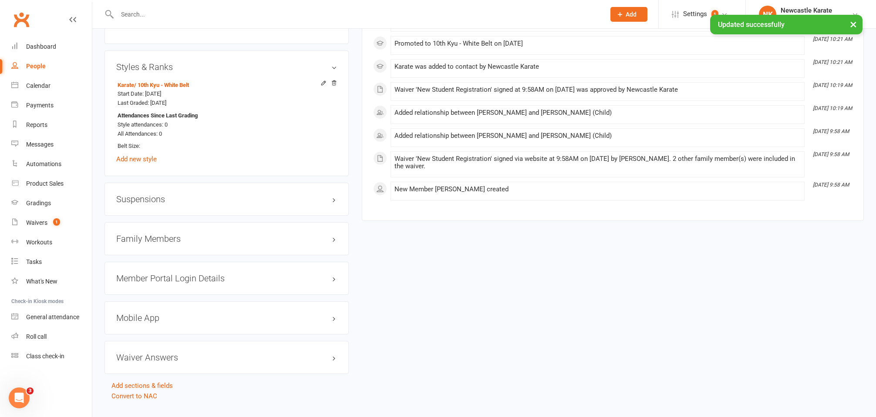
click at [162, 238] on h3 "Family Members" at bounding box center [226, 239] width 221 height 10
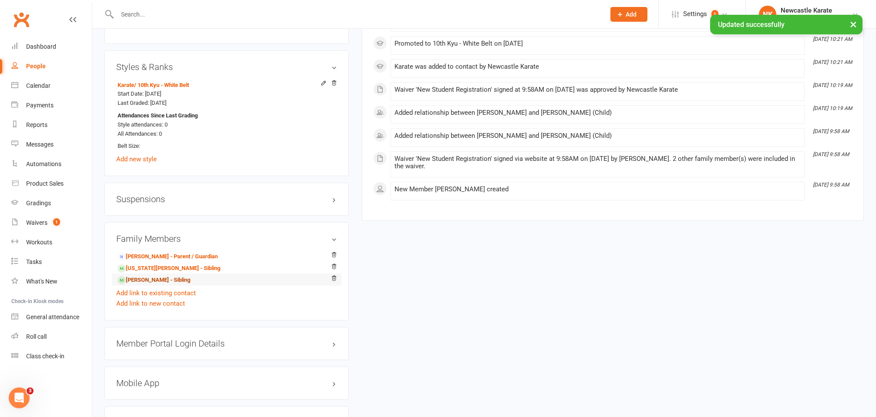
click at [145, 276] on link "Lachlan Anlezark - Sibling" at bounding box center [153, 280] width 73 height 9
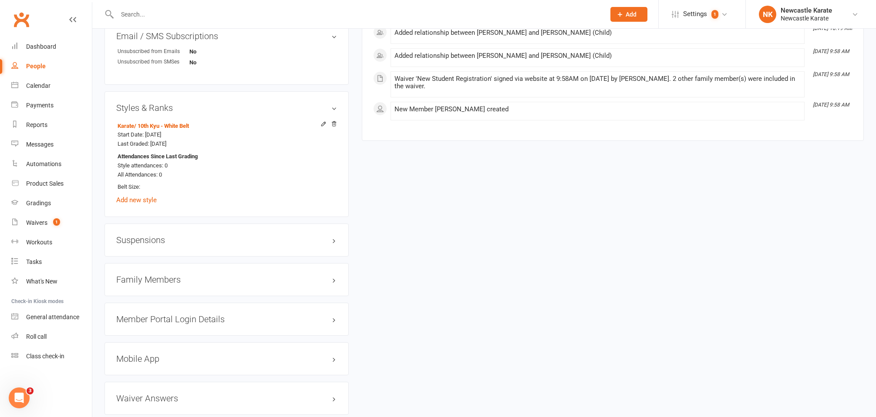
scroll to position [206, 0]
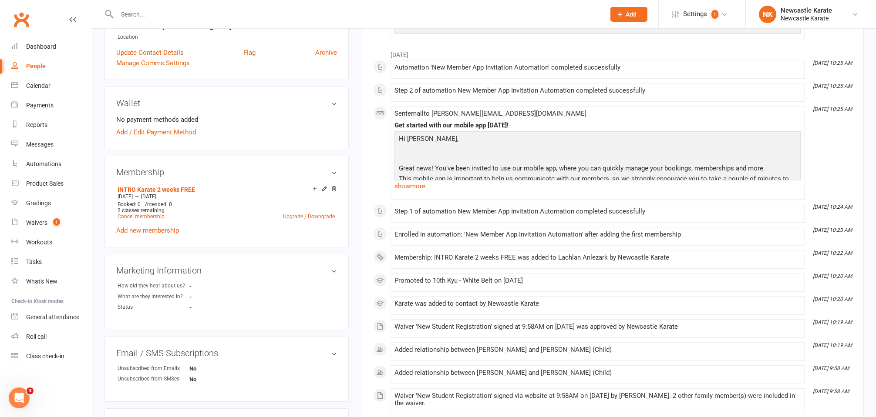
click at [323, 190] on icon at bounding box center [324, 189] width 4 height 4
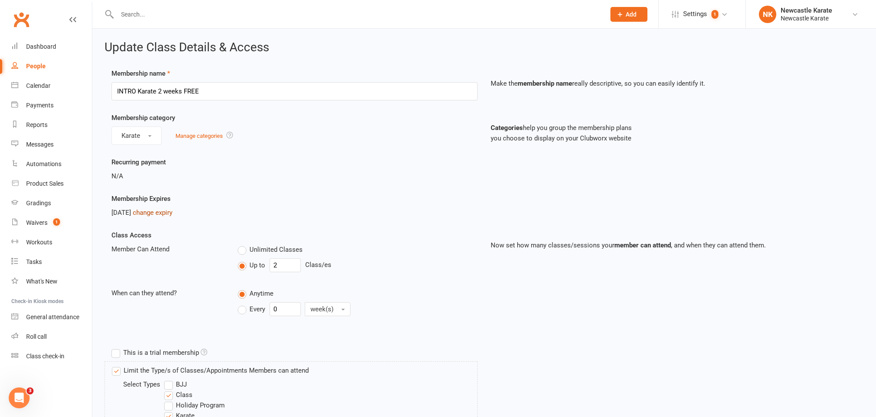
click at [172, 216] on link "change expiry" at bounding box center [153, 213] width 40 height 8
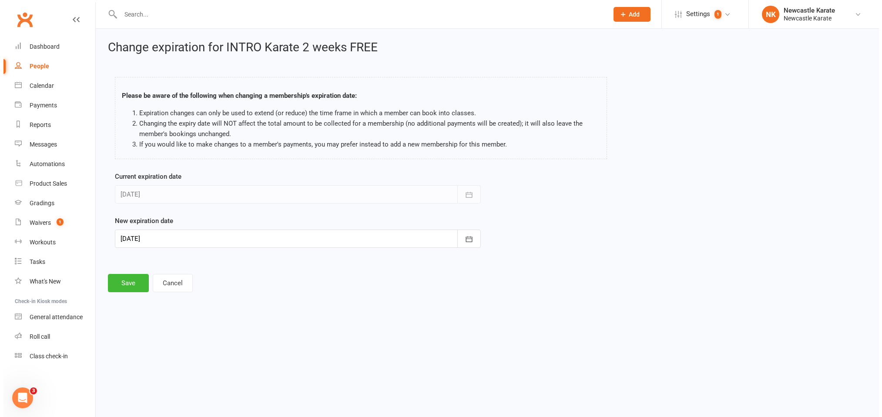
scroll to position [0, 0]
click at [204, 231] on div at bounding box center [295, 239] width 369 height 18
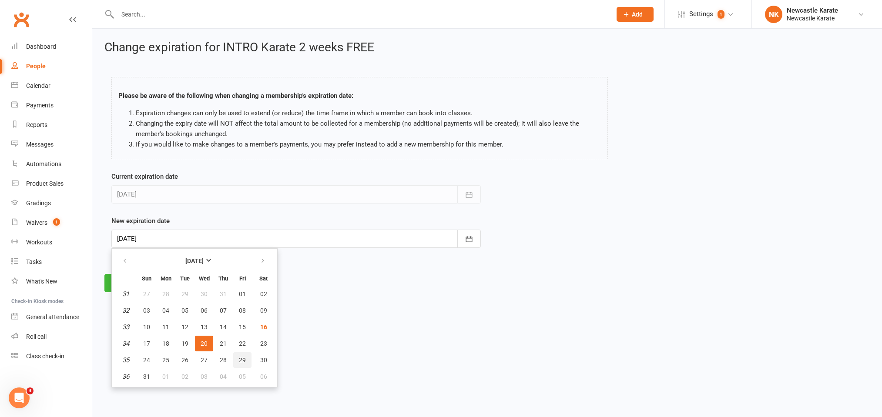
click at [241, 359] on span "29" at bounding box center [242, 360] width 7 height 7
type input "29 Aug 2025"
click at [123, 273] on div "Change expiration for INTRO Karate 2 weeks FREE Please be aware of the followin…" at bounding box center [487, 167] width 790 height 276
click at [124, 280] on button "Save" at bounding box center [124, 283] width 41 height 18
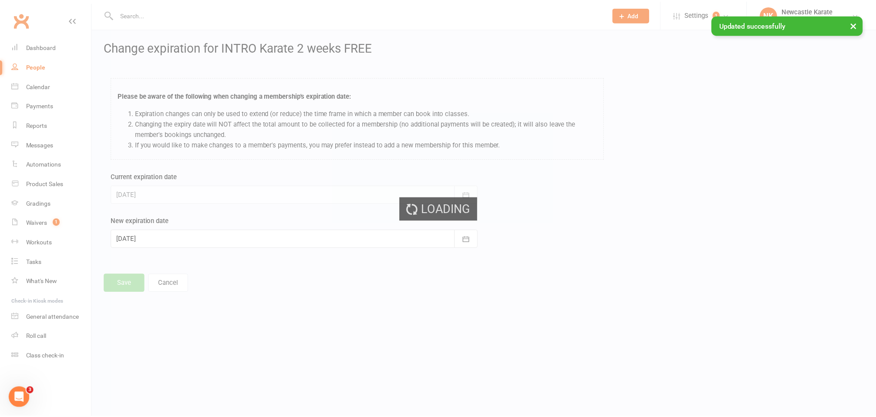
scroll to position [0, 0]
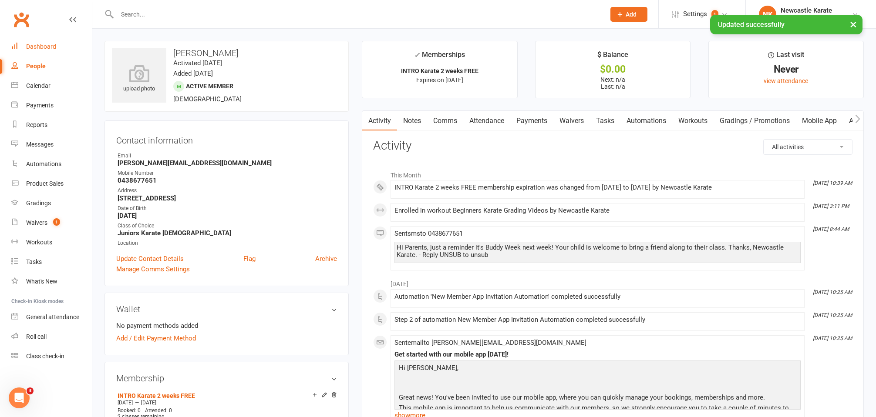
click at [55, 46] on div "Dashboard" at bounding box center [41, 46] width 30 height 7
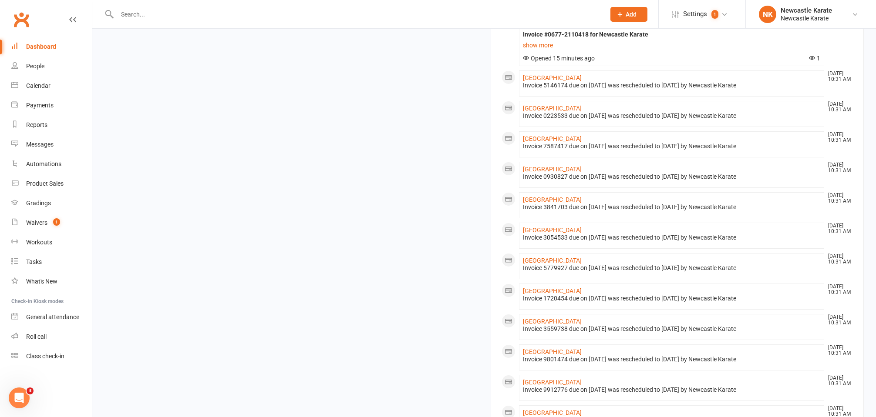
scroll to position [393, 0]
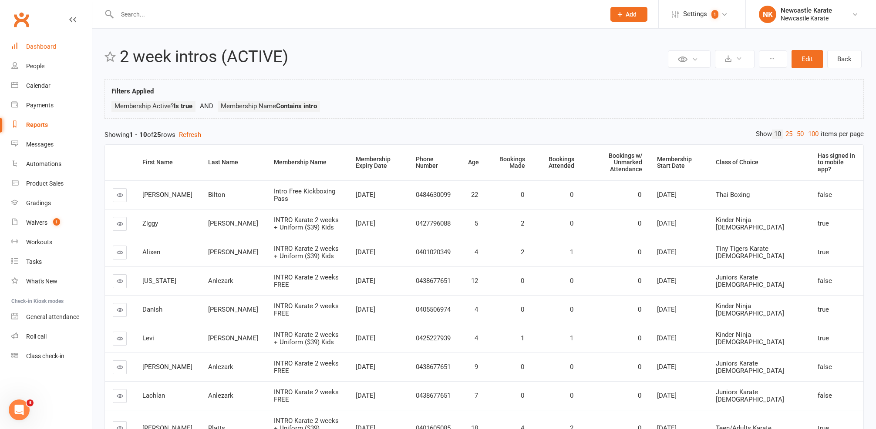
click at [28, 48] on div "Dashboard" at bounding box center [41, 46] width 30 height 7
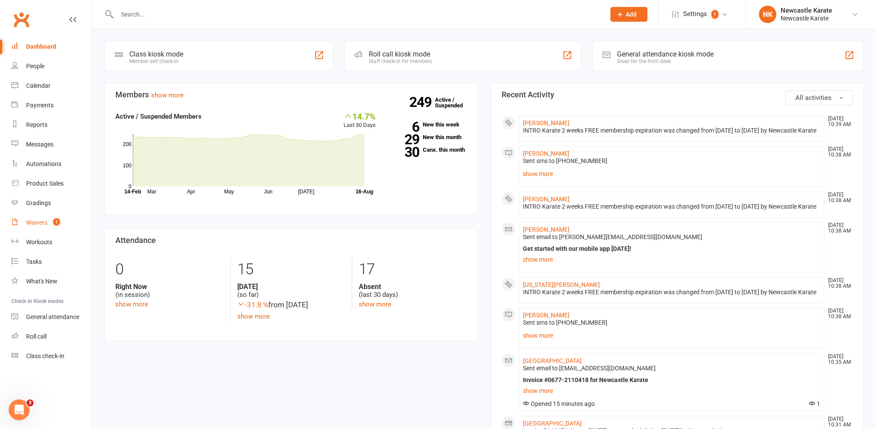
click at [50, 215] on link "Waivers 1" at bounding box center [51, 223] width 81 height 20
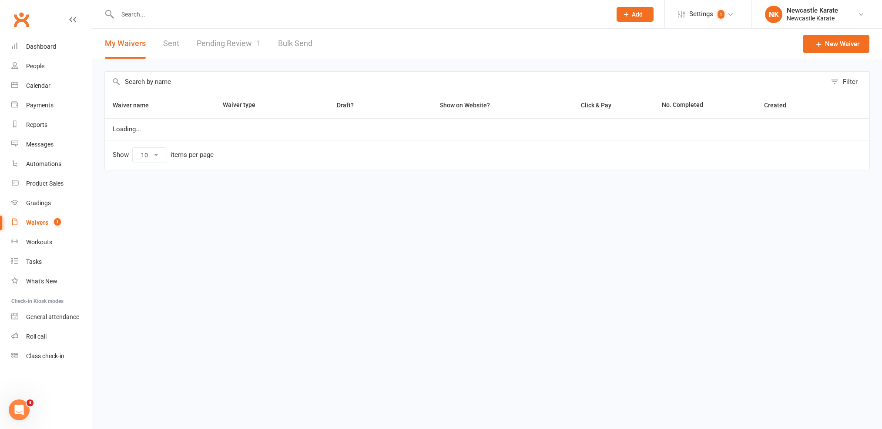
select select "100"
click at [260, 43] on div "My Waivers Sent Pending Review 1 Bulk Send" at bounding box center [208, 44] width 233 height 30
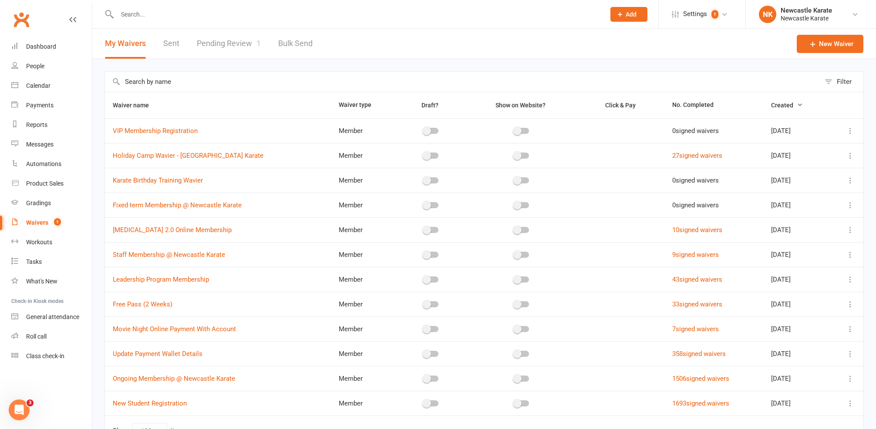
click at [256, 46] on span "1" at bounding box center [258, 43] width 4 height 9
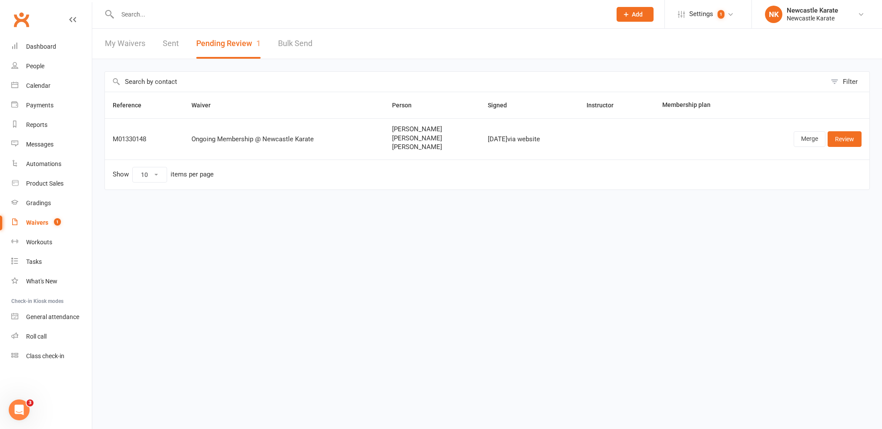
click at [796, 140] on link "Merge" at bounding box center [810, 139] width 32 height 16
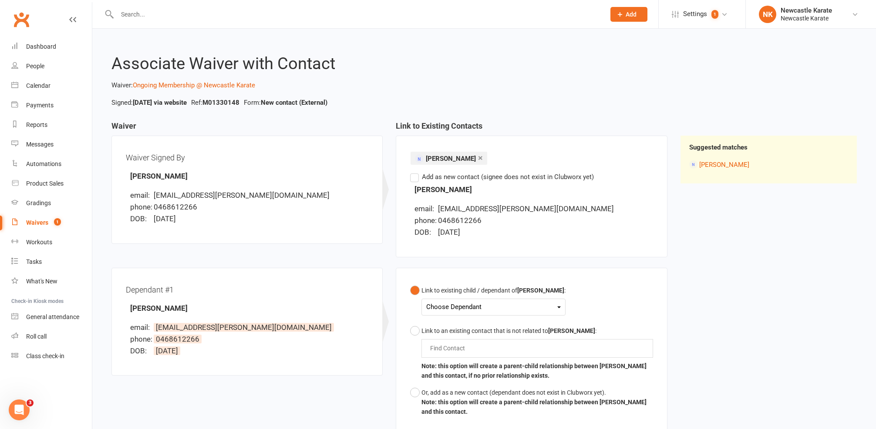
scroll to position [66, 0]
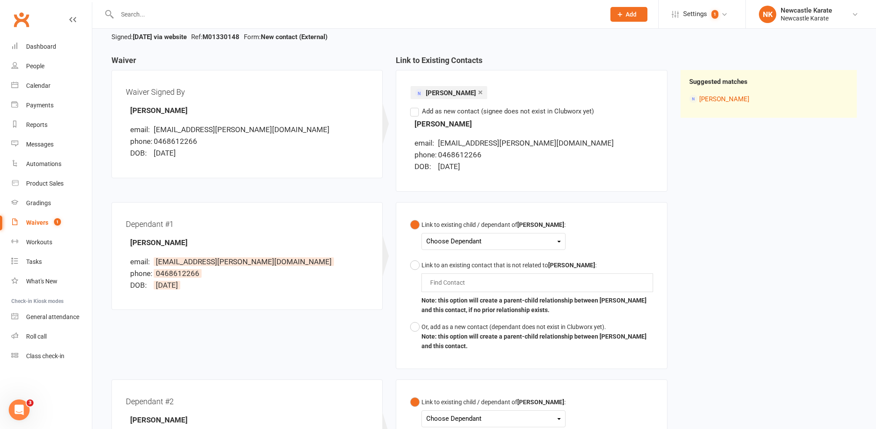
click at [492, 236] on div "Choose Dependant" at bounding box center [493, 242] width 134 height 12
click at [461, 261] on link "[PERSON_NAME]" at bounding box center [469, 262] width 86 height 19
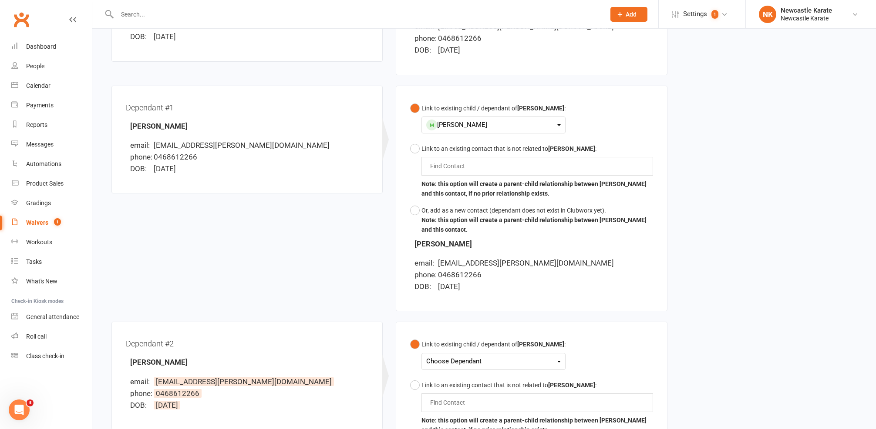
scroll to position [239, 0]
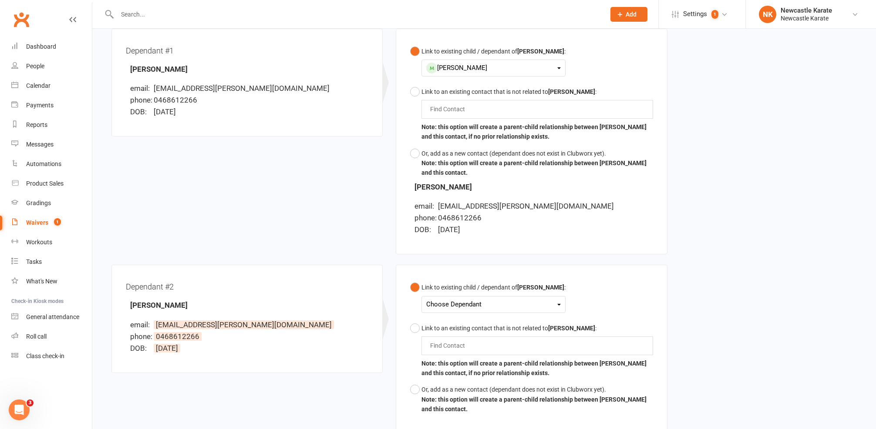
click at [463, 305] on div "Choose Dependant" at bounding box center [493, 305] width 134 height 12
click at [452, 348] on link "[PERSON_NAME]" at bounding box center [469, 344] width 86 height 19
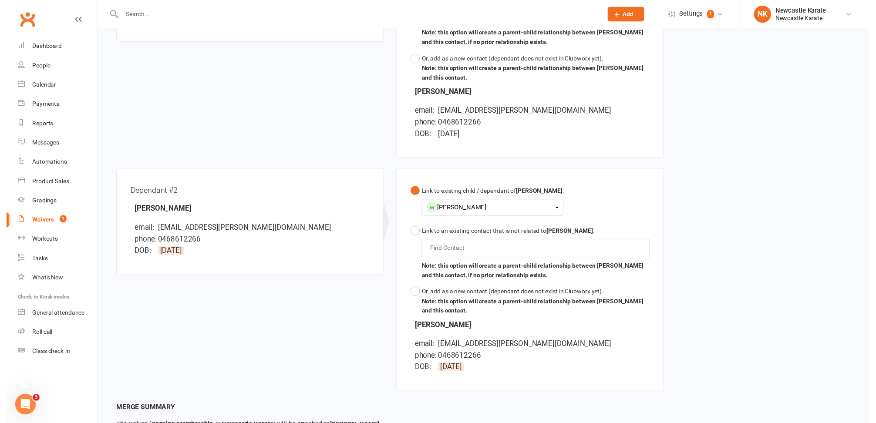
scroll to position [426, 0]
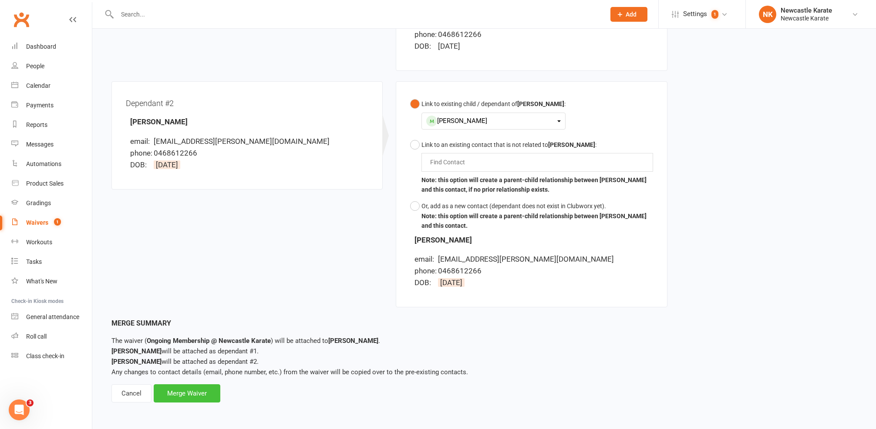
click at [196, 385] on div "Merge Waiver" at bounding box center [187, 394] width 67 height 18
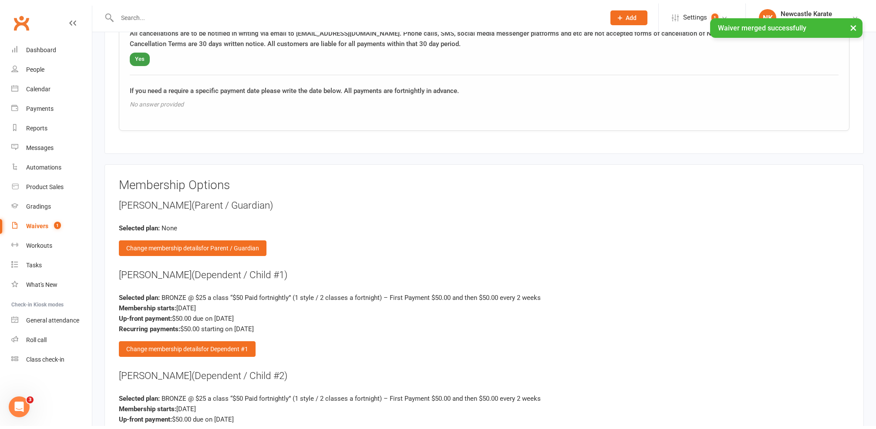
scroll to position [1630, 0]
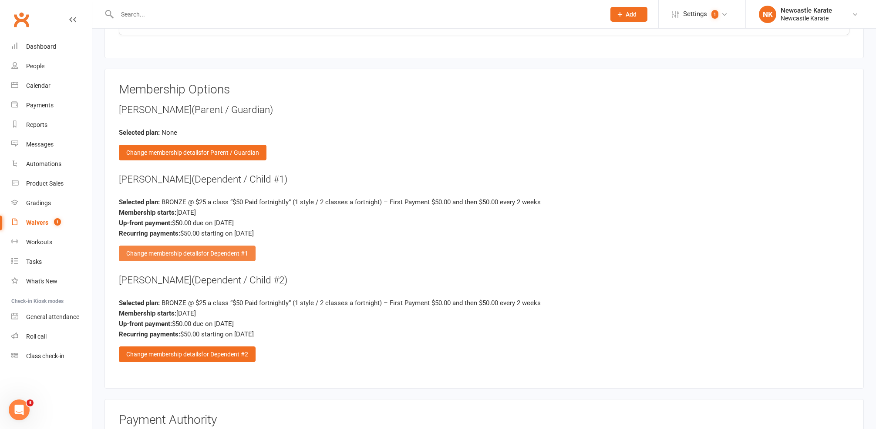
click at [213, 250] on span "for Dependent #1" at bounding box center [224, 253] width 47 height 7
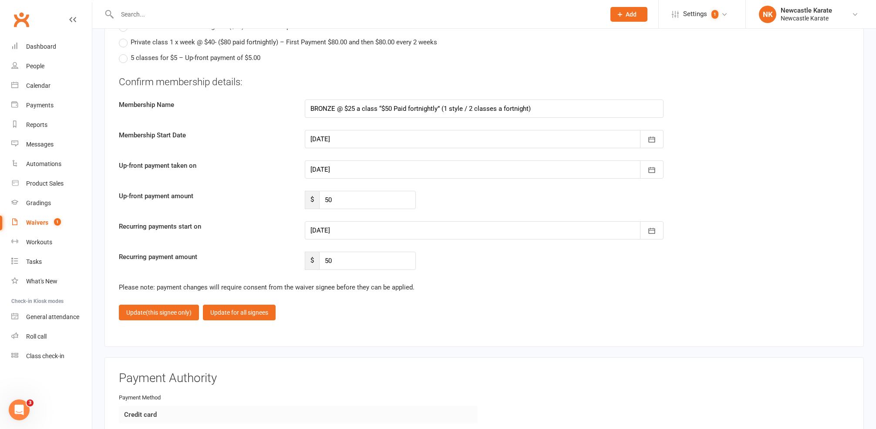
scroll to position [1949, 0]
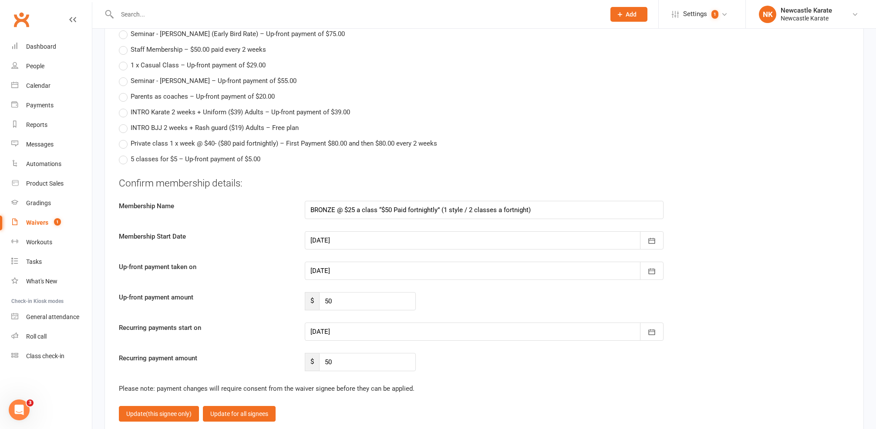
click at [343, 232] on div at bounding box center [484, 240] width 359 height 18
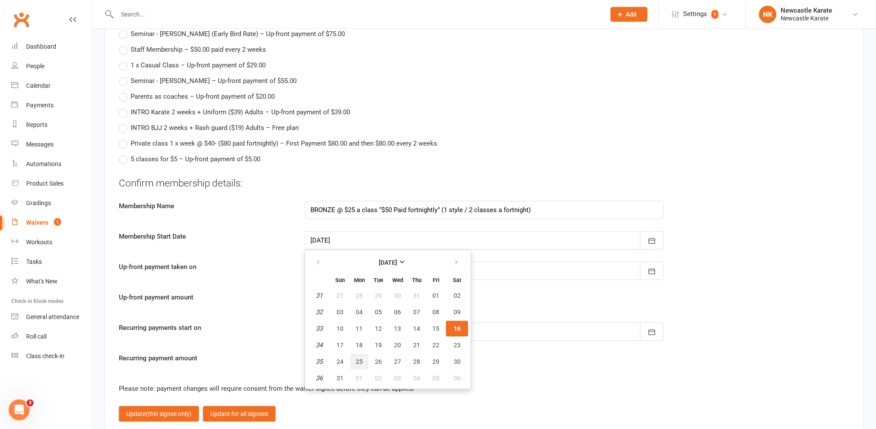
click at [361, 359] on span "25" at bounding box center [359, 362] width 7 height 7
type input "[DATE]"
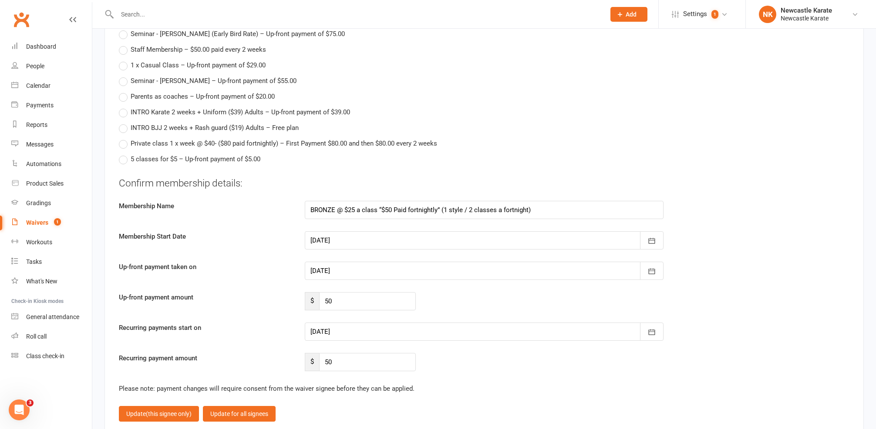
type input "[DATE]"
click at [361, 323] on div at bounding box center [484, 332] width 359 height 18
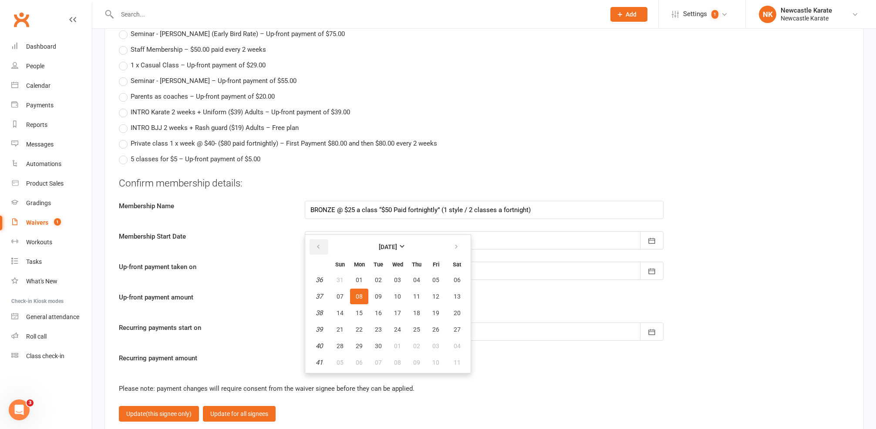
click at [312, 239] on button "button" at bounding box center [318, 247] width 19 height 16
click at [456, 244] on icon "button" at bounding box center [456, 247] width 6 height 7
click at [358, 293] on span "08" at bounding box center [359, 296] width 7 height 7
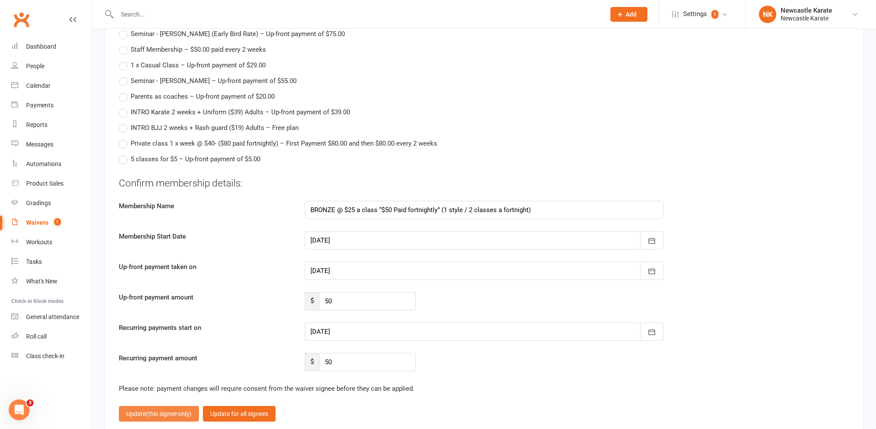
click at [154, 411] on span "(this signee only)" at bounding box center [169, 414] width 46 height 7
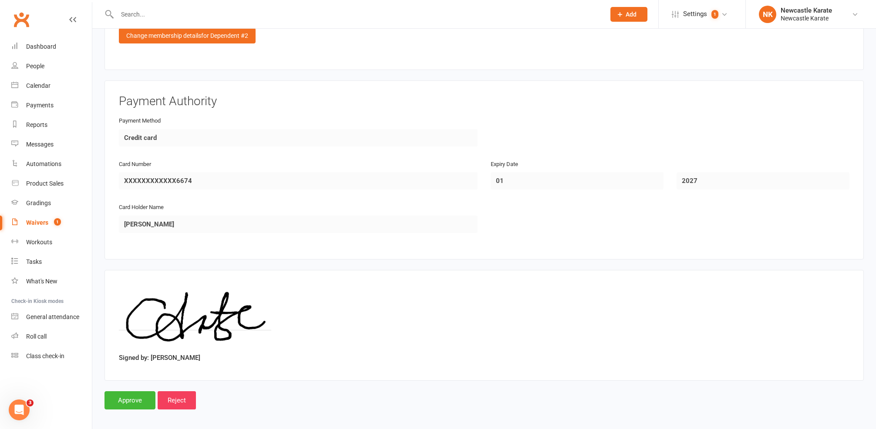
scroll to position [1661, 0]
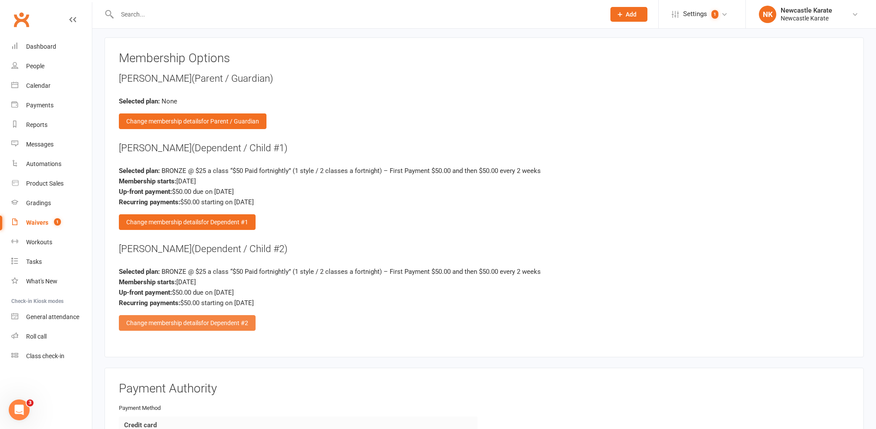
click at [205, 320] on span "for Dependent #2" at bounding box center [224, 323] width 47 height 7
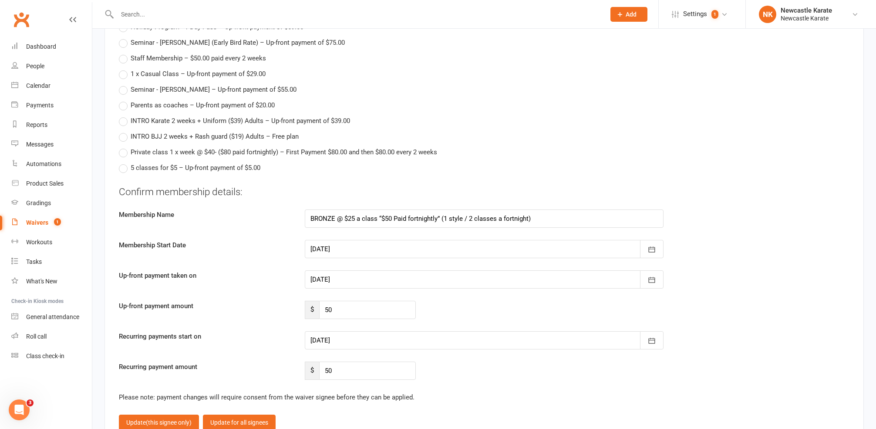
scroll to position [1995, 0]
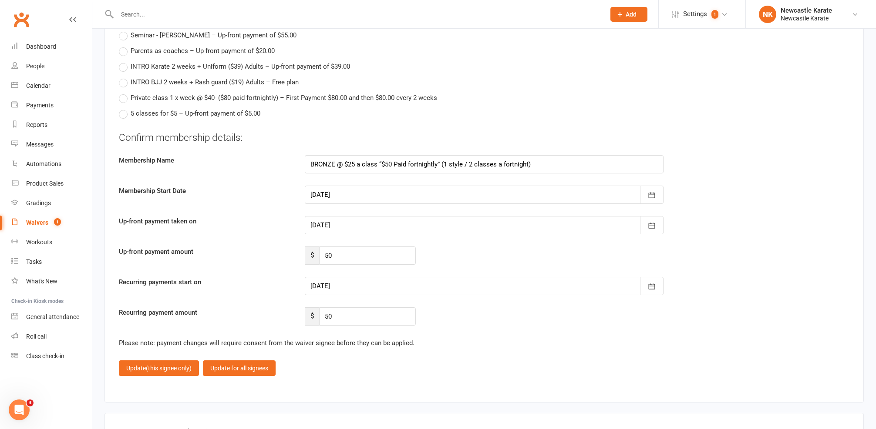
click at [343, 186] on div at bounding box center [484, 195] width 359 height 18
click at [358, 313] on span "25" at bounding box center [359, 316] width 7 height 7
type input "[DATE]"
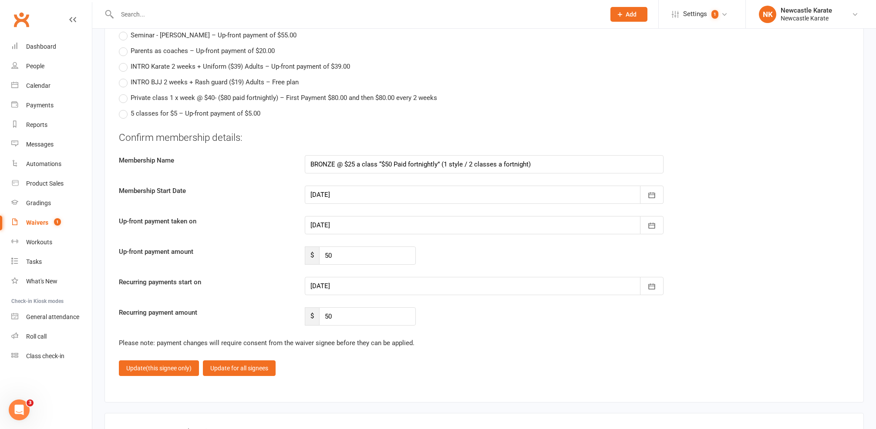
click at [352, 278] on div at bounding box center [484, 286] width 359 height 18
click at [325, 301] on button "button" at bounding box center [318, 309] width 19 height 16
click at [460, 301] on button "button" at bounding box center [456, 309] width 19 height 16
click at [359, 355] on span "08" at bounding box center [359, 358] width 7 height 7
click at [165, 365] on span "(this signee only)" at bounding box center [169, 368] width 46 height 7
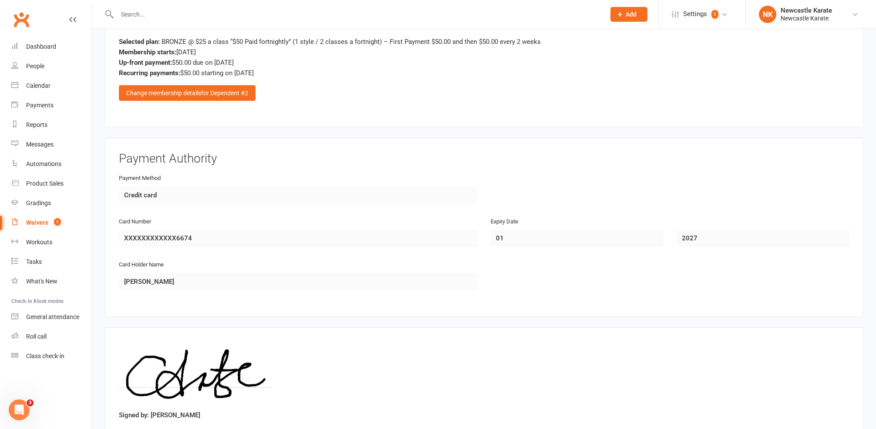
scroll to position [1949, 0]
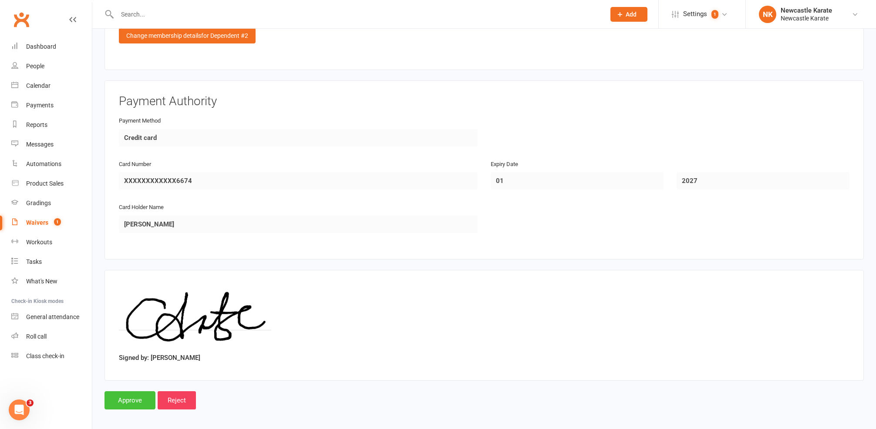
click at [141, 392] on input "Approve" at bounding box center [129, 401] width 51 height 18
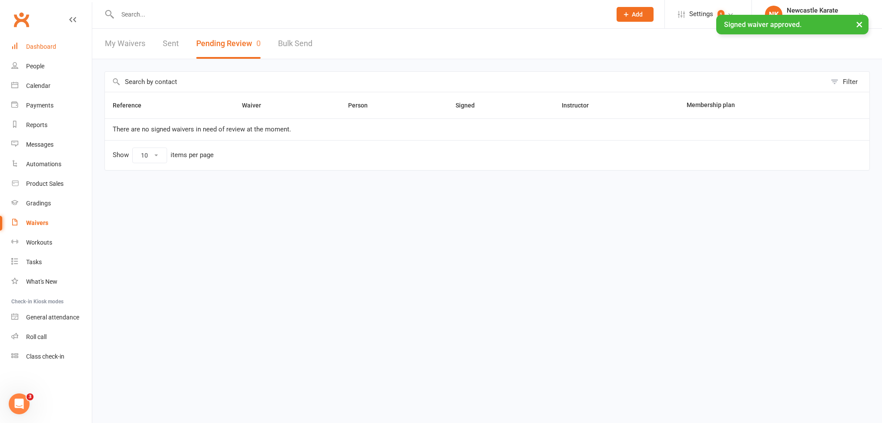
click at [54, 51] on link "Dashboard" at bounding box center [51, 47] width 81 height 20
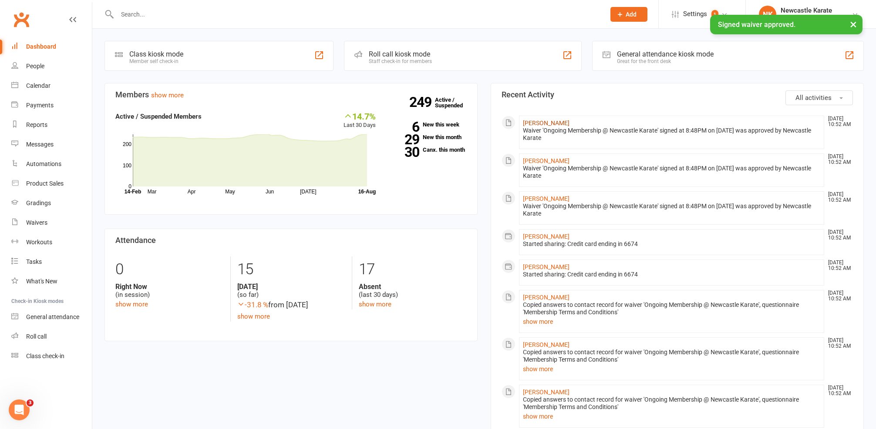
click at [532, 123] on link "[PERSON_NAME]" at bounding box center [546, 123] width 47 height 7
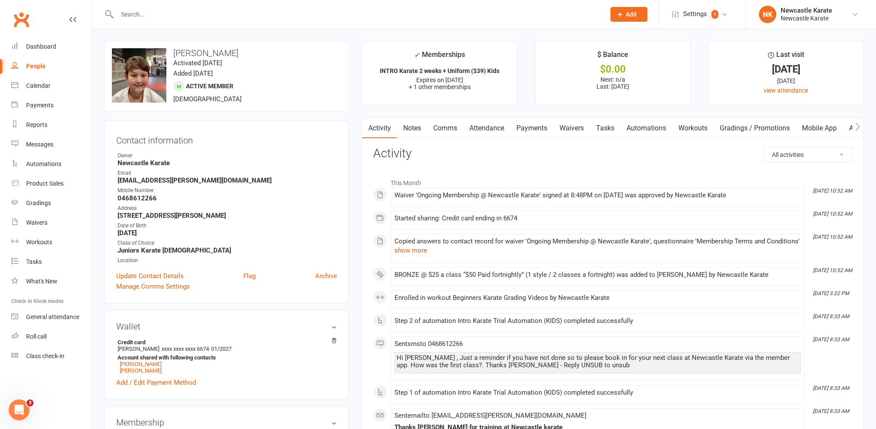
click at [488, 136] on link "Attendance" at bounding box center [486, 128] width 47 height 20
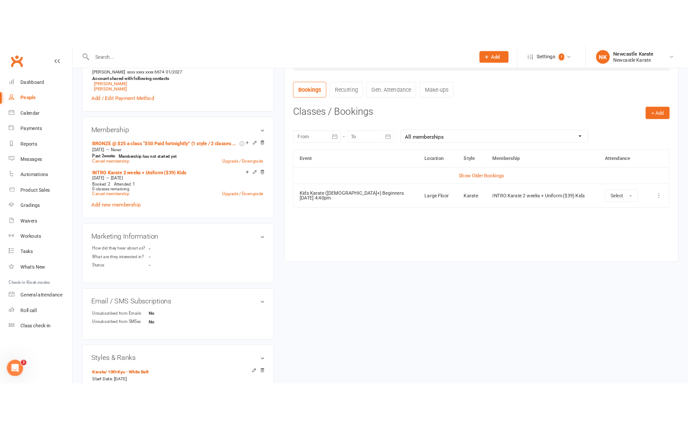
scroll to position [14, 0]
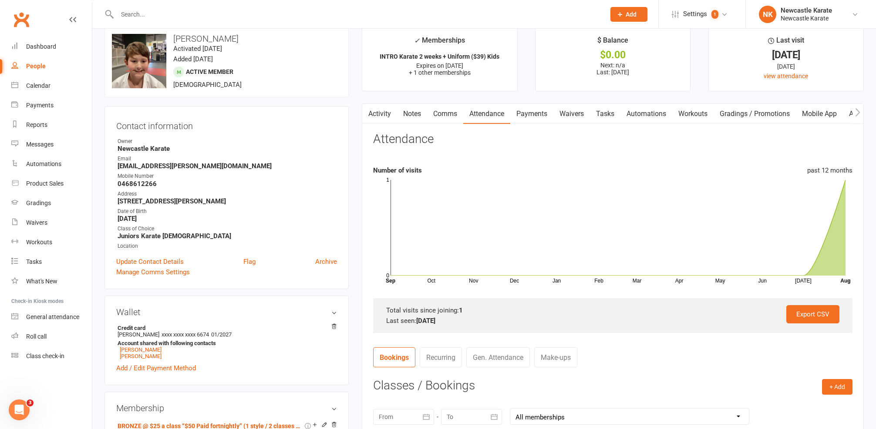
click at [550, 119] on link "Payments" at bounding box center [531, 114] width 43 height 20
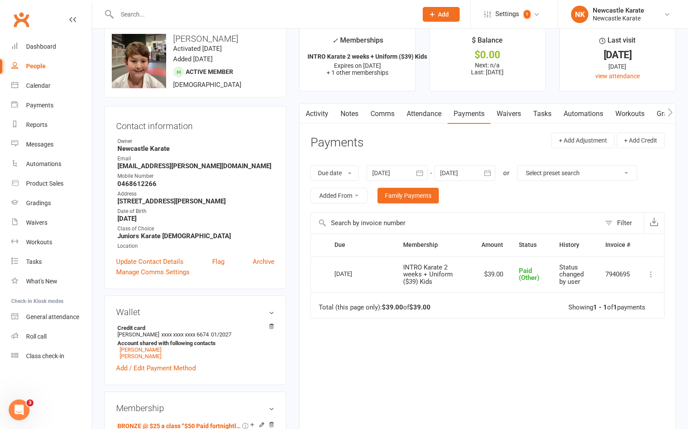
click at [486, 172] on icon "button" at bounding box center [487, 173] width 7 height 6
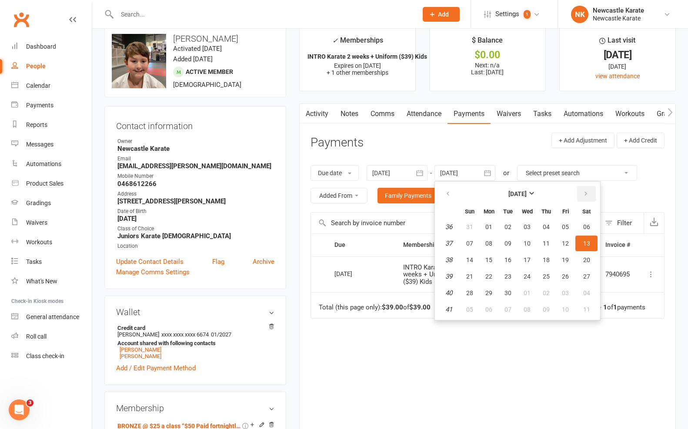
click at [583, 188] on button "button" at bounding box center [586, 194] width 19 height 16
click at [562, 242] on button "10" at bounding box center [566, 244] width 18 height 16
type input "10 Oct 2025"
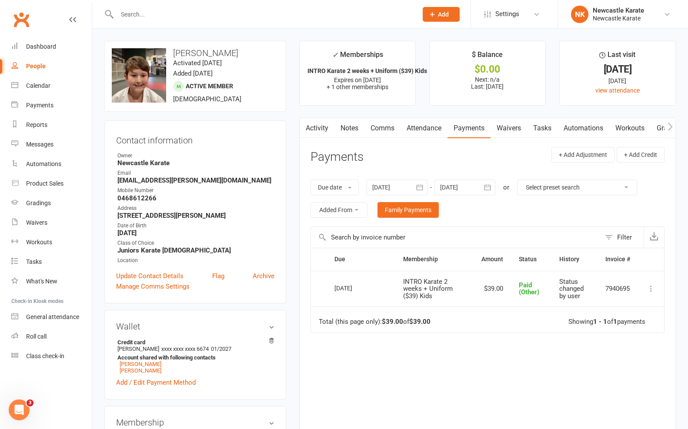
scroll to position [151, 0]
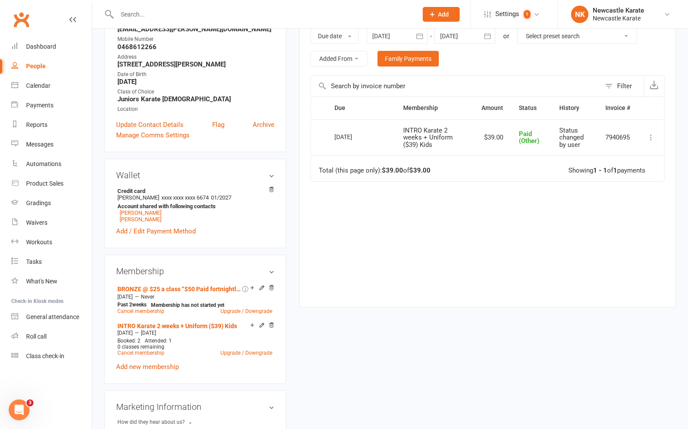
drag, startPoint x: 34, startPoint y: 45, endPoint x: 83, endPoint y: 74, distance: 57.0
click at [34, 45] on div "Dashboard" at bounding box center [41, 46] width 30 height 7
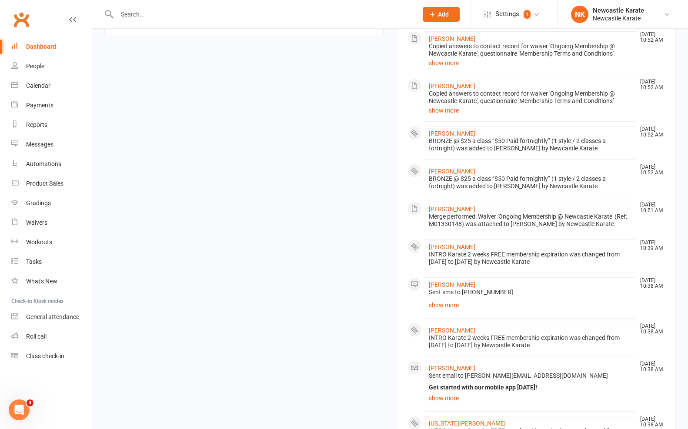
scroll to position [587, 0]
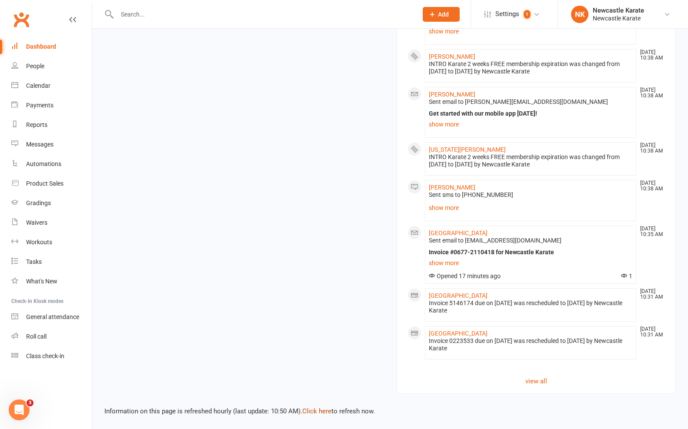
click at [304, 408] on link "Click here" at bounding box center [316, 412] width 29 height 8
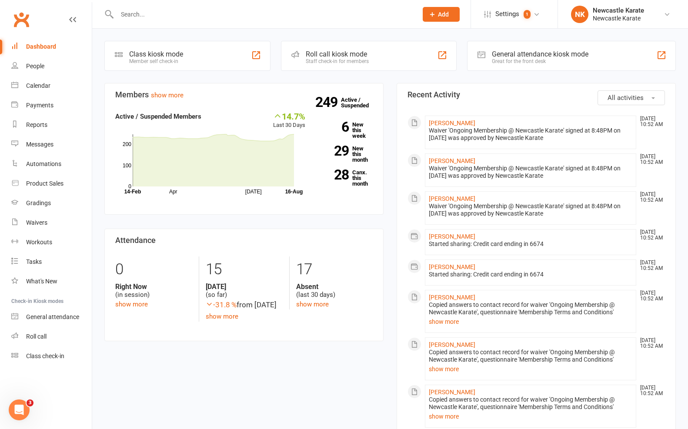
click at [443, 164] on li "[PERSON_NAME] [DATE] 10:52 AM Waiver 'Ongoing Membership @ Newcastle Karate' si…" at bounding box center [530, 171] width 211 height 34
click at [447, 159] on link "[PERSON_NAME]" at bounding box center [452, 161] width 47 height 7
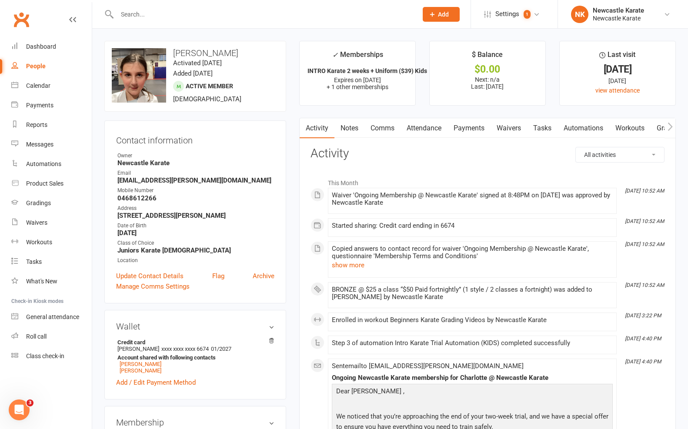
click at [429, 132] on link "Attendance" at bounding box center [424, 128] width 47 height 20
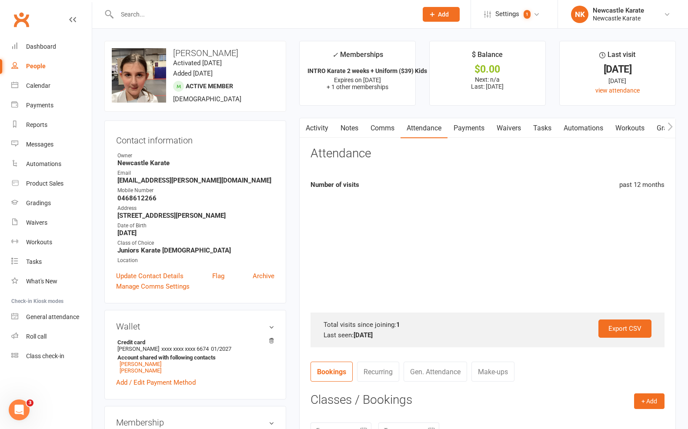
click at [465, 124] on link "Payments" at bounding box center [469, 128] width 43 height 20
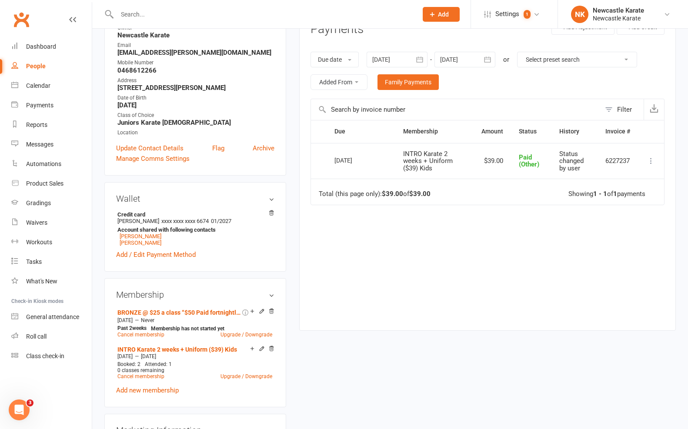
scroll to position [111, 0]
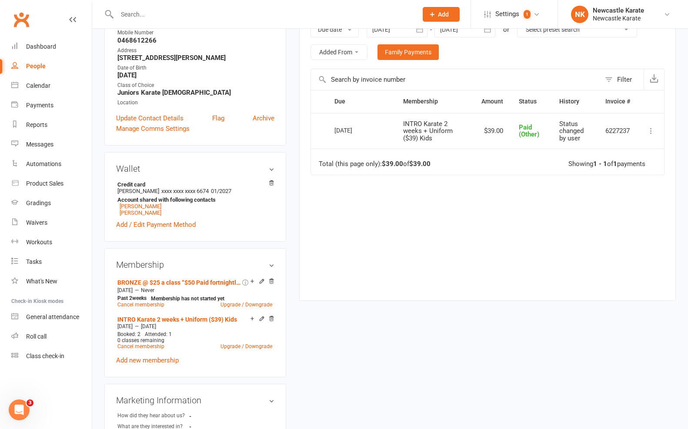
scroll to position [231, 0]
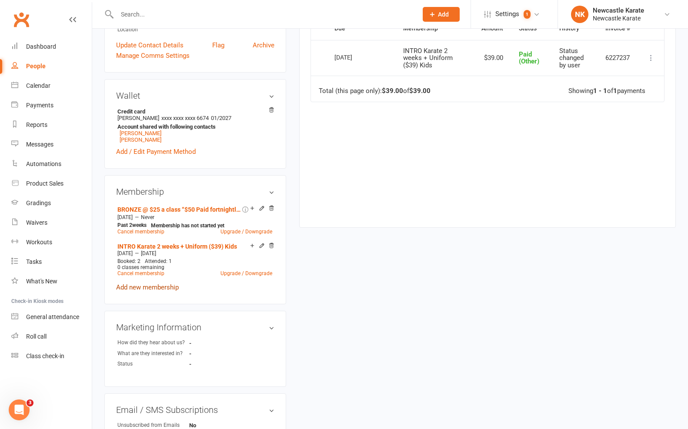
click at [154, 287] on link "Add new membership" at bounding box center [147, 288] width 63 height 8
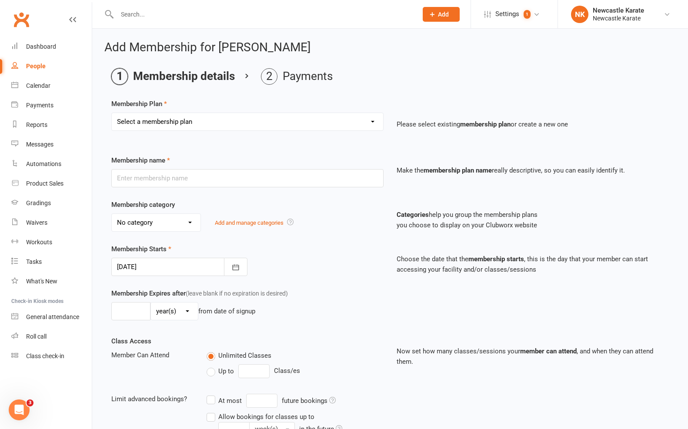
select select "7"
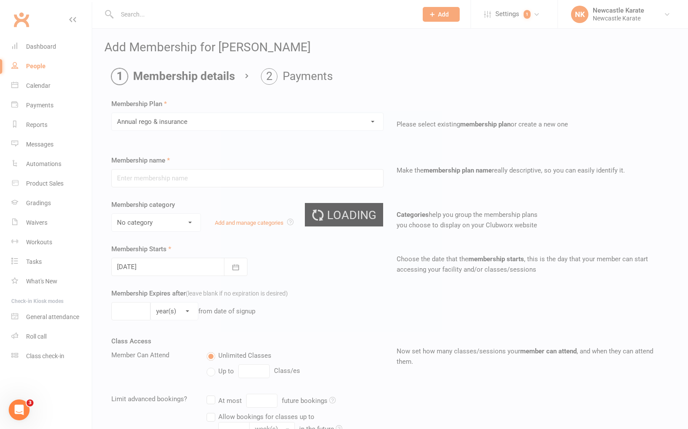
type input "Annual [PERSON_NAME] & insurance"
select select "0"
type input "0"
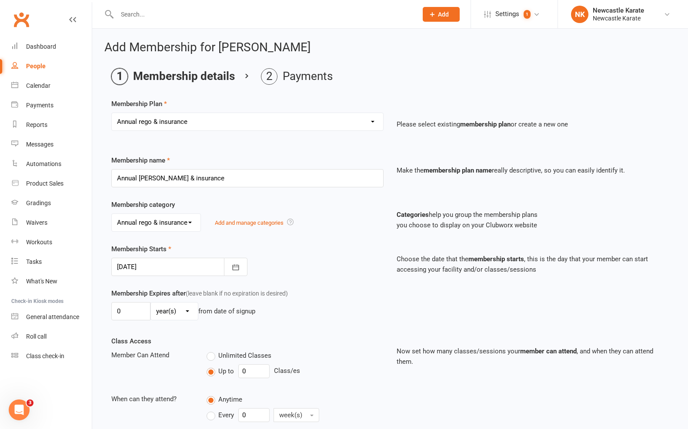
click at [168, 257] on div "Membership Starts 16 Aug 2025 August 2025 Sun Mon Tue Wed Thu Fri Sat 31 27 28 …" at bounding box center [247, 260] width 285 height 32
click at [167, 268] on div at bounding box center [179, 267] width 136 height 18
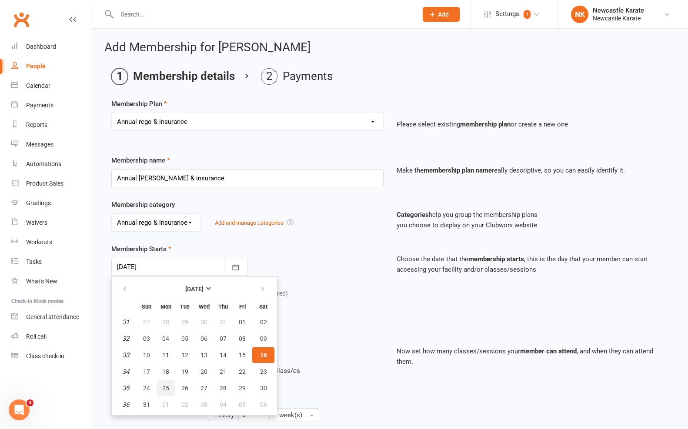
click at [162, 388] on span "25" at bounding box center [165, 388] width 7 height 7
type input "[DATE]"
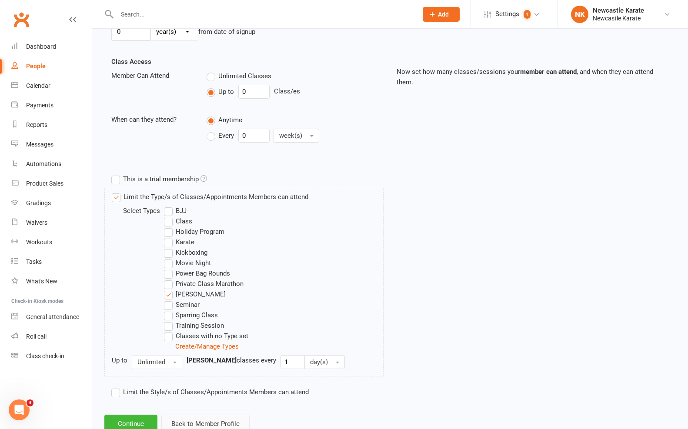
scroll to position [315, 0]
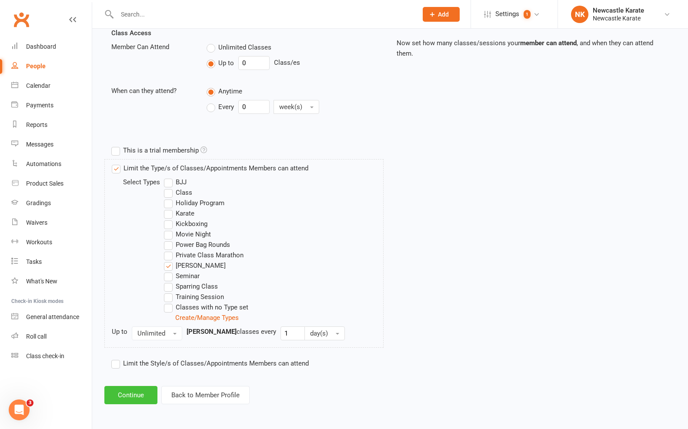
click at [148, 393] on button "Continue" at bounding box center [130, 395] width 53 height 18
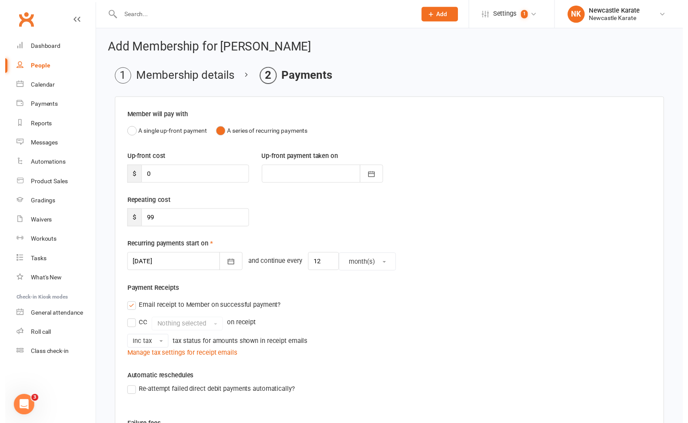
scroll to position [175, 0]
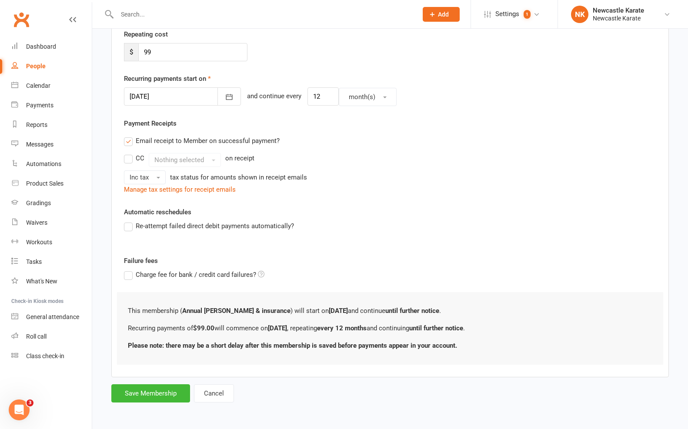
click at [167, 385] on button "Save Membership" at bounding box center [150, 394] width 79 height 18
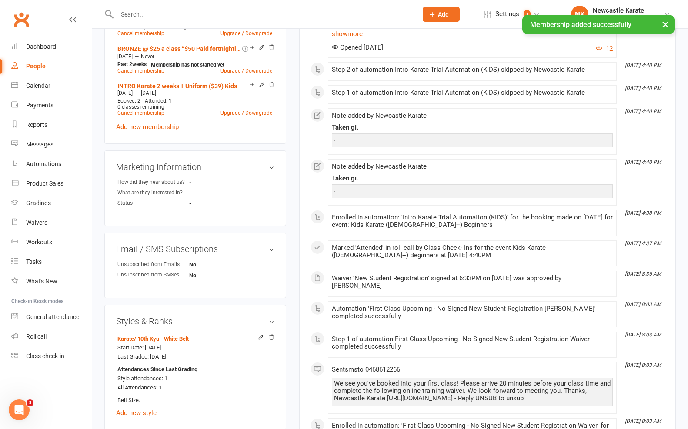
scroll to position [560, 0]
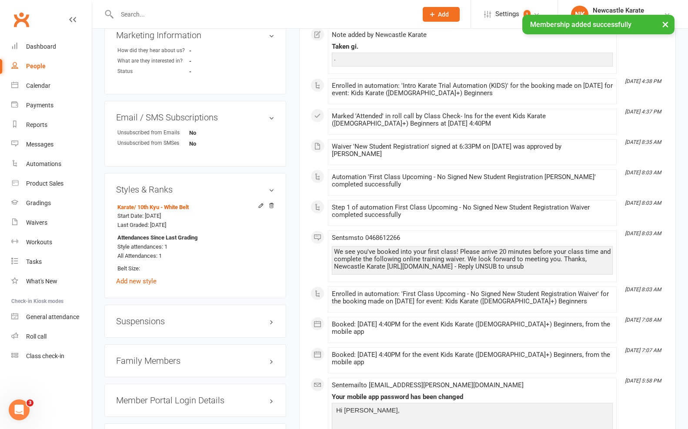
click at [154, 356] on h3 "Family Members" at bounding box center [195, 361] width 158 height 10
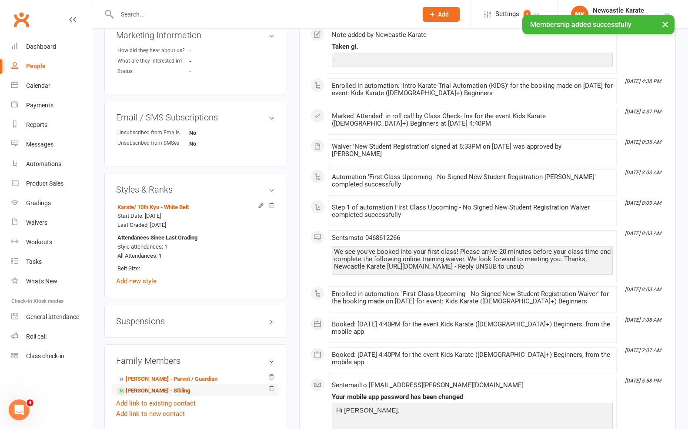
click at [147, 387] on link "Harrison Armitage - Sibling" at bounding box center [153, 391] width 73 height 9
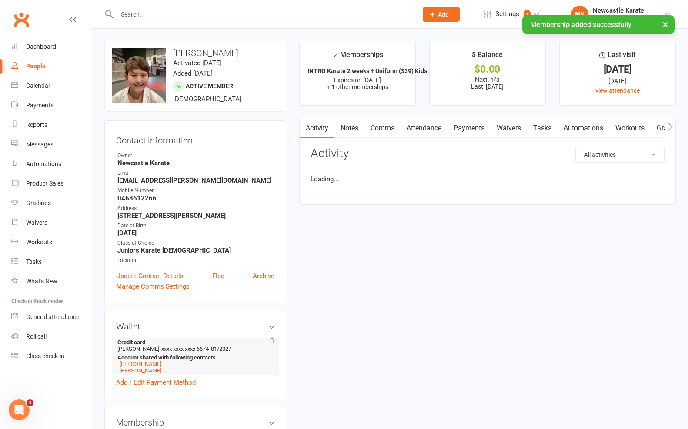
scroll to position [158, 0]
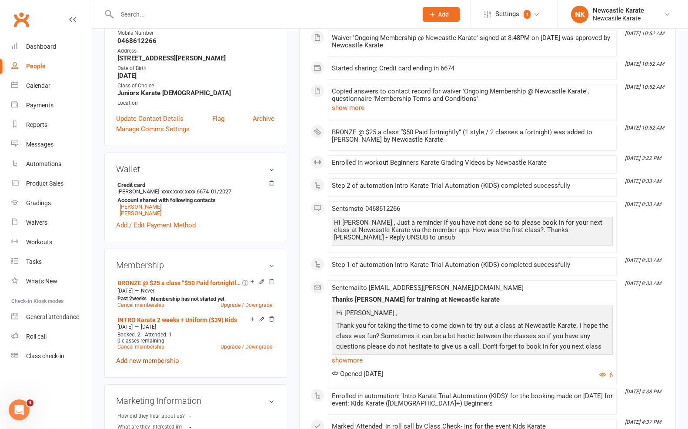
click at [152, 359] on link "Add new membership" at bounding box center [147, 361] width 63 height 8
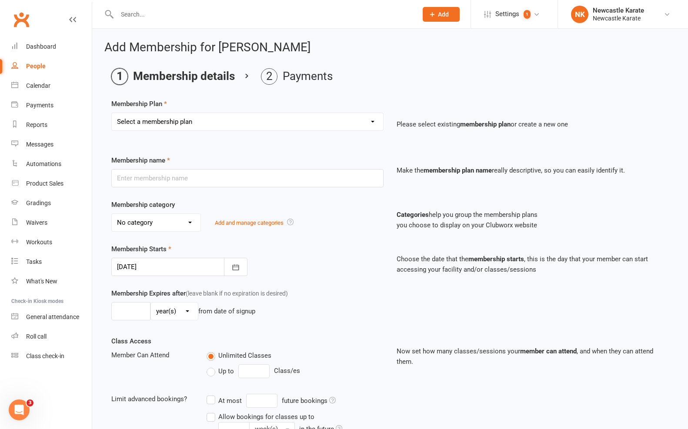
select select "7"
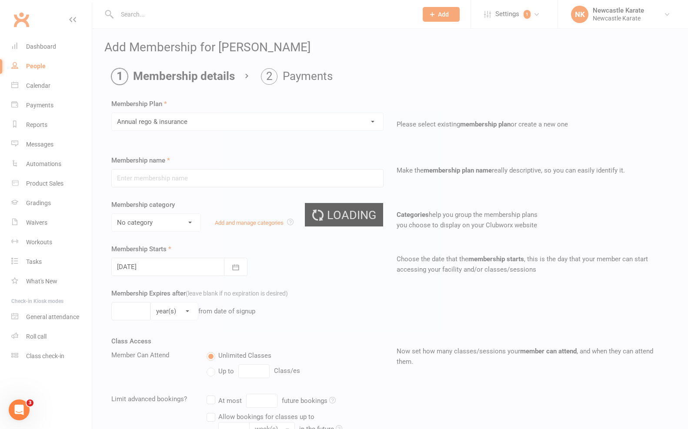
type input "Annual rego & insurance"
select select "0"
type input "0"
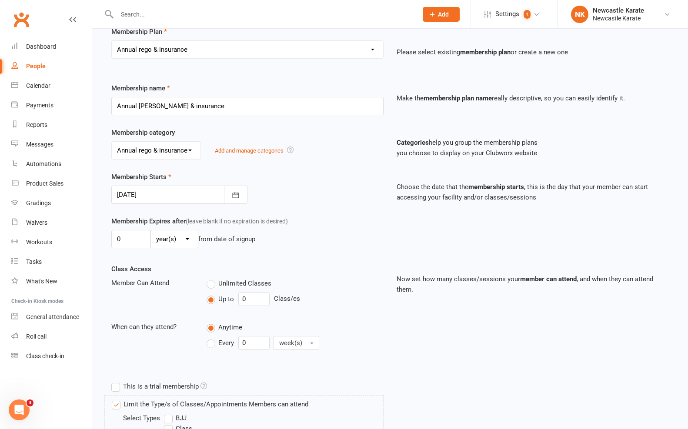
scroll to position [142, 0]
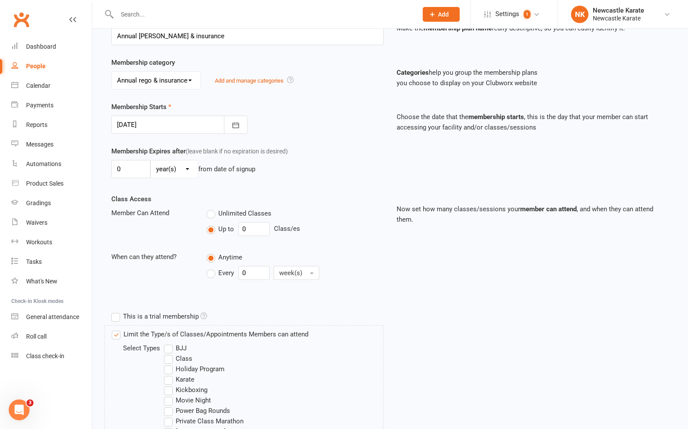
click at [151, 125] on div at bounding box center [179, 125] width 136 height 18
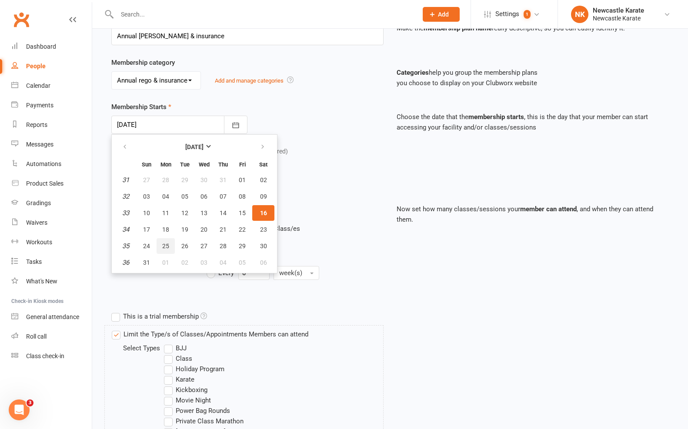
click at [161, 246] on button "25" at bounding box center [166, 246] width 18 height 16
type input "25 Aug 2025"
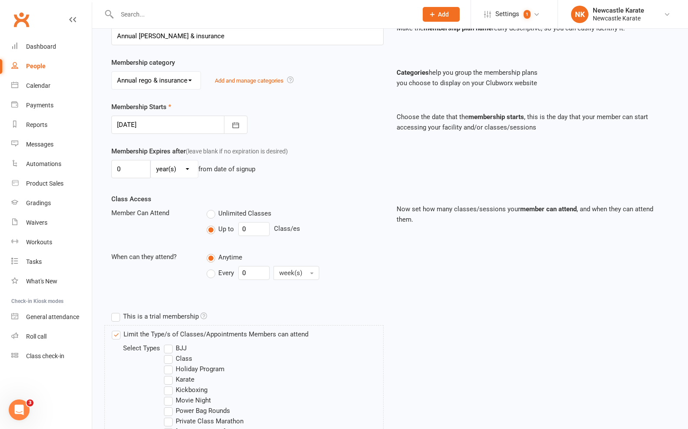
scroll to position [315, 0]
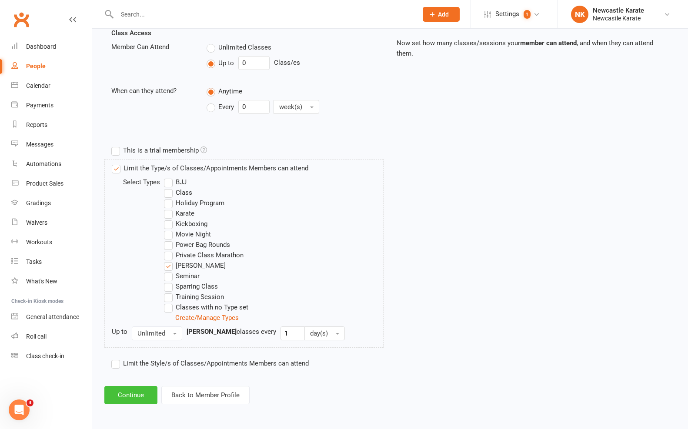
click at [129, 386] on button "Continue" at bounding box center [130, 395] width 53 height 18
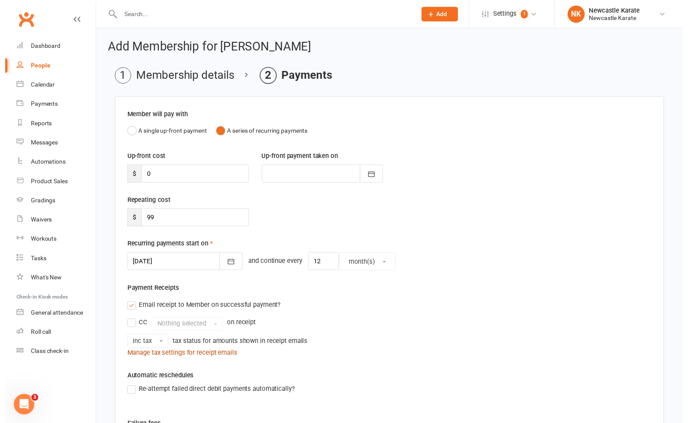
scroll to position [175, 0]
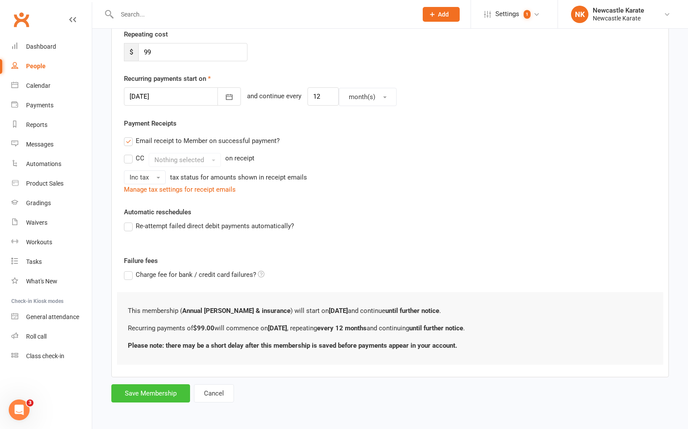
click at [148, 392] on button "Save Membership" at bounding box center [150, 394] width 79 height 18
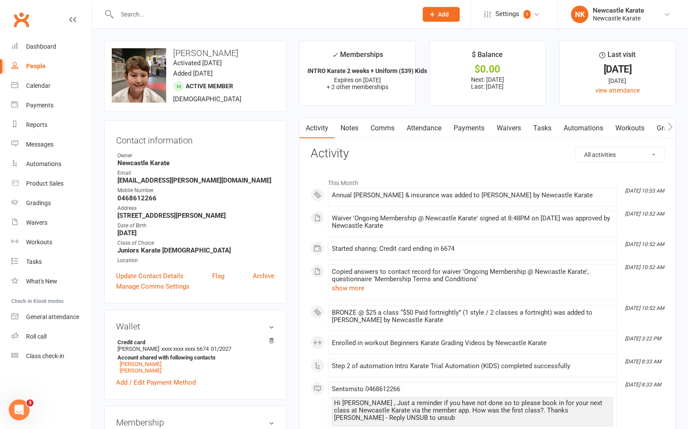
click at [460, 127] on link "Payments" at bounding box center [469, 128] width 43 height 20
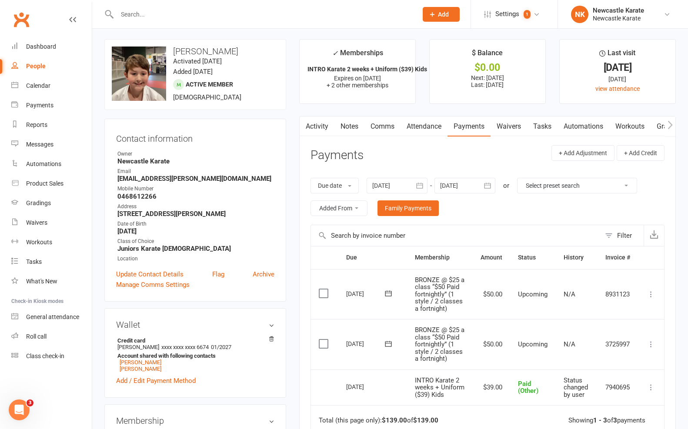
scroll to position [3, 0]
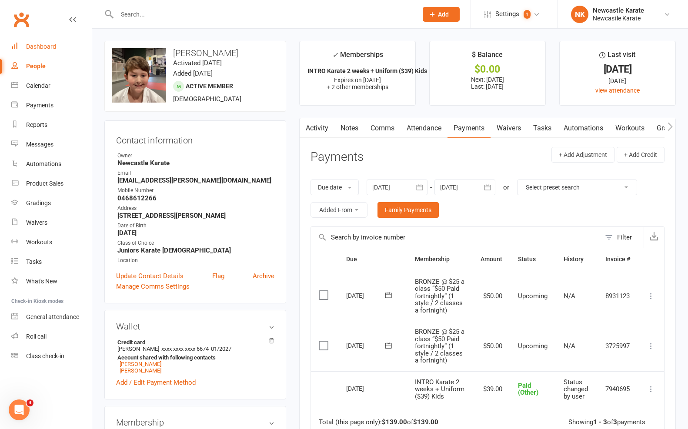
click at [31, 40] on link "Dashboard" at bounding box center [51, 47] width 81 height 20
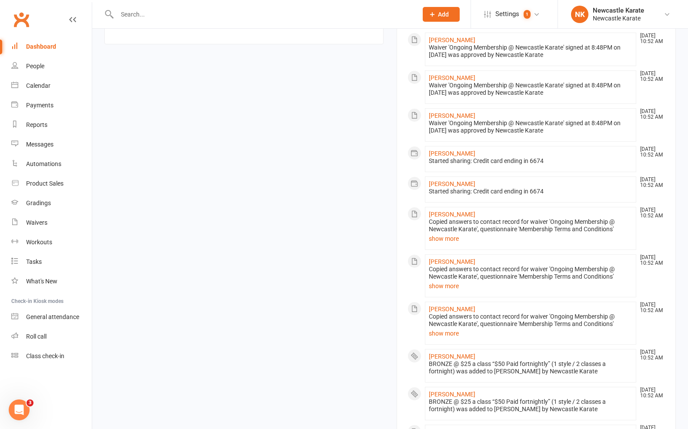
scroll to position [572, 0]
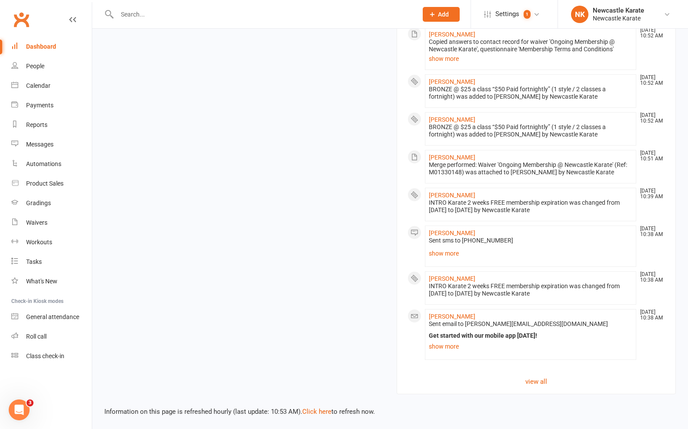
drag, startPoint x: 314, startPoint y: 406, endPoint x: 321, endPoint y: 394, distance: 13.3
click at [314, 408] on link "Click here" at bounding box center [316, 412] width 29 height 8
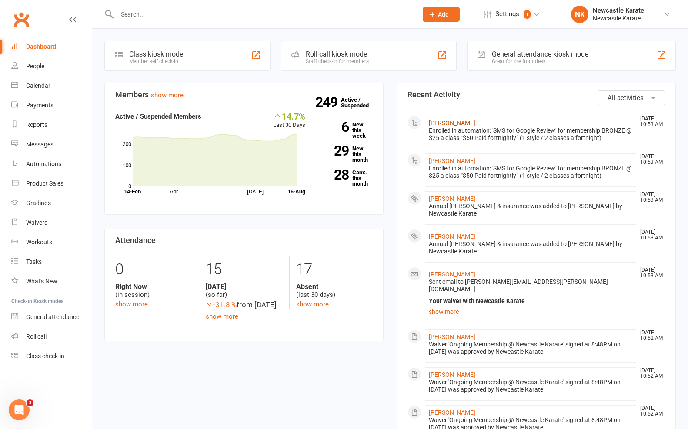
click at [444, 123] on link "[PERSON_NAME]" at bounding box center [452, 123] width 47 height 7
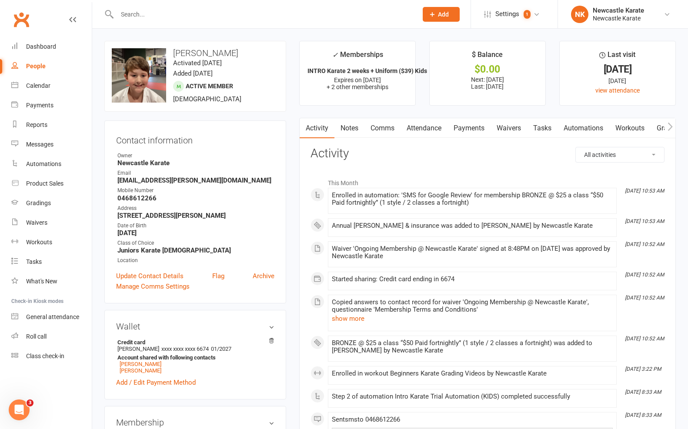
click at [454, 130] on link "Payments" at bounding box center [469, 128] width 43 height 20
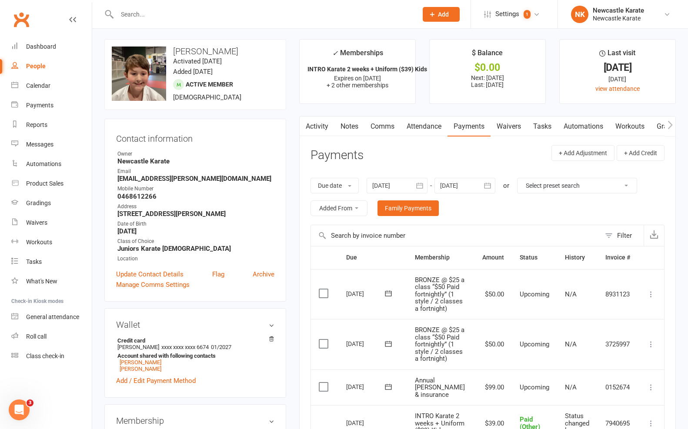
scroll to position [17, 0]
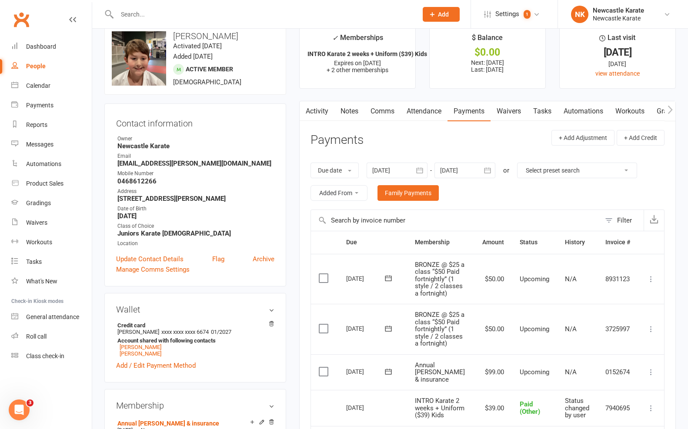
click at [463, 164] on div at bounding box center [465, 171] width 61 height 16
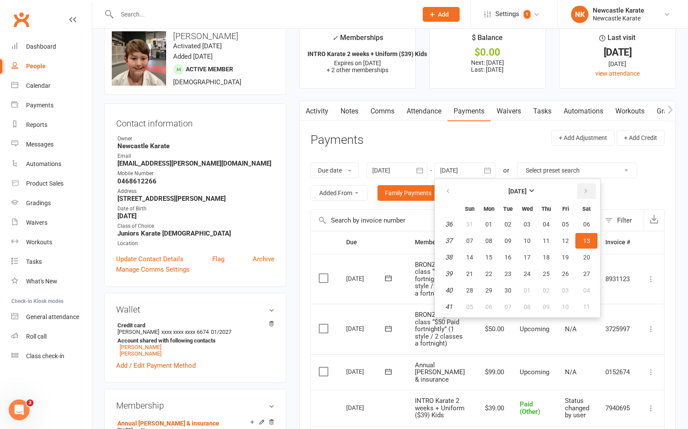
click at [587, 196] on button "button" at bounding box center [586, 192] width 19 height 16
click at [557, 229] on button "03" at bounding box center [566, 225] width 18 height 16
type input "03 Oct 2025"
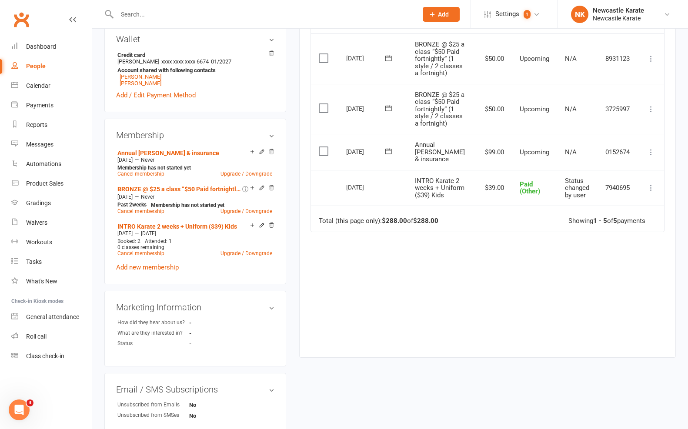
scroll to position [572, 0]
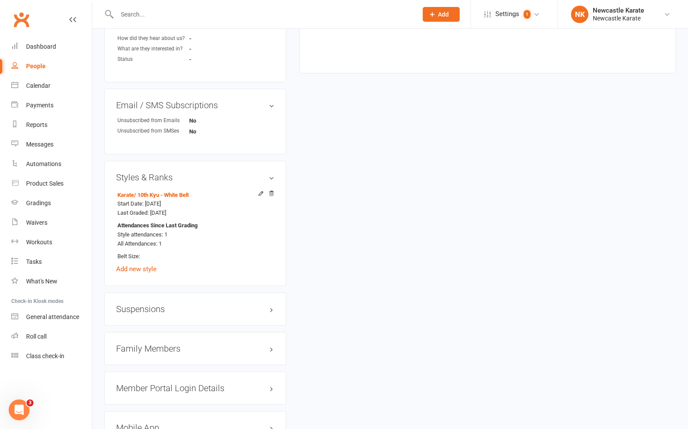
click at [153, 344] on h3 "Family Members" at bounding box center [195, 349] width 158 height 10
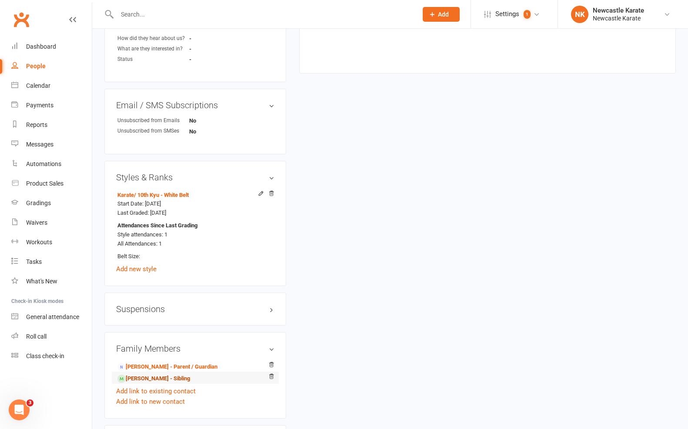
click at [143, 376] on link "Charlotte Armitage - Sibling" at bounding box center [153, 379] width 73 height 9
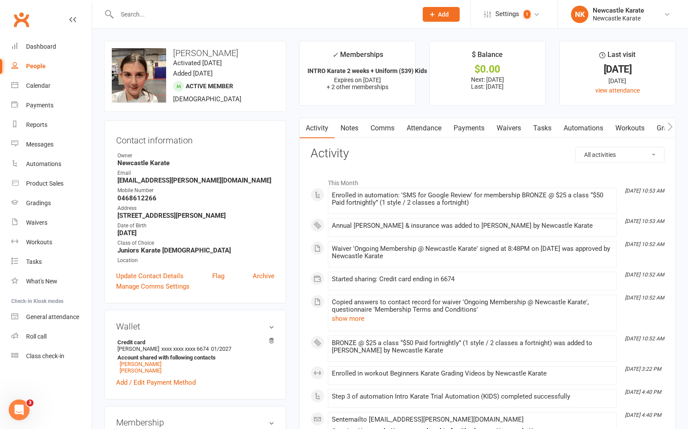
click at [460, 125] on link "Payments" at bounding box center [469, 128] width 43 height 20
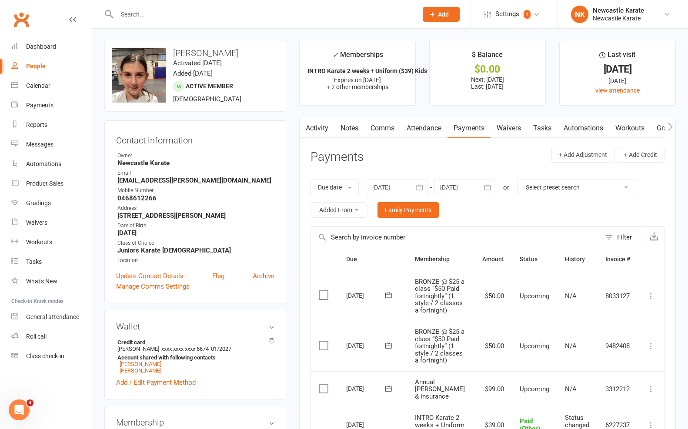
click at [460, 187] on div at bounding box center [465, 188] width 61 height 16
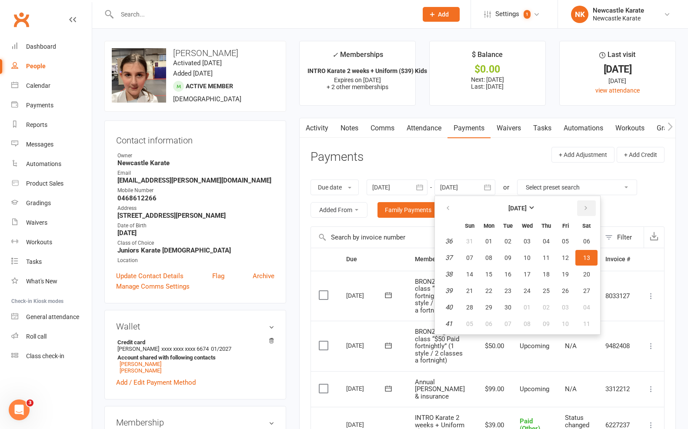
click at [591, 213] on button "button" at bounding box center [586, 209] width 19 height 16
click at [581, 259] on button "11" at bounding box center [587, 258] width 22 height 16
type input "11 Oct 2025"
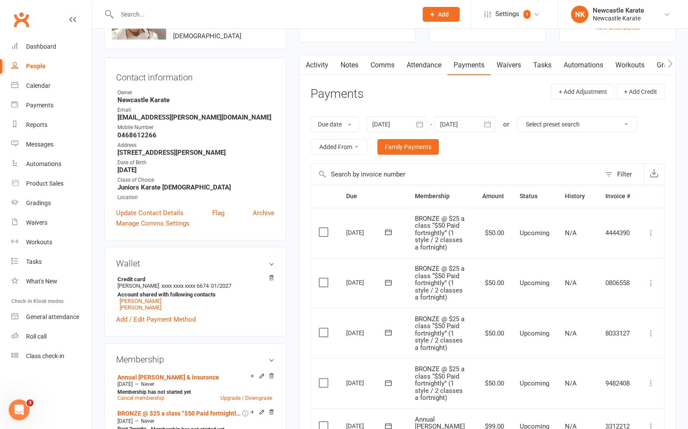
scroll to position [134, 0]
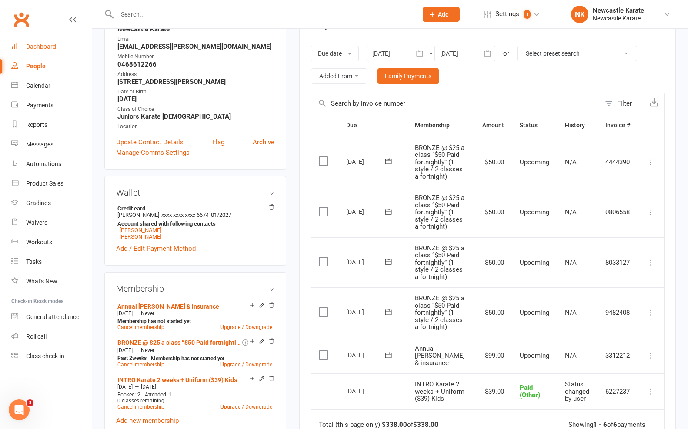
click at [31, 52] on link "Dashboard" at bounding box center [51, 47] width 81 height 20
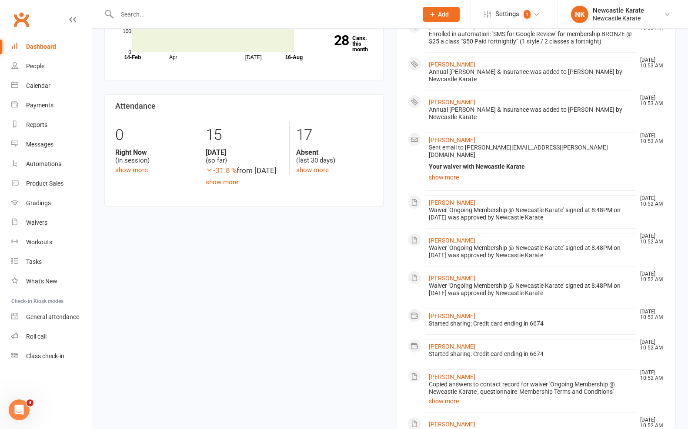
scroll to position [46, 0]
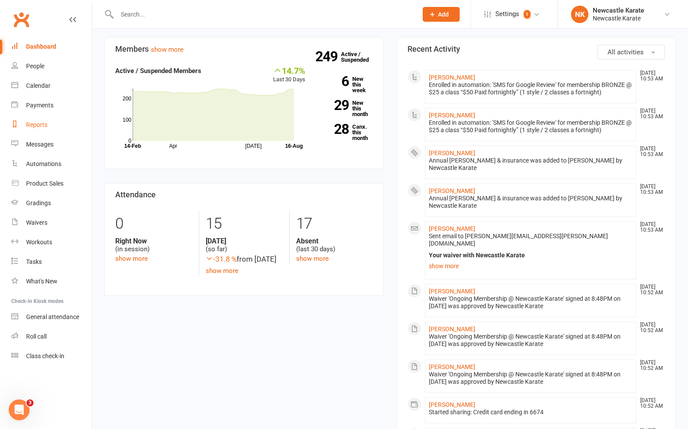
click at [42, 131] on link "Reports" at bounding box center [51, 125] width 81 height 20
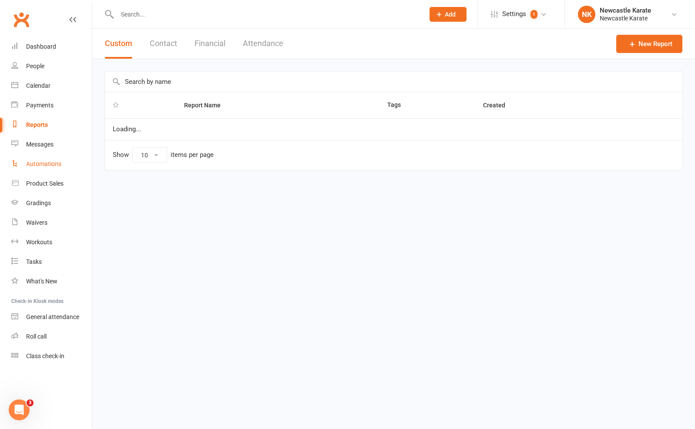
select select "25"
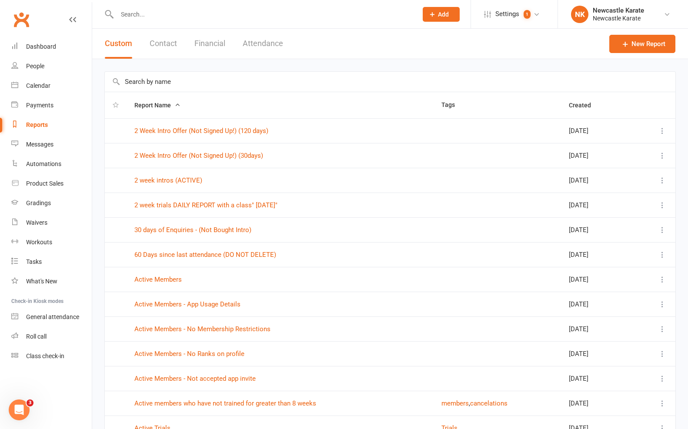
click at [201, 181] on div "2 week intros (ACTIVE)" at bounding box center [280, 180] width 292 height 7
click at [197, 181] on link "2 week intros (ACTIVE)" at bounding box center [168, 181] width 68 height 8
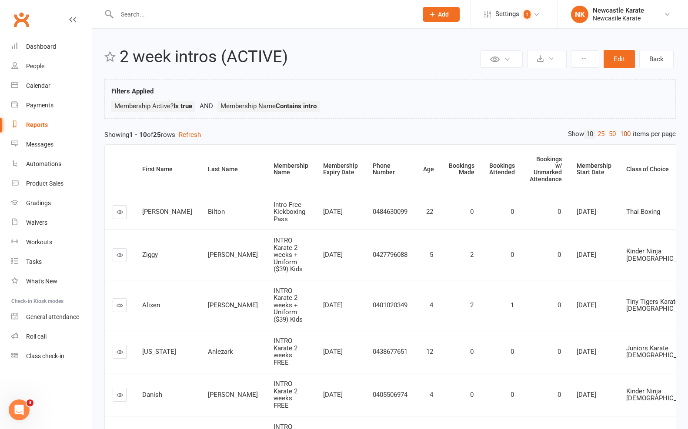
click at [624, 133] on link "100" at bounding box center [625, 134] width 15 height 9
click at [30, 52] on link "Dashboard" at bounding box center [51, 47] width 81 height 20
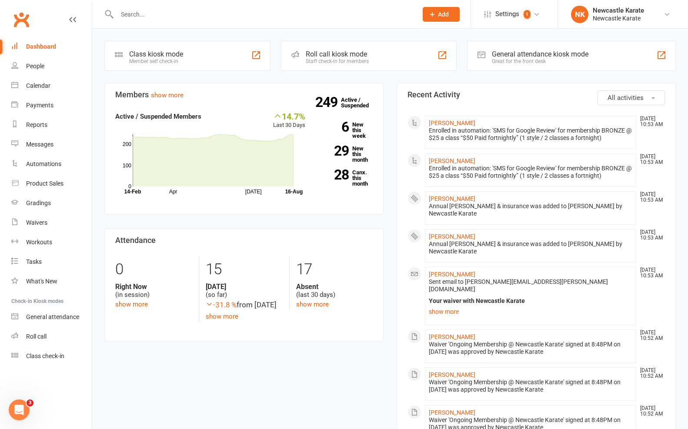
scroll to position [2, 0]
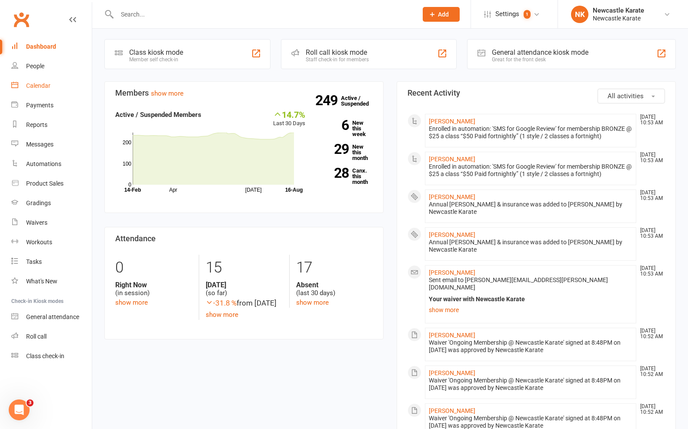
click at [27, 84] on div "Calendar" at bounding box center [38, 85] width 24 height 7
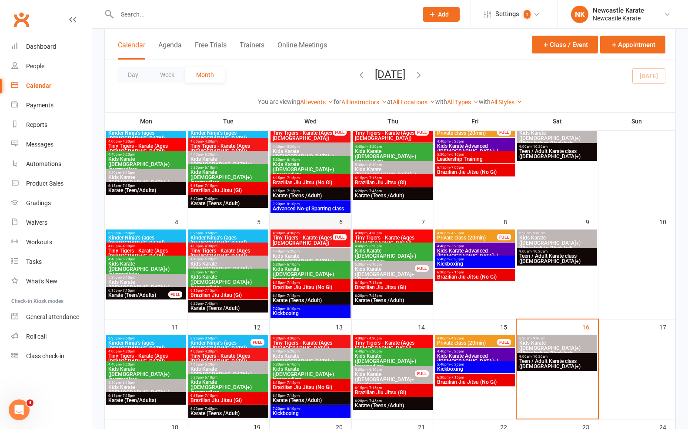
scroll to position [236, 0]
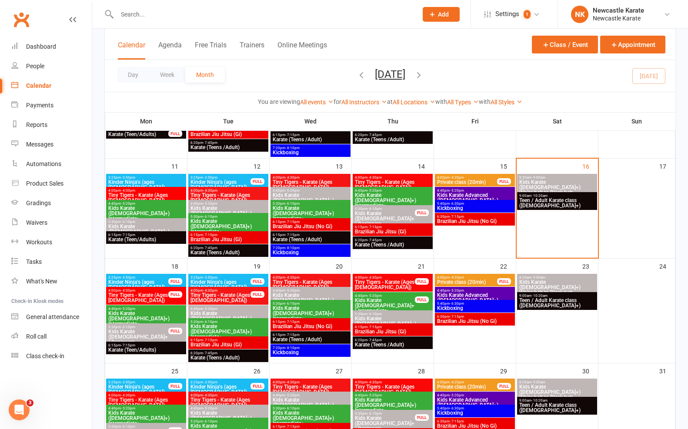
click at [210, 356] on span "Karate (Teens /Adult)" at bounding box center [228, 358] width 77 height 5
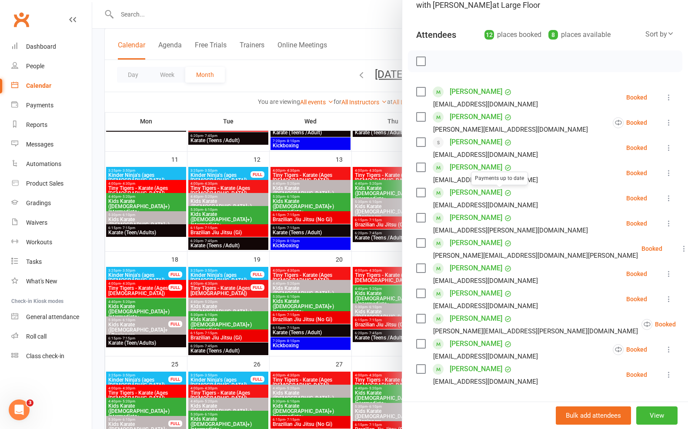
scroll to position [107, 0]
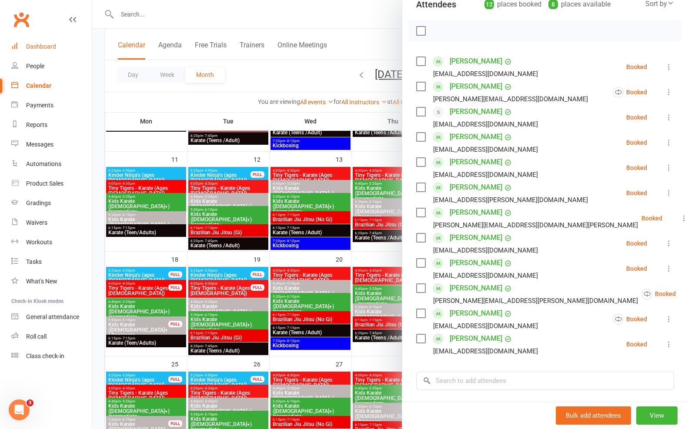
click at [63, 47] on link "Dashboard" at bounding box center [51, 47] width 81 height 20
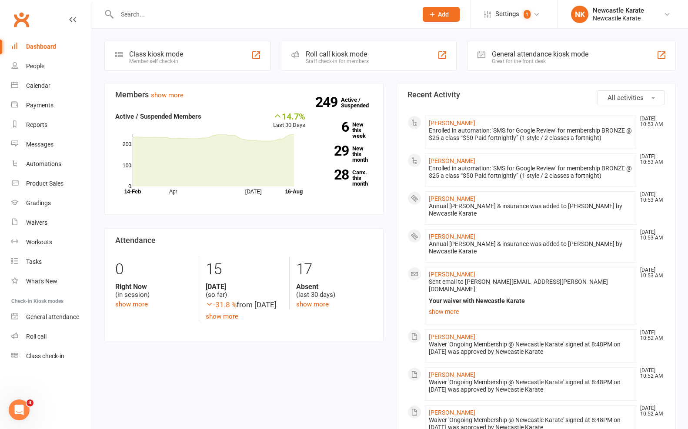
click at [39, 87] on div "Calendar" at bounding box center [38, 85] width 24 height 7
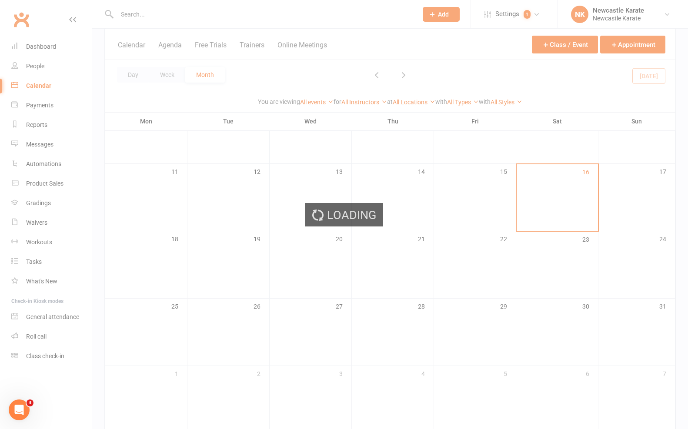
scroll to position [195, 0]
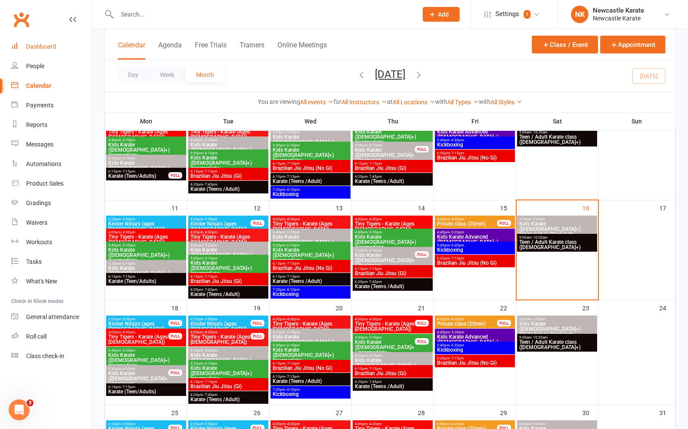
click at [55, 42] on link "Dashboard" at bounding box center [51, 47] width 81 height 20
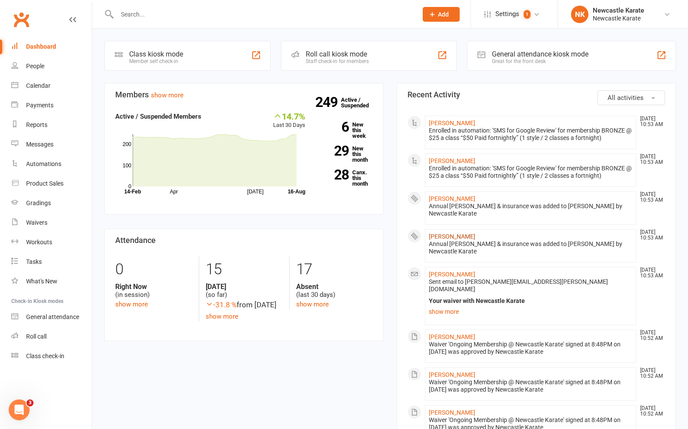
click at [454, 234] on link "[PERSON_NAME]" at bounding box center [452, 236] width 47 height 7
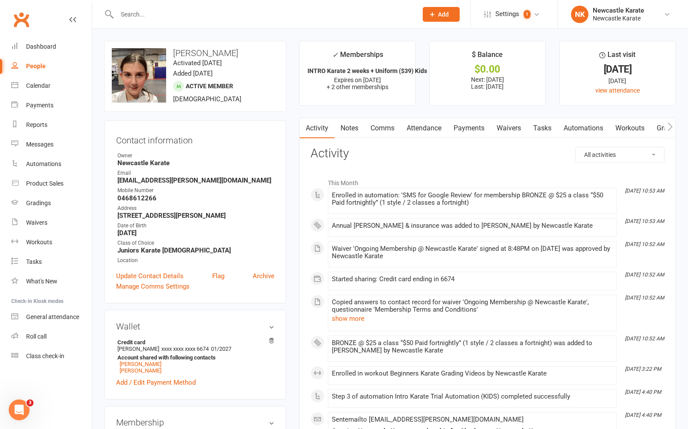
click at [376, 120] on link "Comms" at bounding box center [383, 128] width 36 height 20
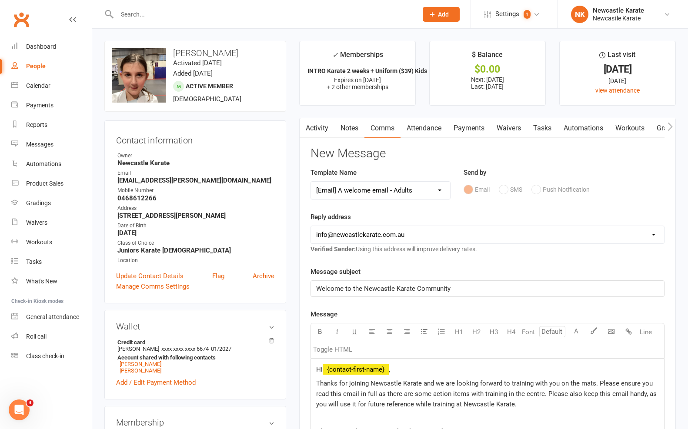
select select "61"
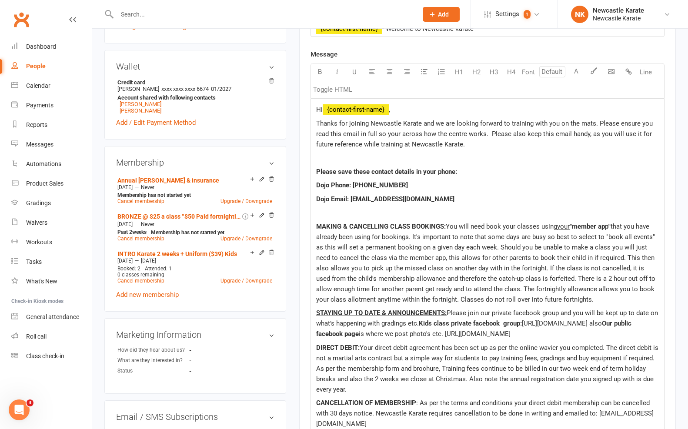
click at [390, 109] on span "," at bounding box center [389, 110] width 1 height 8
click at [488, 153] on p at bounding box center [487, 158] width 343 height 10
click at [343, 108] on span "Hi Claire ," at bounding box center [346, 110] width 61 height 8
click at [496, 141] on p "Thanks for joining Newcastle Karate and we are looking forward to training with…" at bounding box center [487, 133] width 343 height 31
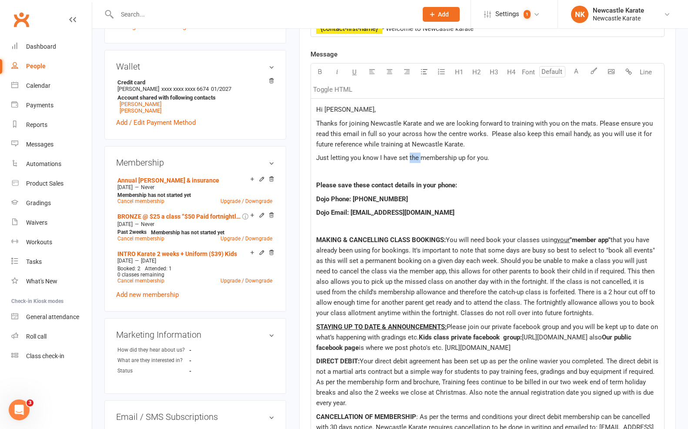
drag, startPoint x: 419, startPoint y: 158, endPoint x: 410, endPoint y: 156, distance: 9.3
click at [410, 156] on span "Just letting you know I have set the membership up for you." at bounding box center [402, 158] width 173 height 8
drag, startPoint x: 468, startPoint y: 155, endPoint x: 619, endPoint y: 127, distance: 153.0
click at [468, 155] on span "Just letting you know I have set up both membership up for you." at bounding box center [409, 158] width 186 height 8
click at [537, 159] on p "Just letting you know I have set up both memberships up for you." at bounding box center [487, 158] width 343 height 10
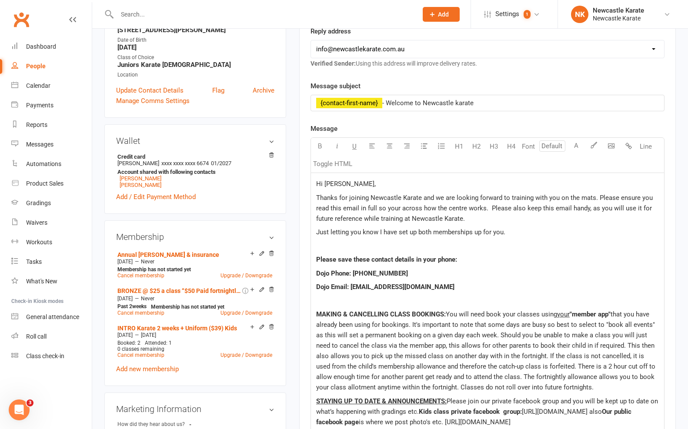
scroll to position [188, 0]
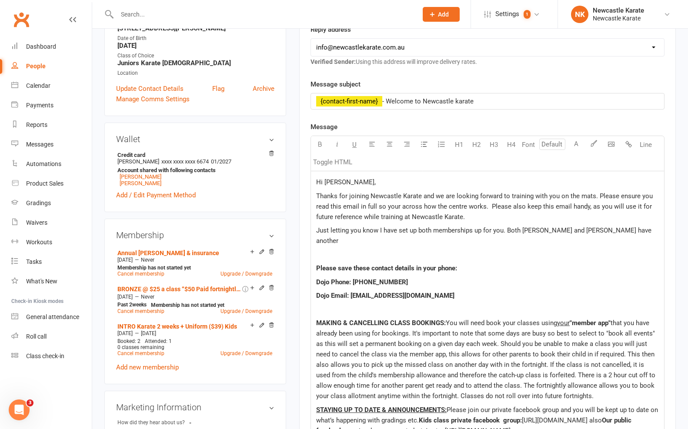
click at [588, 230] on span "Just letting you know I have set up both memberships up for you. Both Harrison …" at bounding box center [484, 236] width 337 height 18
click at [648, 227] on p "Just letting you know I have set up both memberships up for you. Both Harrison …" at bounding box center [487, 235] width 343 height 21
click at [483, 239] on span "Just letting you know I have set up both memberships up for you. Both Harrison …" at bounding box center [483, 236] width 335 height 18
click at [603, 241] on p "Just letting you know I have set up both memberships up for you. Both Harrison …" at bounding box center [487, 235] width 343 height 21
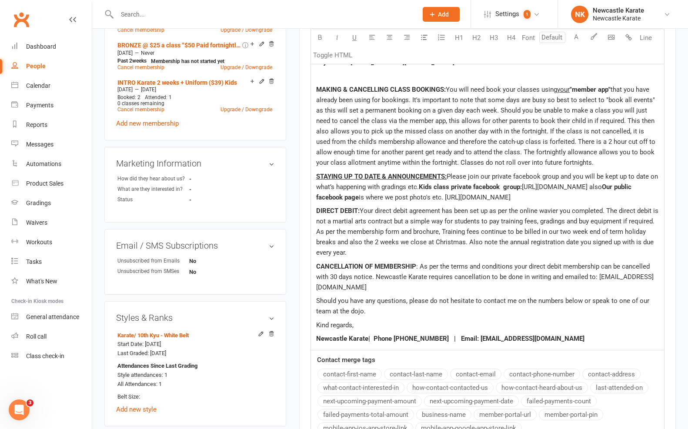
scroll to position [520, 0]
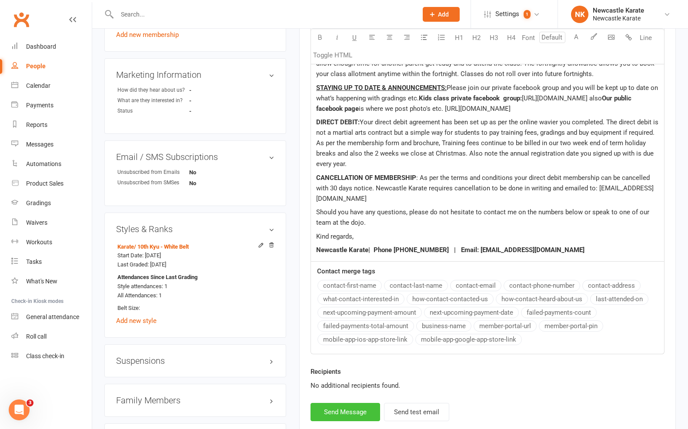
click at [342, 415] on button "Send Message" at bounding box center [346, 412] width 70 height 18
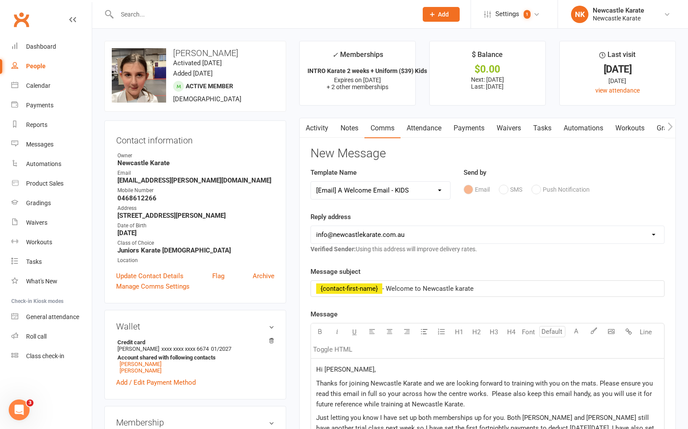
select select
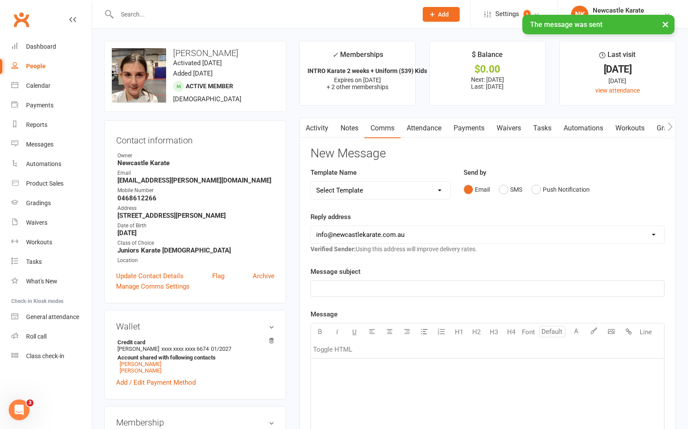
click at [316, 112] on main "✓ Memberships INTRO Karate 2 weeks + Uniform ($39) Kids Expires on 25th August,…" at bounding box center [488, 356] width 390 height 631
click at [322, 127] on link "Activity" at bounding box center [317, 128] width 35 height 20
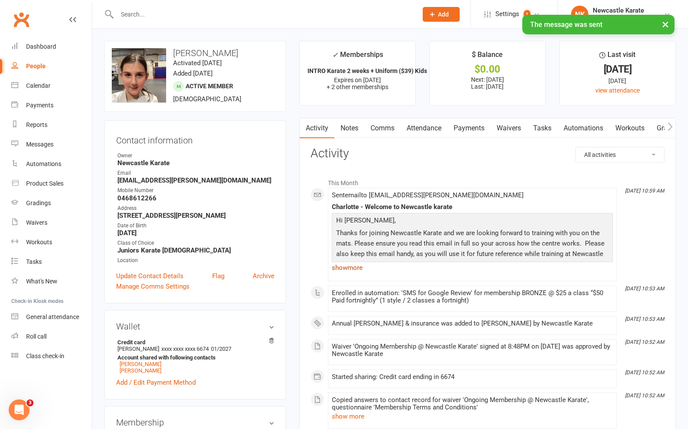
click at [362, 270] on link "show more" at bounding box center [472, 268] width 281 height 12
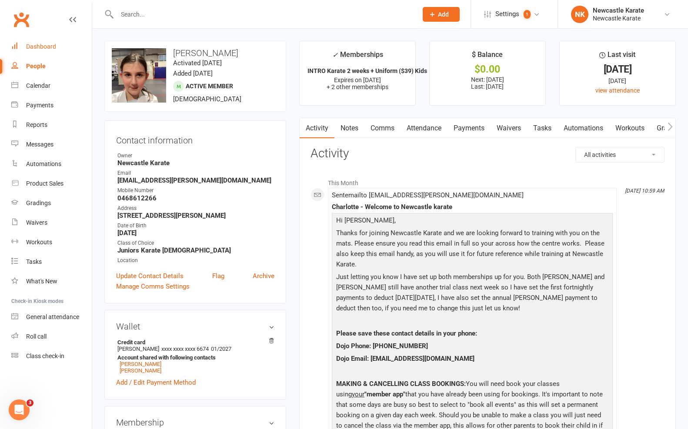
click at [27, 43] on div "Dashboard" at bounding box center [41, 46] width 30 height 7
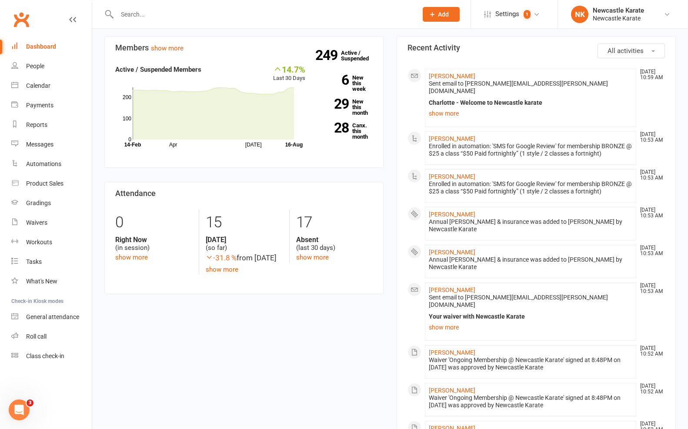
scroll to position [31, 0]
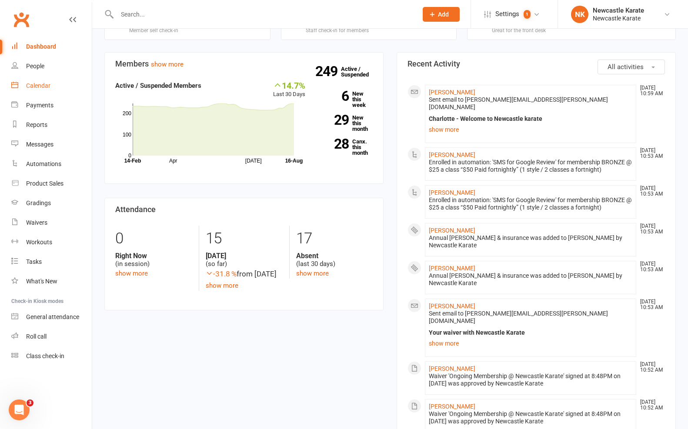
click at [35, 84] on div "Calendar" at bounding box center [38, 85] width 24 height 7
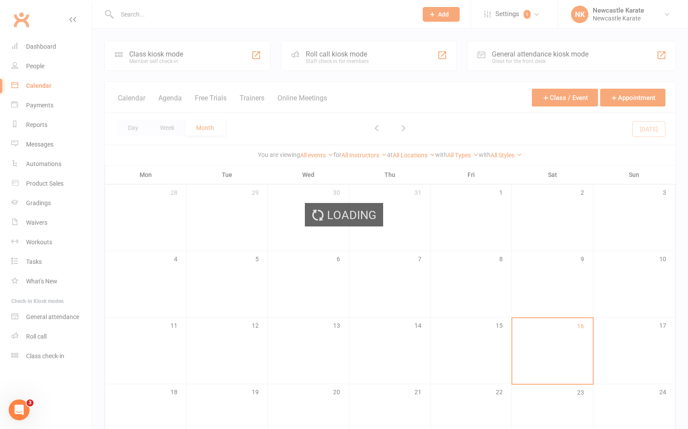
scroll to position [177, 0]
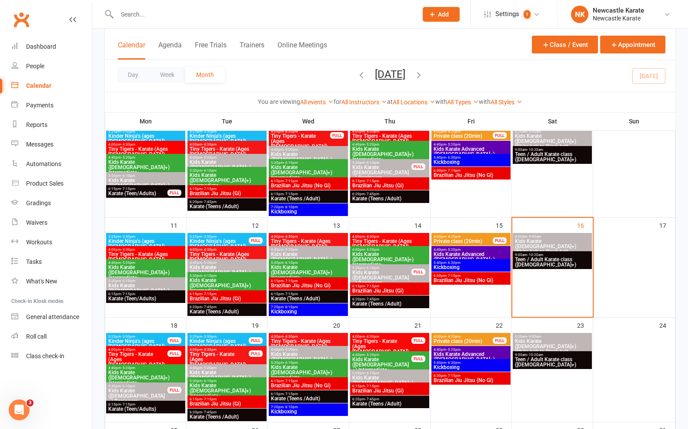
click at [375, 274] on span "Kids Karate (7yo+) Beginners" at bounding box center [382, 278] width 60 height 16
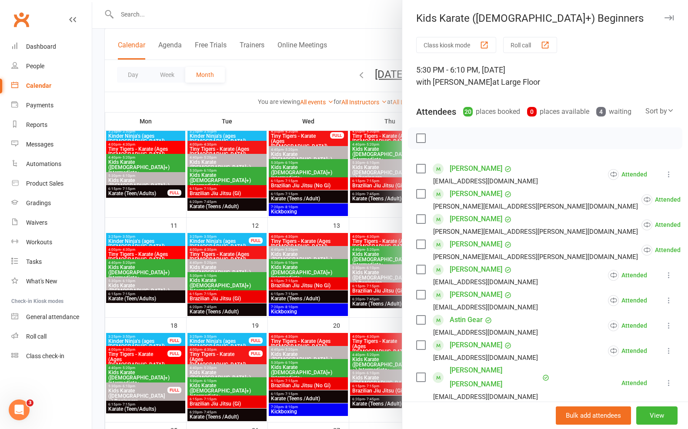
scroll to position [142, 0]
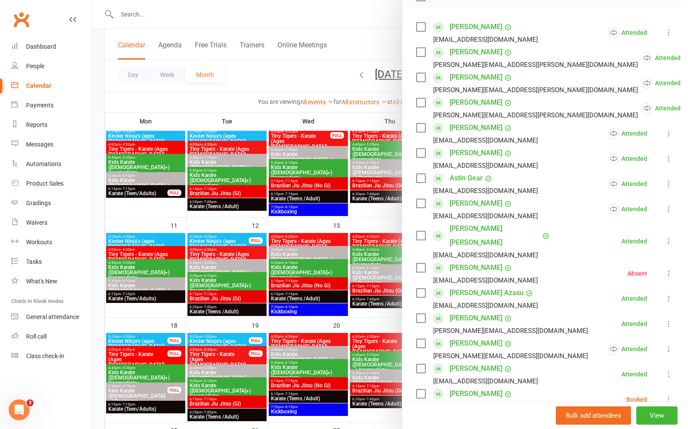
click at [464, 84] on link "Rawa Bukhari" at bounding box center [476, 77] width 53 height 14
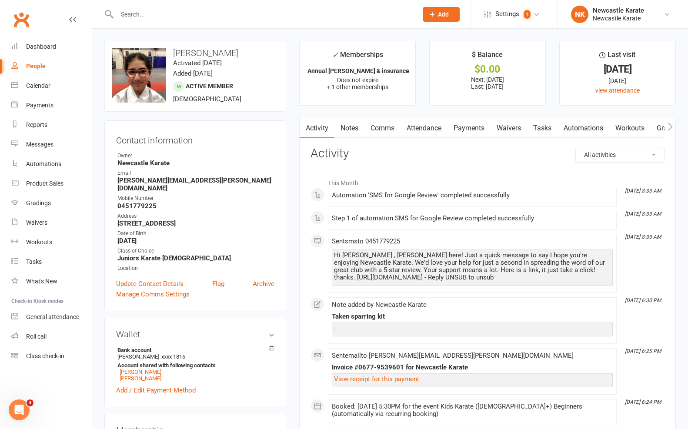
click at [454, 123] on link "Payments" at bounding box center [469, 128] width 43 height 20
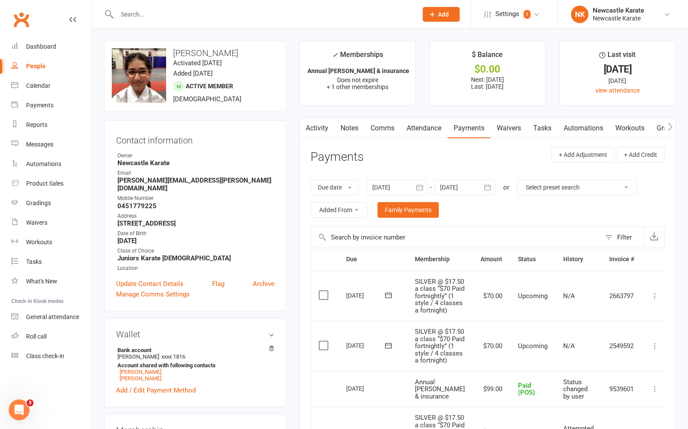
click at [319, 130] on link "Activity" at bounding box center [317, 128] width 35 height 20
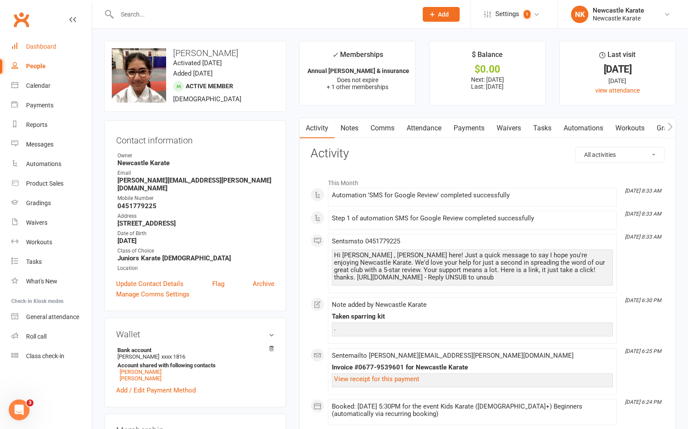
click at [51, 42] on link "Dashboard" at bounding box center [51, 47] width 81 height 20
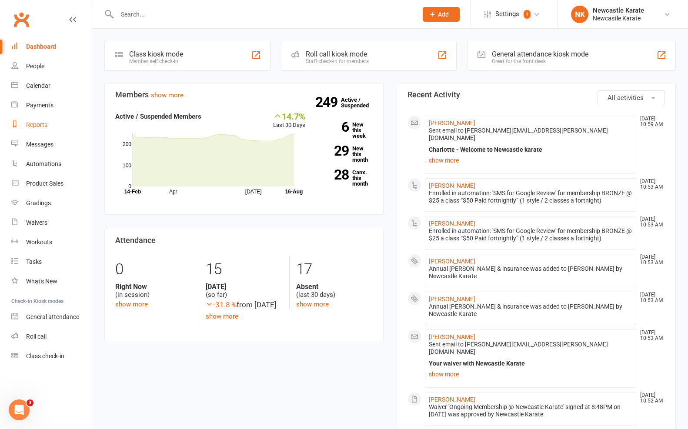
click at [38, 124] on div "Reports" at bounding box center [36, 124] width 21 height 7
select select "25"
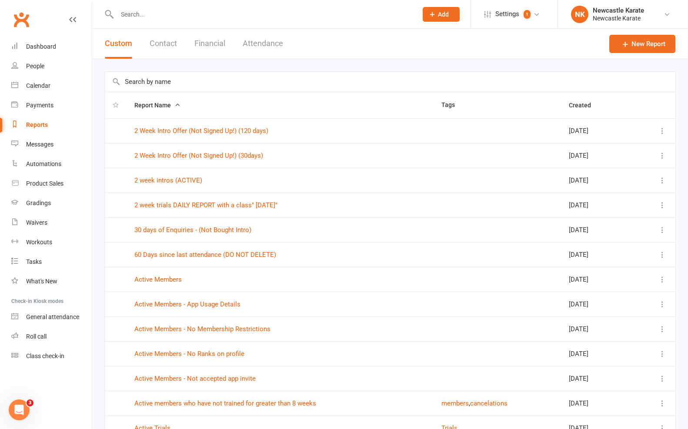
click at [184, 75] on input "text" at bounding box center [390, 82] width 571 height 20
click at [193, 180] on link "2 week intros (ACTIVE)" at bounding box center [168, 181] width 68 height 8
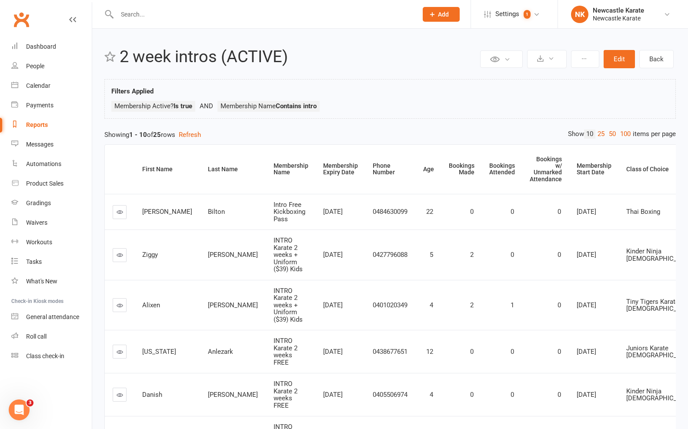
click at [628, 134] on link "100" at bounding box center [625, 134] width 15 height 9
click at [30, 40] on link "Dashboard" at bounding box center [51, 47] width 81 height 20
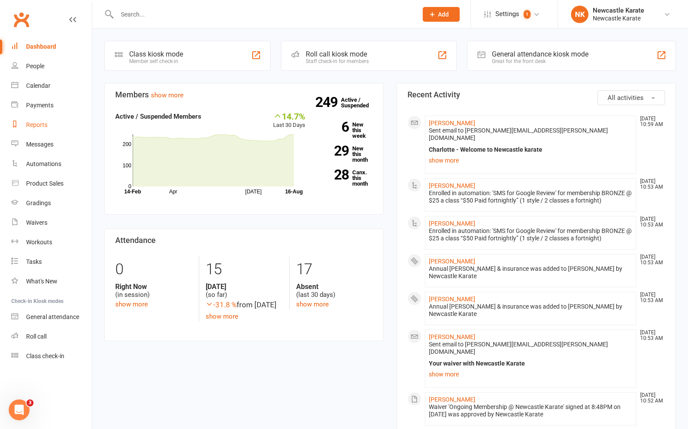
click at [51, 123] on link "Reports" at bounding box center [51, 125] width 81 height 20
select select "25"
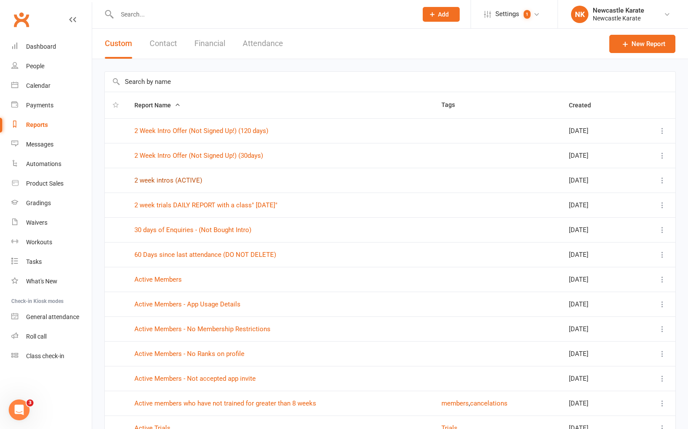
click at [171, 183] on link "2 week intros (ACTIVE)" at bounding box center [168, 181] width 68 height 8
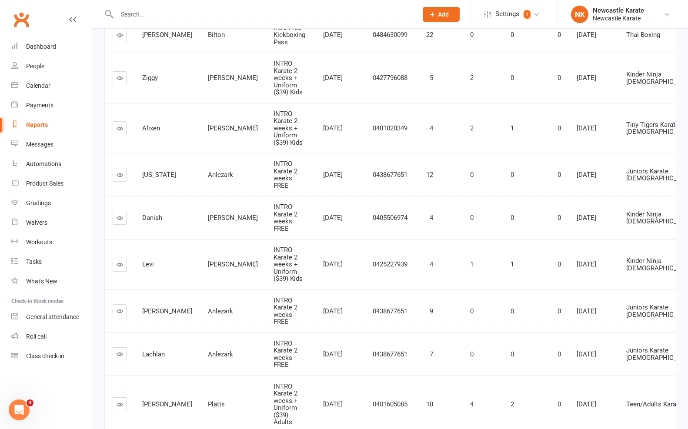
scroll to position [92, 0]
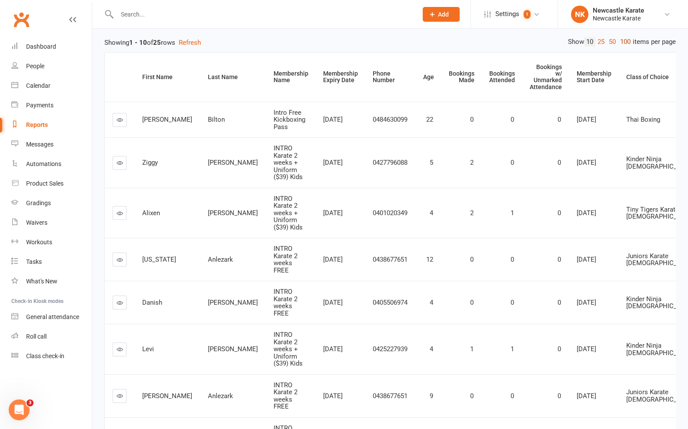
click at [628, 44] on link "100" at bounding box center [625, 41] width 15 height 9
click at [30, 127] on div "Reports" at bounding box center [37, 124] width 22 height 7
select select "25"
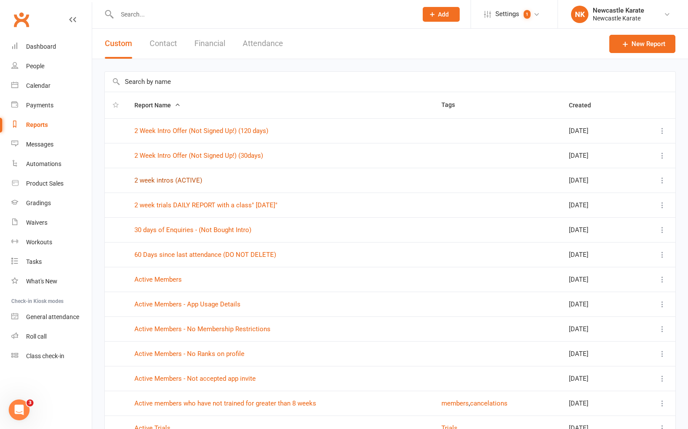
click at [198, 182] on link "2 week intros (ACTIVE)" at bounding box center [168, 181] width 68 height 8
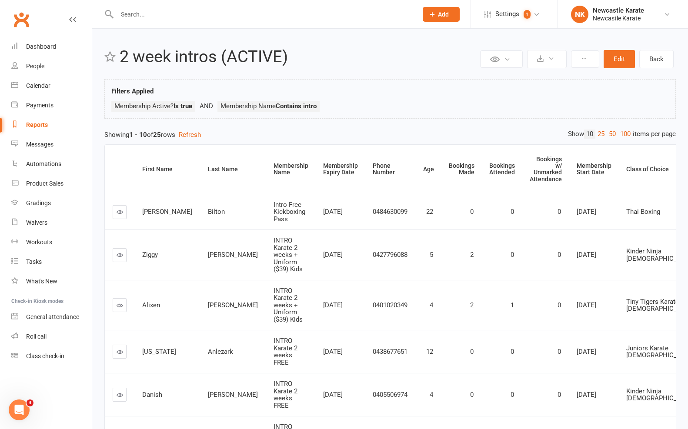
click at [38, 128] on div "Reports" at bounding box center [37, 124] width 22 height 7
select select "25"
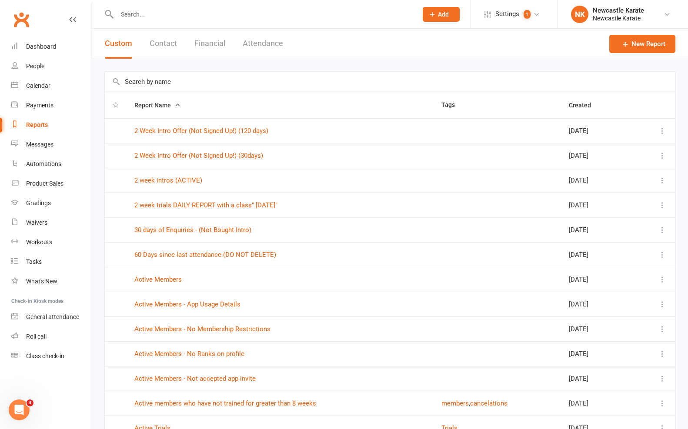
click at [212, 81] on input "text" at bounding box center [390, 82] width 571 height 20
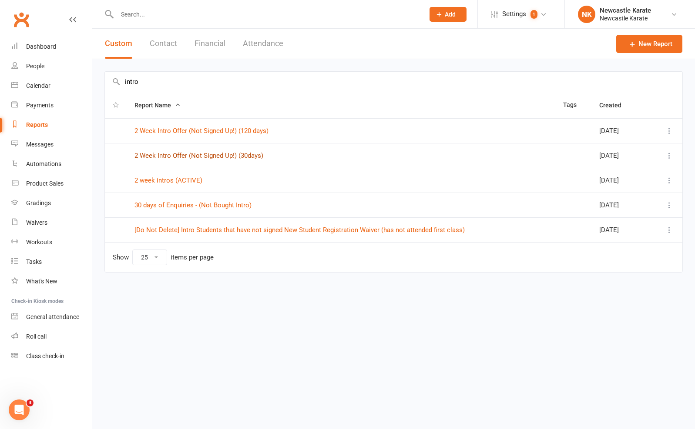
type input "intro"
click at [228, 154] on link "2 Week Intro Offer (Not Signed Up!) (30days)" at bounding box center [198, 156] width 129 height 8
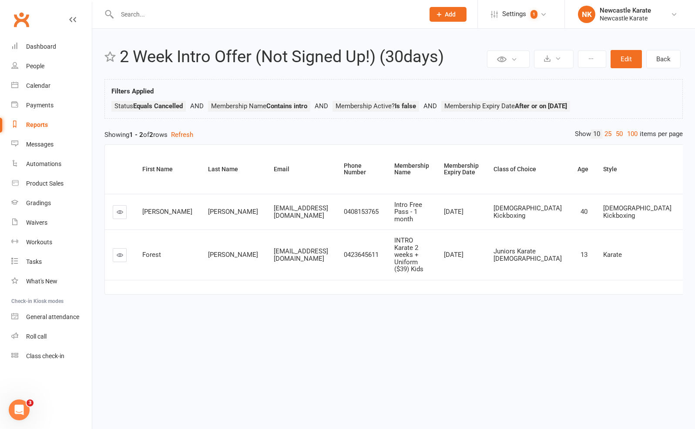
click at [118, 248] on link at bounding box center [120, 255] width 14 height 14
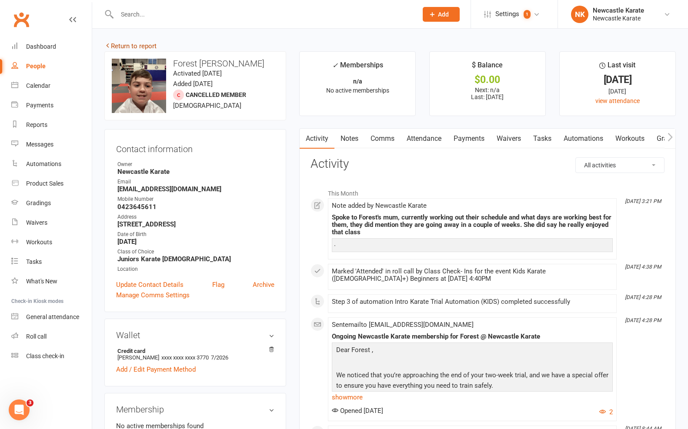
click at [135, 47] on link "Return to report" at bounding box center [130, 46] width 52 height 8
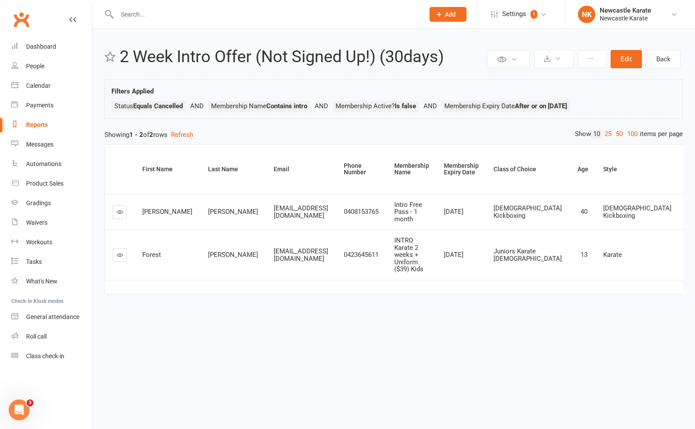
click at [116, 215] on link at bounding box center [120, 212] width 14 height 14
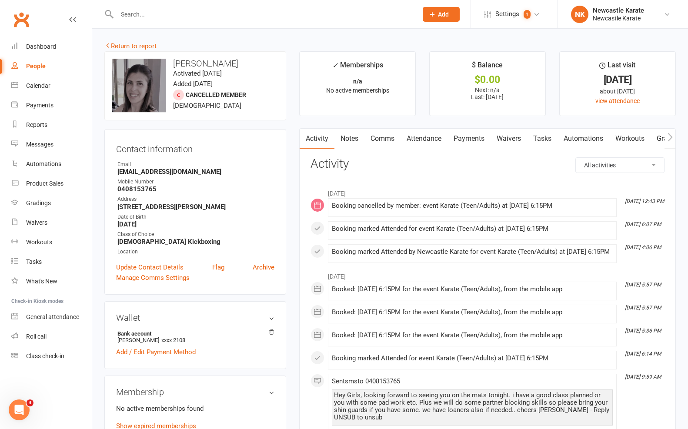
click at [472, 133] on link "Payments" at bounding box center [469, 139] width 43 height 20
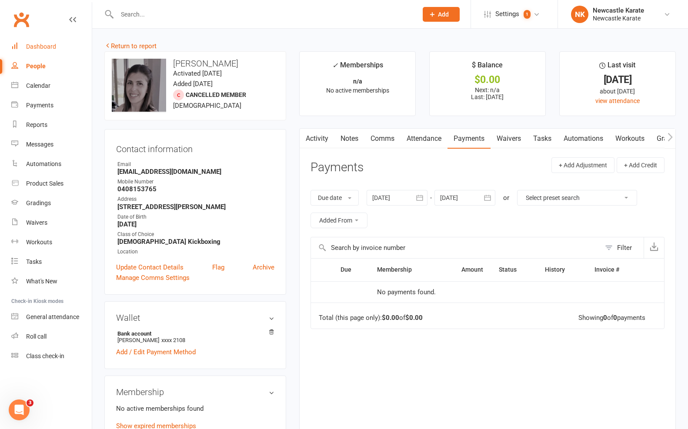
click at [23, 48] on link "Dashboard" at bounding box center [51, 47] width 81 height 20
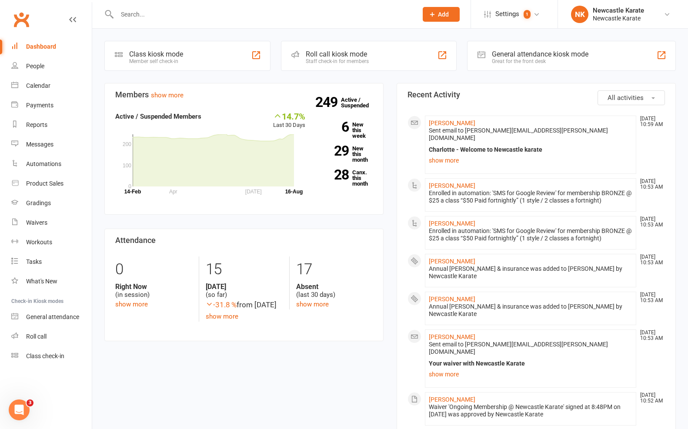
scroll to position [0, 0]
click at [625, 27] on li "NK Newcastle Karate Newcastle Karate My profile Help Terms & conditions Privacy…" at bounding box center [623, 14] width 131 height 28
click at [625, 18] on div "Newcastle Karate" at bounding box center [618, 18] width 51 height 8
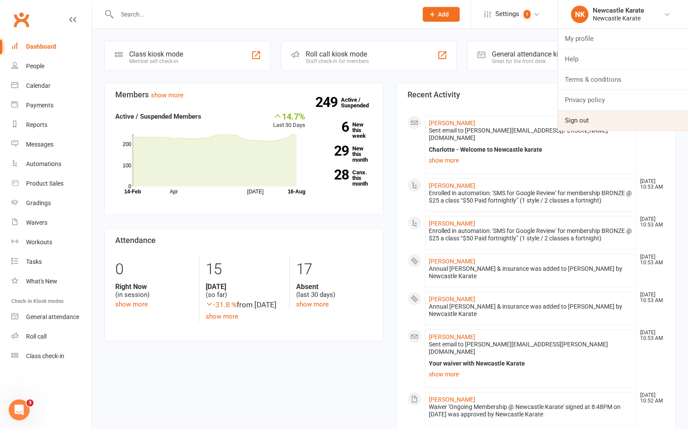
click at [620, 122] on link "Sign out" at bounding box center [623, 121] width 130 height 20
